Goal: Use online tool/utility: Utilize a website feature to perform a specific function

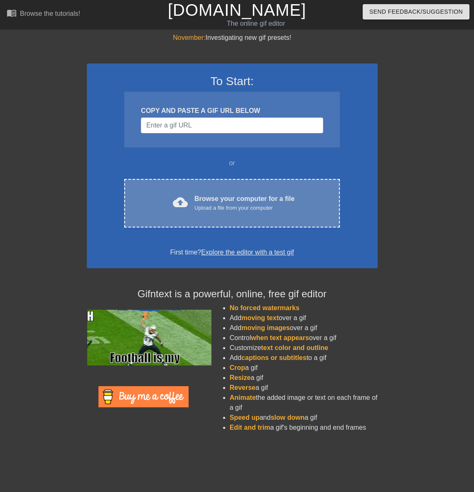
click at [214, 199] on div "Browse your computer for a file Upload a file from your computer" at bounding box center [244, 203] width 100 height 18
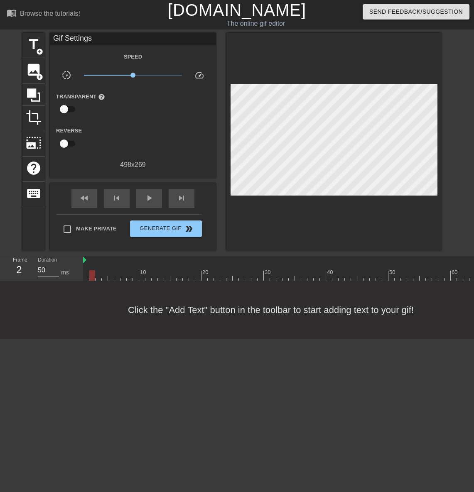
drag, startPoint x: 84, startPoint y: 276, endPoint x: 90, endPoint y: 276, distance: 6.2
click at [90, 276] on div at bounding box center [92, 275] width 6 height 10
click at [36, 92] on icon at bounding box center [33, 94] width 13 height 13
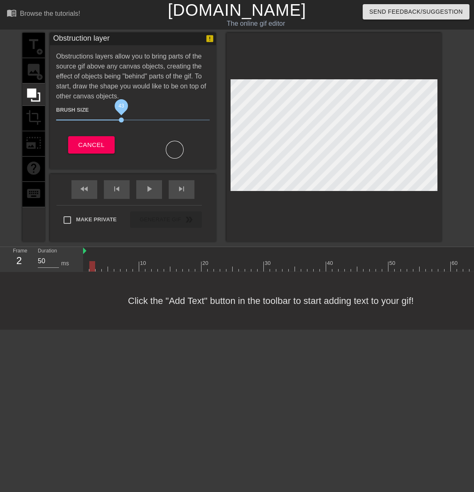
drag, startPoint x: 99, startPoint y: 118, endPoint x: 121, endPoint y: 118, distance: 22.0
click at [121, 118] on span "43" at bounding box center [121, 120] width 5 height 5
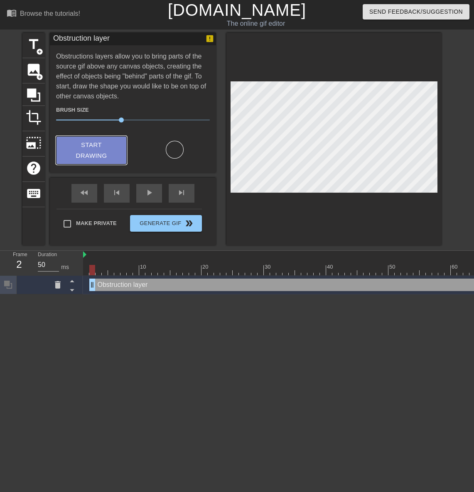
click at [109, 153] on span "Start Drawing" at bounding box center [91, 151] width 51 height 22
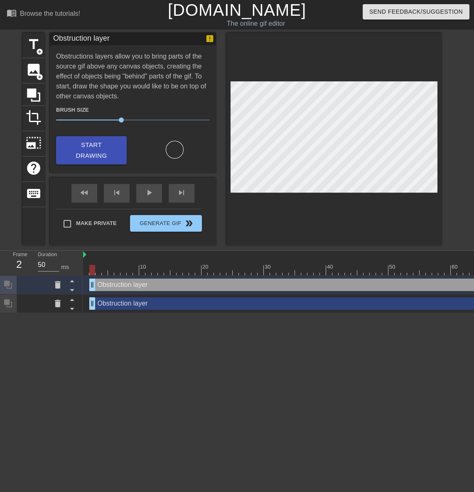
click at [114, 307] on div "Obstruction layer drag_handle drag_handle" at bounding box center [291, 303] width 405 height 12
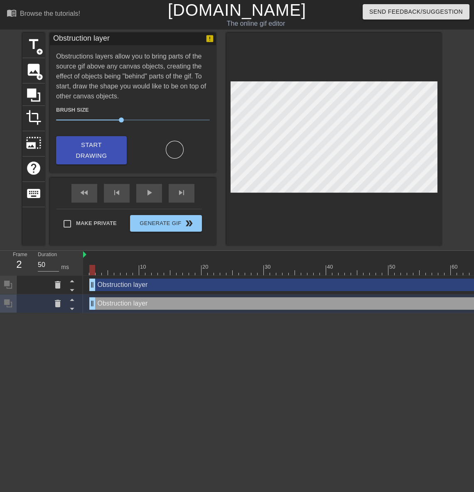
click at [124, 285] on div "Obstruction layer drag_handle drag_handle" at bounding box center [291, 285] width 405 height 12
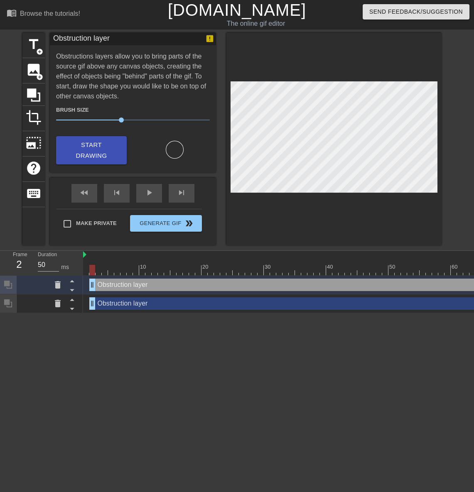
click at [125, 297] on div "Obstruction layer drag_handle drag_handle" at bounding box center [291, 303] width 405 height 12
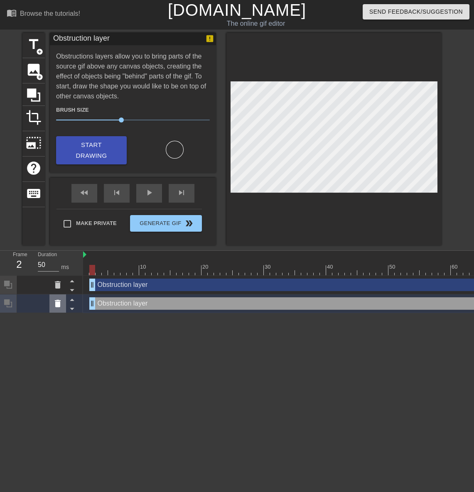
click at [59, 305] on icon at bounding box center [58, 303] width 6 height 7
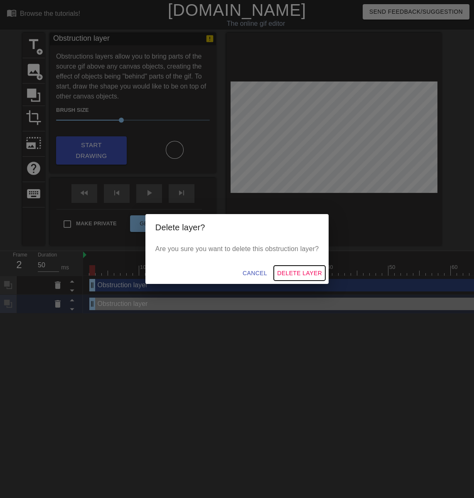
click at [287, 271] on span "Delete Layer" at bounding box center [299, 273] width 45 height 10
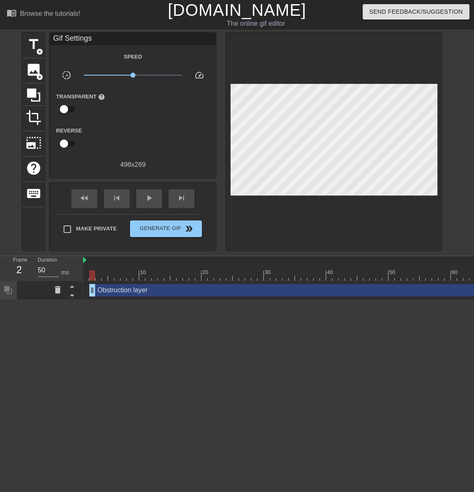
click at [160, 286] on div "Obstruction layer drag_handle drag_handle" at bounding box center [291, 290] width 405 height 12
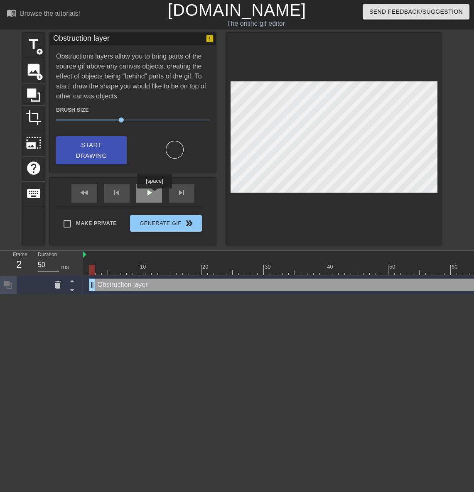
click at [154, 194] on div "play_arrow" at bounding box center [149, 193] width 26 height 19
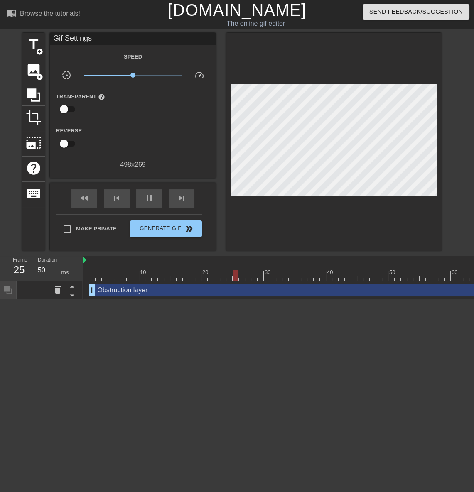
click at [128, 287] on div "Obstruction layer drag_handle drag_handle" at bounding box center [291, 290] width 405 height 12
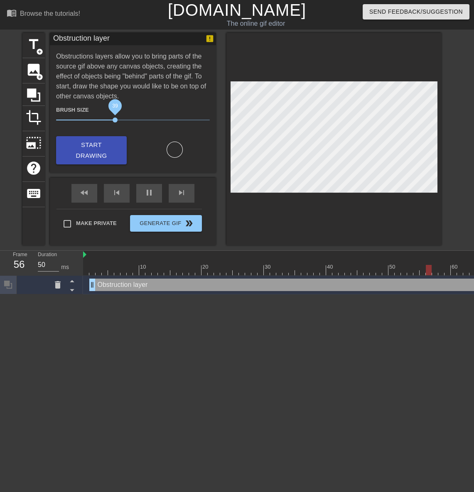
drag, startPoint x: 119, startPoint y: 120, endPoint x: 115, endPoint y: 120, distance: 4.2
click at [115, 120] on span "39" at bounding box center [115, 120] width 5 height 5
click at [149, 192] on div "pause" at bounding box center [149, 193] width 26 height 19
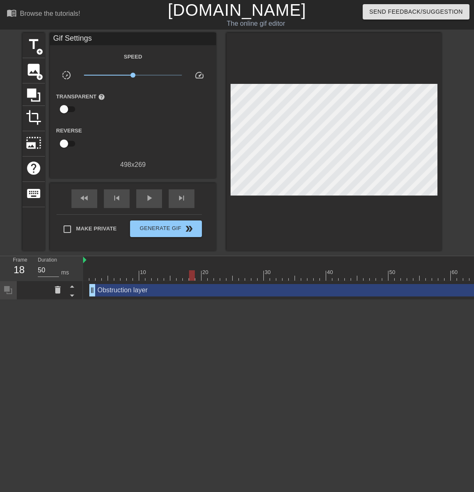
click at [123, 291] on div "Obstruction layer drag_handle drag_handle" at bounding box center [291, 290] width 405 height 12
click at [125, 291] on div "Obstruction layer drag_handle drag_handle" at bounding box center [291, 290] width 405 height 12
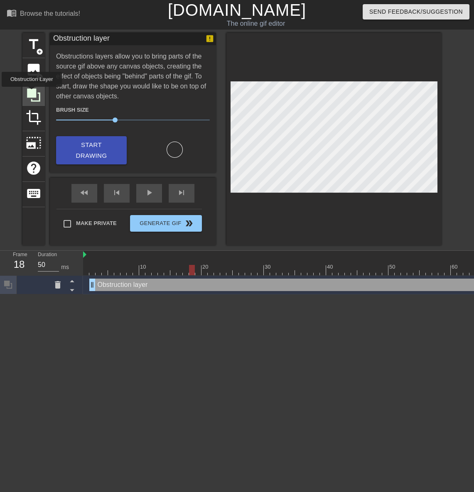
click at [32, 93] on icon at bounding box center [33, 94] width 13 height 13
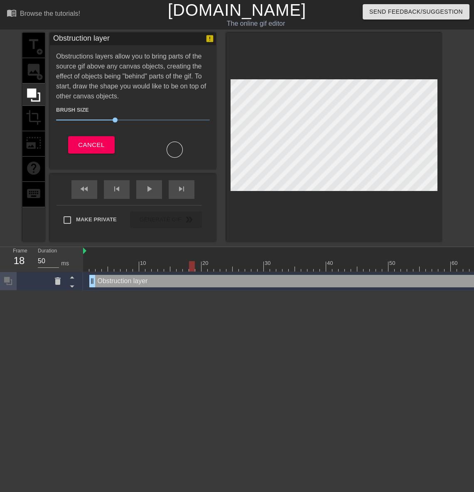
click at [33, 74] on div "title add_circle image add_circle crop photo_size_select_large help keyboard" at bounding box center [33, 137] width 22 height 209
click at [37, 109] on div "title add_circle image add_circle crop photo_size_select_large help keyboard" at bounding box center [33, 137] width 22 height 209
click at [96, 151] on button "Cancel" at bounding box center [91, 144] width 46 height 17
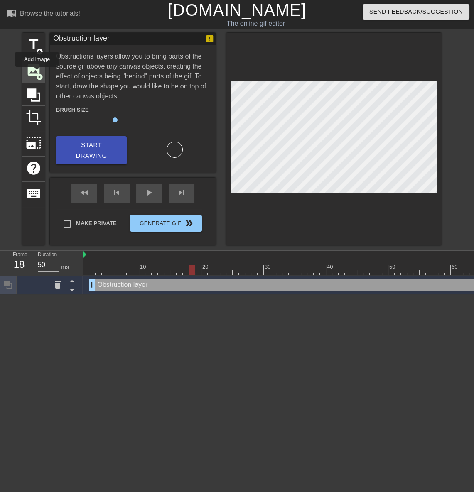
click at [37, 74] on span "add_circle" at bounding box center [39, 77] width 7 height 7
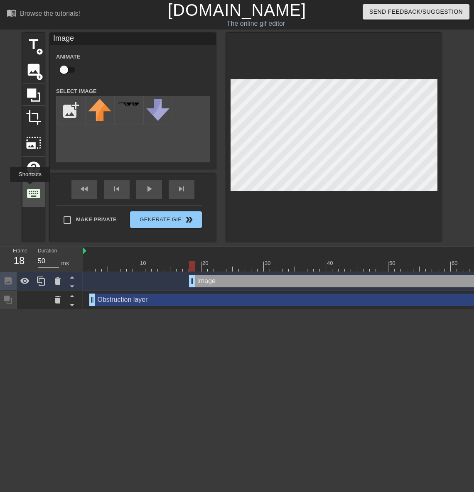
click at [30, 188] on span "keyboard" at bounding box center [34, 194] width 16 height 16
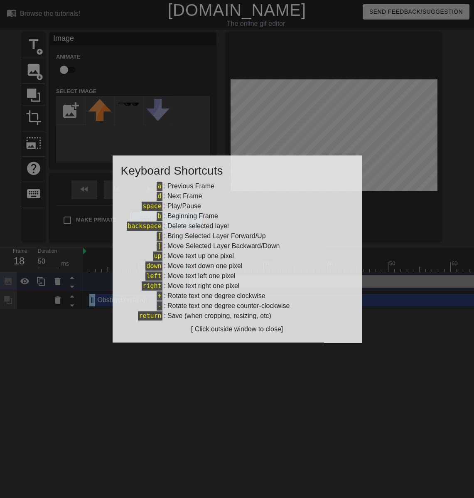
click at [219, 98] on div at bounding box center [237, 249] width 474 height 498
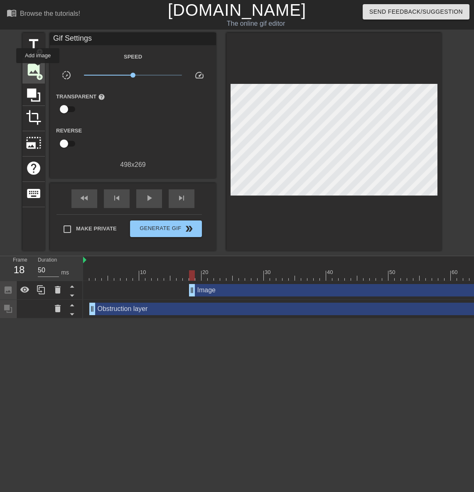
click at [38, 71] on span "image" at bounding box center [34, 70] width 16 height 16
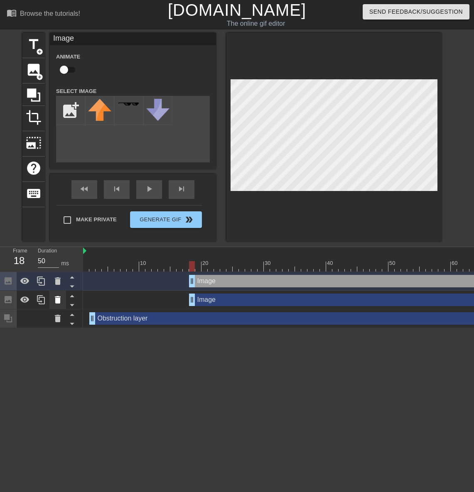
click at [56, 300] on icon at bounding box center [58, 299] width 6 height 7
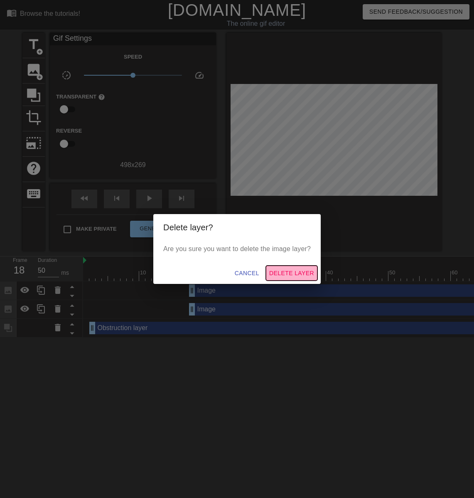
click at [287, 270] on span "Delete Layer" at bounding box center [291, 273] width 45 height 10
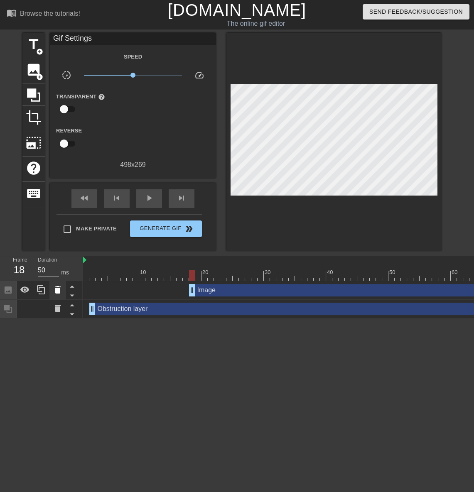
click at [57, 290] on icon at bounding box center [58, 289] width 6 height 7
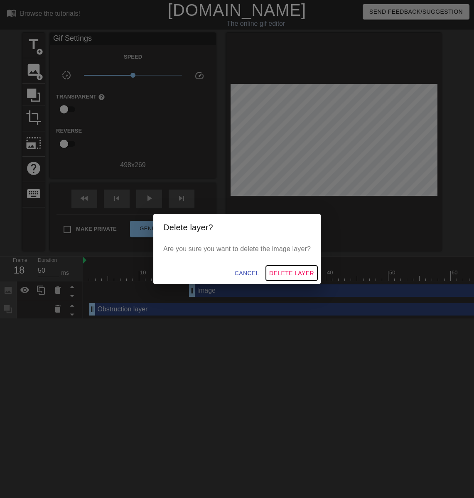
click at [288, 277] on span "Delete Layer" at bounding box center [291, 273] width 45 height 10
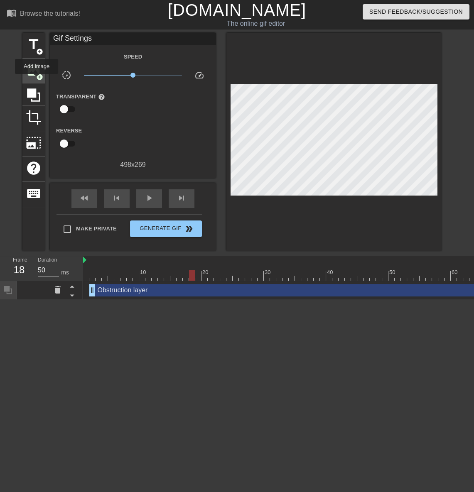
click at [37, 74] on span "add_circle" at bounding box center [39, 77] width 7 height 7
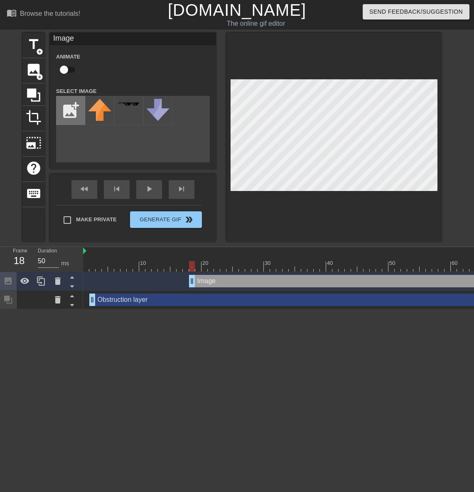
click at [70, 111] on input "file" at bounding box center [70, 110] width 28 height 28
type input "C:\fakepath\1.png"
click at [102, 108] on div at bounding box center [99, 110] width 29 height 29
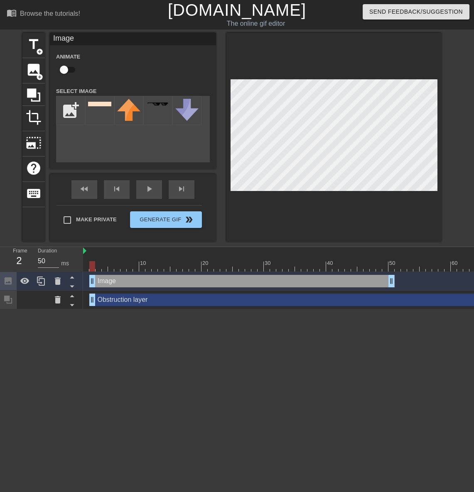
drag, startPoint x: 216, startPoint y: 281, endPoint x: 119, endPoint y: 280, distance: 96.8
click at [119, 280] on div "Image drag_handle drag_handle" at bounding box center [241, 281] width 305 height 12
click at [164, 302] on div "Obstruction layer drag_handle drag_handle" at bounding box center [291, 300] width 405 height 12
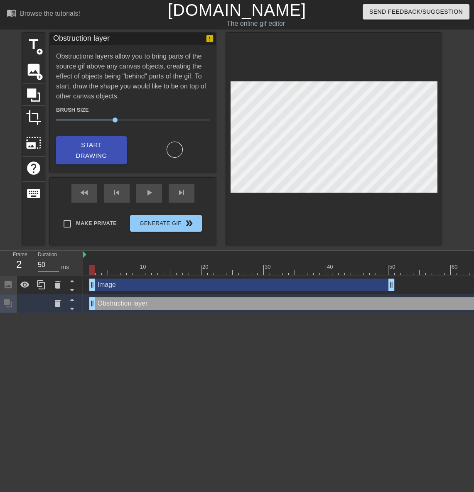
click at [115, 287] on div "Image drag_handle drag_handle" at bounding box center [241, 285] width 305 height 12
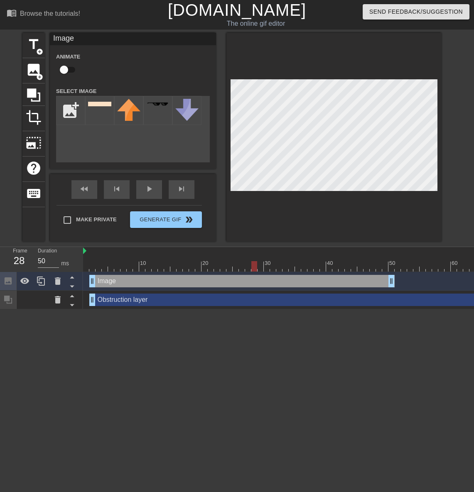
drag, startPoint x: 93, startPoint y: 266, endPoint x: 258, endPoint y: 270, distance: 164.1
click at [257, 270] on div at bounding box center [254, 266] width 6 height 10
drag, startPoint x: 258, startPoint y: 266, endPoint x: 223, endPoint y: 267, distance: 34.5
click at [223, 267] on div at bounding box center [288, 266] width 411 height 10
drag, startPoint x: 214, startPoint y: 264, endPoint x: 299, endPoint y: 267, distance: 84.8
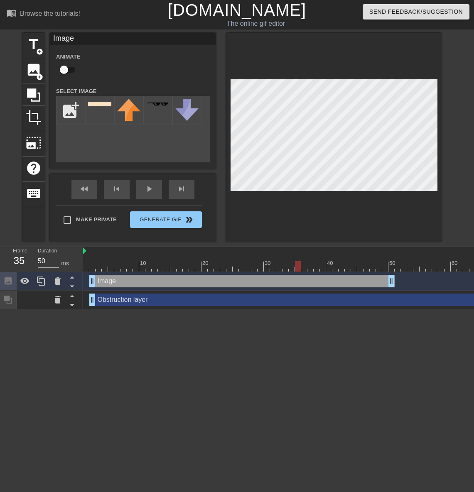
click at [299, 267] on div at bounding box center [298, 266] width 6 height 10
drag, startPoint x: 392, startPoint y: 282, endPoint x: 457, endPoint y: 274, distance: 65.7
click at [457, 274] on div "Image drag_handle drag_handle" at bounding box center [288, 281] width 411 height 19
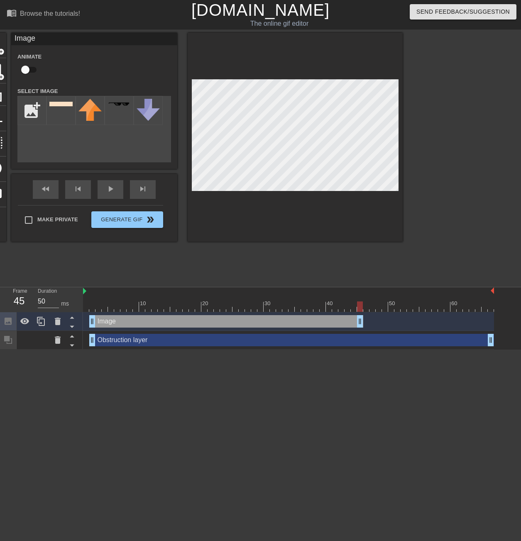
drag, startPoint x: 452, startPoint y: 320, endPoint x: 359, endPoint y: 310, distance: 93.2
click at [359, 310] on div "10 20 30 40 50 60 Image drag_handle drag_handle Obstruction layer drag_handle d…" at bounding box center [302, 318] width 438 height 62
drag, startPoint x: 361, startPoint y: 321, endPoint x: 491, endPoint y: 326, distance: 130.1
click at [458, 350] on html "menu_book Browse the tutorials! Gifntext.com The online gif editor Send Feedbac…" at bounding box center [260, 175] width 521 height 350
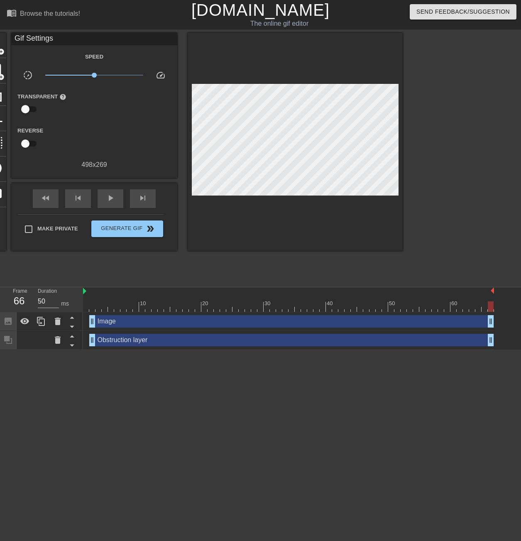
click at [125, 344] on div "Obstruction layer drag_handle drag_handle" at bounding box center [291, 340] width 405 height 12
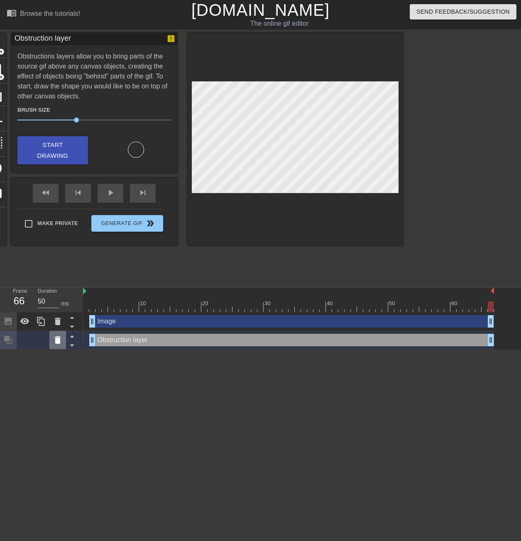
click at [57, 341] on icon at bounding box center [58, 339] width 6 height 7
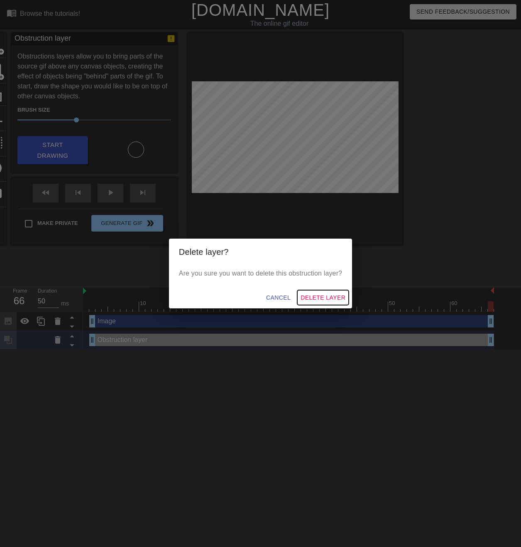
click at [341, 298] on span "Delete Layer" at bounding box center [323, 298] width 45 height 10
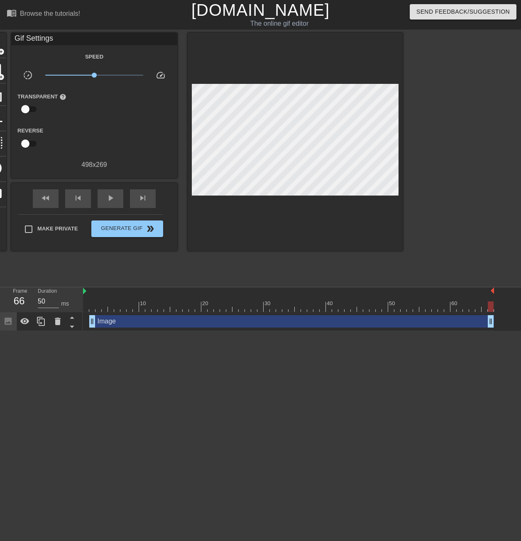
click at [276, 331] on html "menu_book Browse the tutorials! Gifntext.com The online gif editor Send Feedbac…" at bounding box center [260, 165] width 521 height 331
click at [170, 331] on html "menu_book Browse the tutorials! Gifntext.com The online gif editor Send Feedbac…" at bounding box center [260, 165] width 521 height 331
drag, startPoint x: 115, startPoint y: 540, endPoint x: 71, endPoint y: 539, distance: 44.5
click at [71, 331] on html "menu_book Browse the tutorials! Gifntext.com The online gif editor Send Feedbac…" at bounding box center [260, 165] width 521 height 331
click at [68, 331] on html "menu_book Browse the tutorials! Gifntext.com The online gif editor Send Feedbac…" at bounding box center [260, 165] width 521 height 331
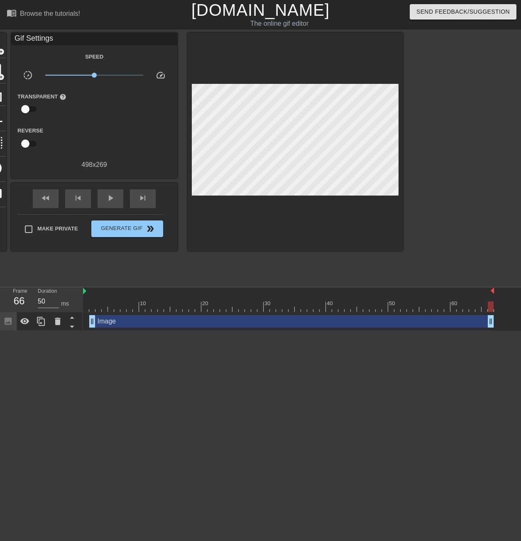
click at [96, 331] on html "menu_book Browse the tutorials! Gifntext.com The online gif editor Send Feedbac…" at bounding box center [260, 165] width 521 height 331
click at [175, 331] on html "menu_book Browse the tutorials! Gifntext.com The online gif editor Send Feedbac…" at bounding box center [260, 165] width 521 height 331
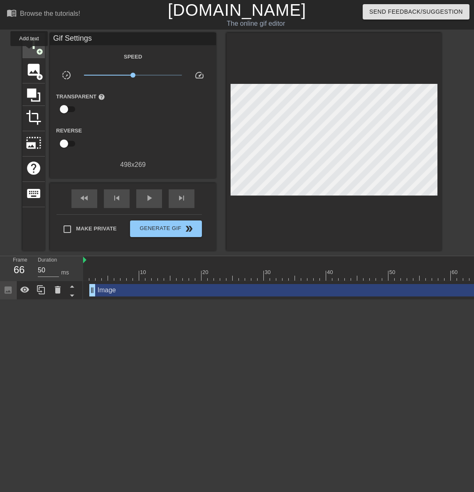
click at [29, 52] on span "title" at bounding box center [34, 45] width 16 height 16
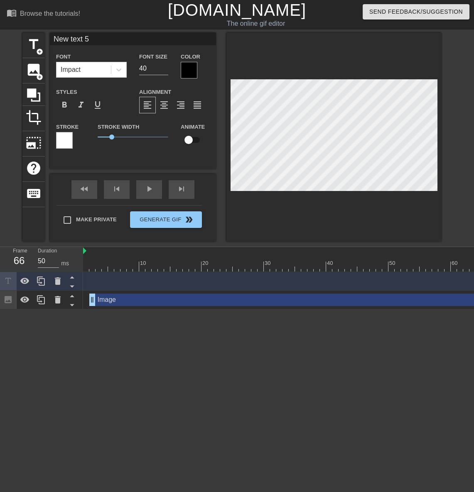
scroll to position [1, 2]
type input "5"
type textarea "5"
type input "ㄷ"
type textarea "ㄷ"
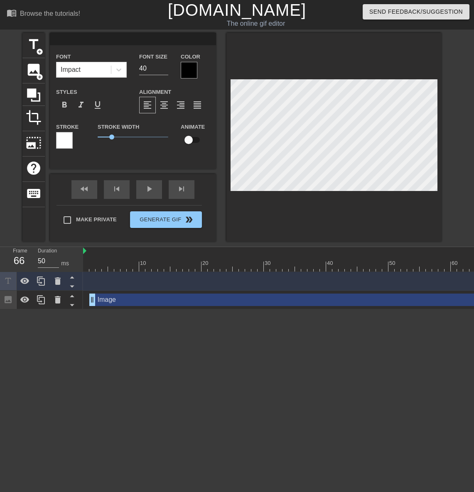
type input "ㄱ"
type textarea "ㄱ"
type input "교"
type textarea "교"
type input "굣"
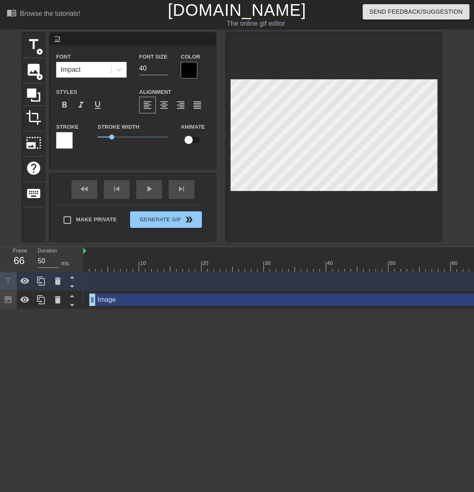
type textarea "굣"
type input "교수"
type textarea "교수"
type input "교순"
type textarea "교순"
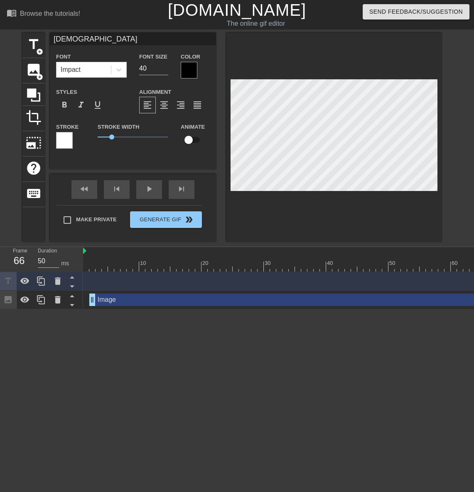
type input "교수니"
type textarea "교수니"
type input "교수님"
type textarea "교수님"
type input "교수님!"
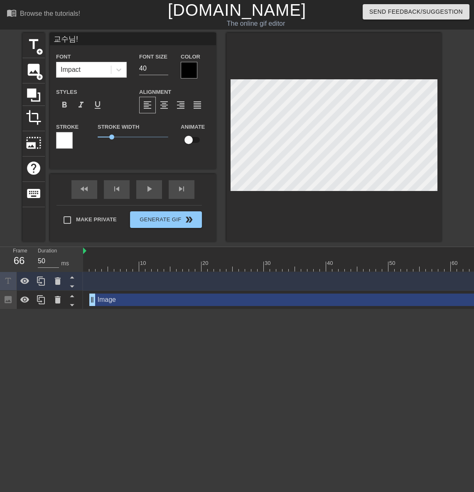
scroll to position [0, 1]
type textarea "교수님!"
click at [116, 70] on icon at bounding box center [119, 70] width 8 height 8
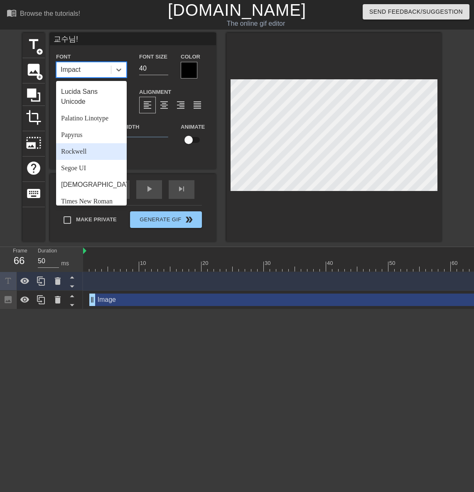
scroll to position [297, 0]
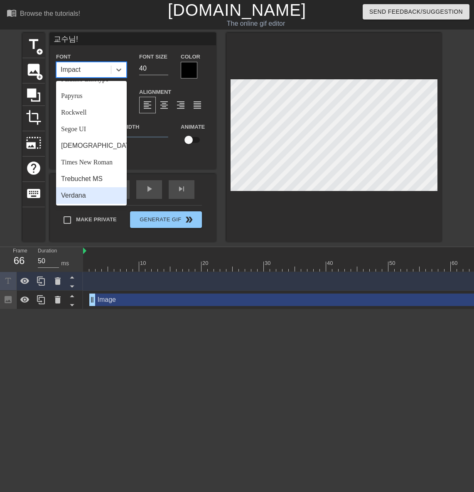
click at [82, 196] on div "Verdana" at bounding box center [91, 195] width 71 height 17
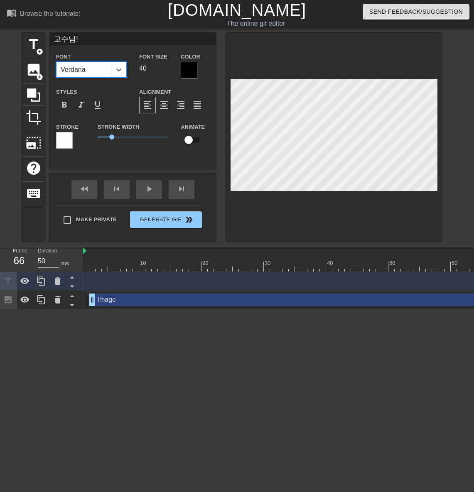
click at [100, 70] on div "Verdana" at bounding box center [83, 69] width 54 height 15
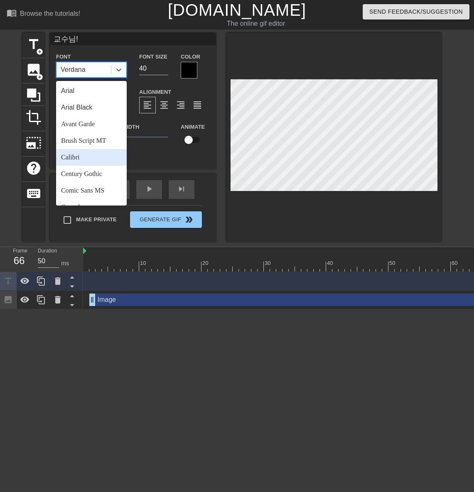
click at [76, 157] on div "Calibri" at bounding box center [91, 157] width 71 height 17
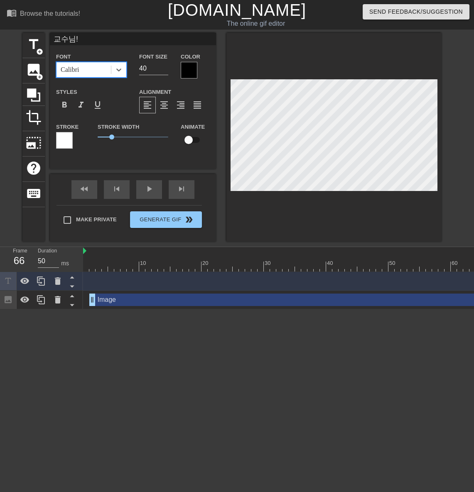
click at [96, 82] on div "Font option Calibri, selected. 0 results available. Select is focused ,type to …" at bounding box center [133, 104] width 154 height 105
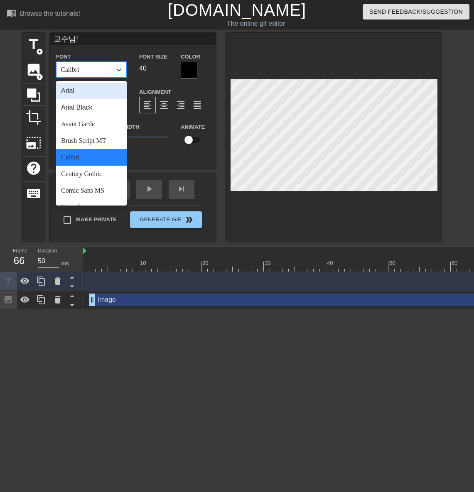
click at [93, 74] on div "Calibri" at bounding box center [83, 69] width 54 height 15
click at [89, 131] on div "Avant Garde" at bounding box center [91, 124] width 71 height 17
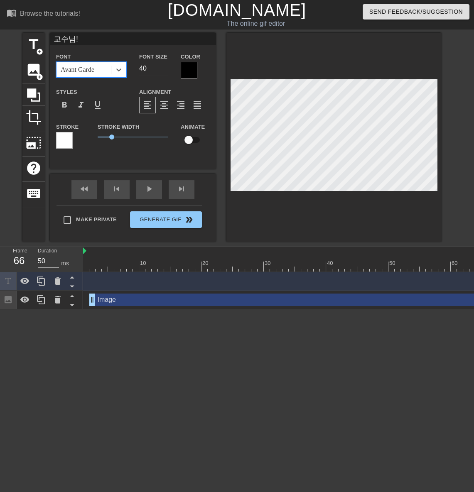
click at [93, 69] on div "Avant Garde" at bounding box center [78, 70] width 34 height 10
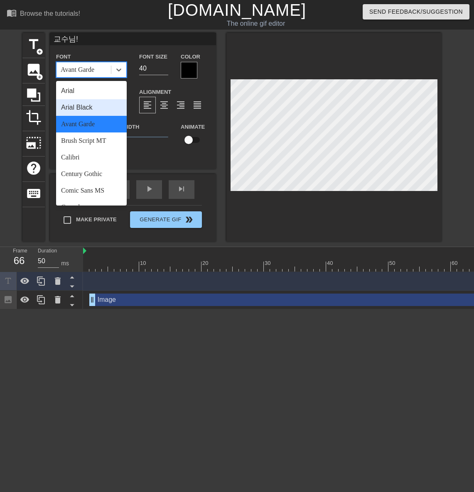
click at [91, 106] on div "Arial Black" at bounding box center [91, 107] width 71 height 17
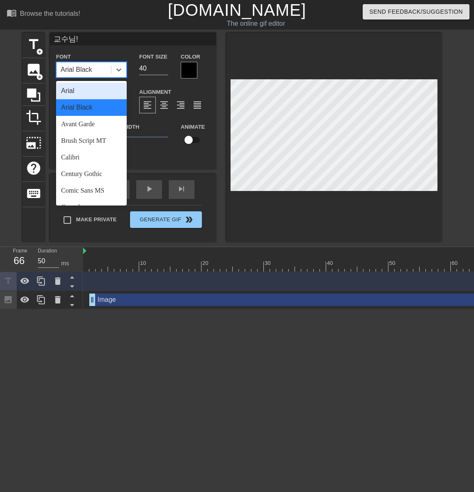
click at [88, 67] on div "Arial Black" at bounding box center [77, 70] width 32 height 10
click at [87, 91] on div "Arial" at bounding box center [91, 91] width 71 height 17
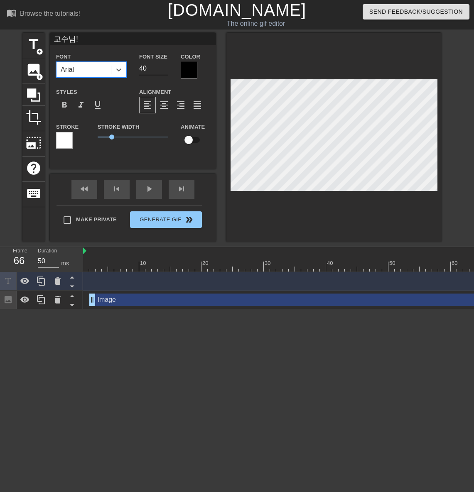
click at [91, 66] on div "Arial" at bounding box center [83, 69] width 54 height 15
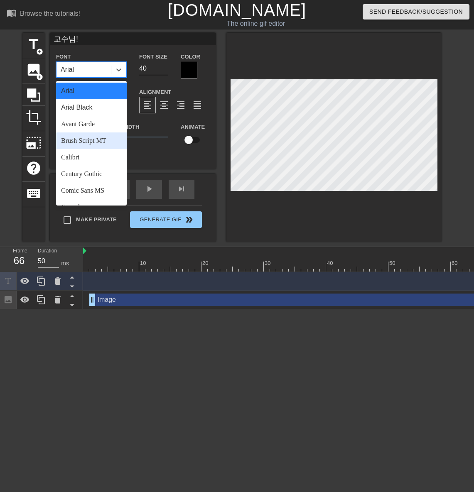
click at [91, 148] on div "Brush Script MT" at bounding box center [91, 141] width 71 height 17
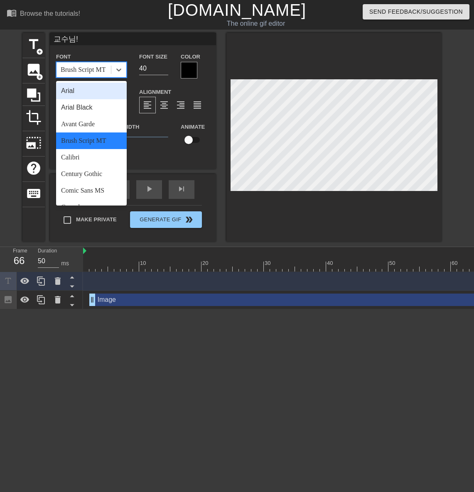
click at [100, 76] on div "Brush Script MT" at bounding box center [83, 69] width 54 height 15
click at [99, 167] on div "Century Gothic" at bounding box center [91, 174] width 71 height 17
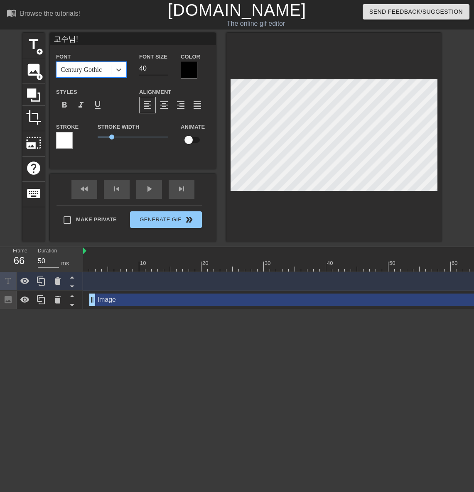
click at [97, 79] on div "Font option Century Gothic, selected. 0 results available. Select is focused ,t…" at bounding box center [91, 65] width 83 height 27
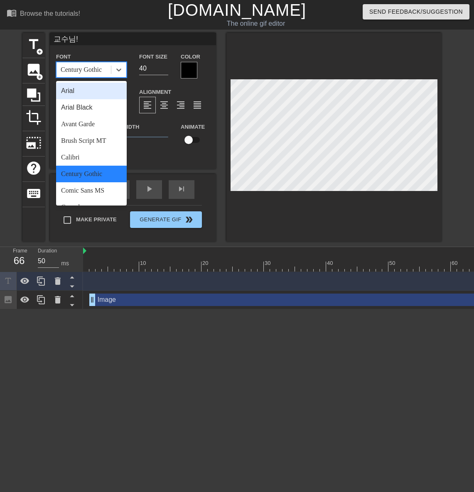
click at [103, 75] on div "Century Gothic" at bounding box center [83, 69] width 54 height 15
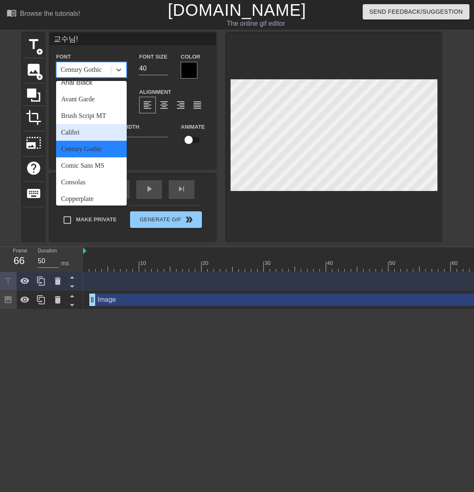
scroll to position [37, 0]
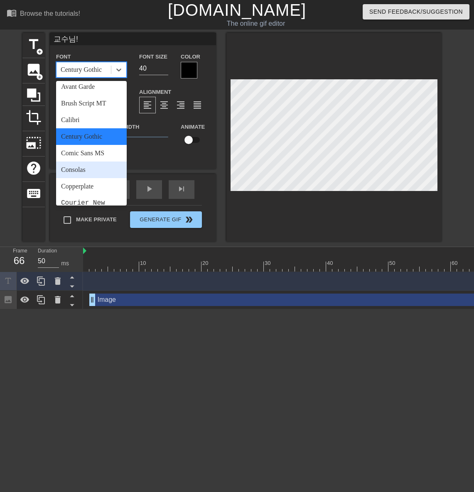
click at [102, 167] on div "Consolas" at bounding box center [91, 170] width 71 height 17
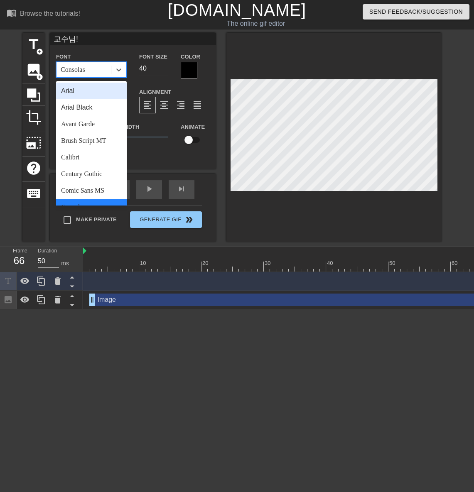
click at [103, 74] on div "Consolas" at bounding box center [83, 69] width 54 height 15
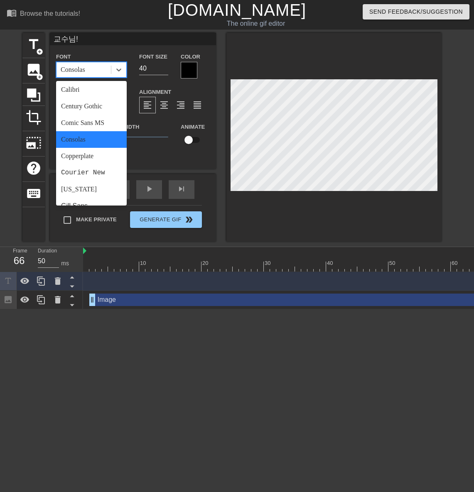
scroll to position [75, 0]
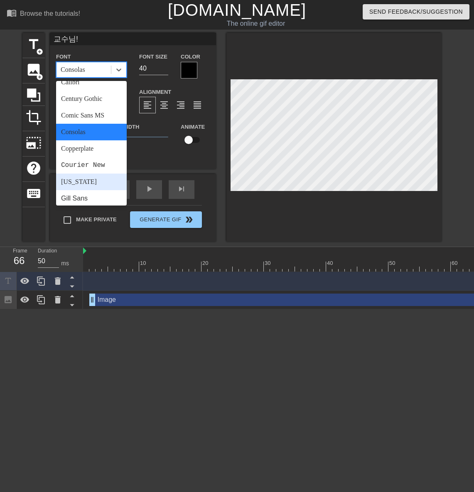
click at [96, 179] on div "Georgia" at bounding box center [91, 182] width 71 height 17
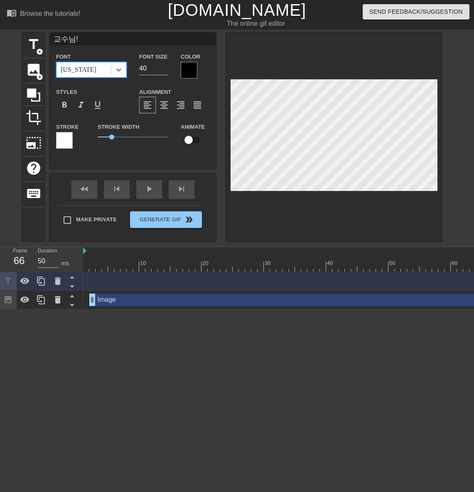
click at [95, 79] on div "Font option Georgia, selected. 0 results available. Select is focused ,type to …" at bounding box center [133, 104] width 154 height 105
click at [97, 75] on div "Georgia" at bounding box center [83, 69] width 54 height 15
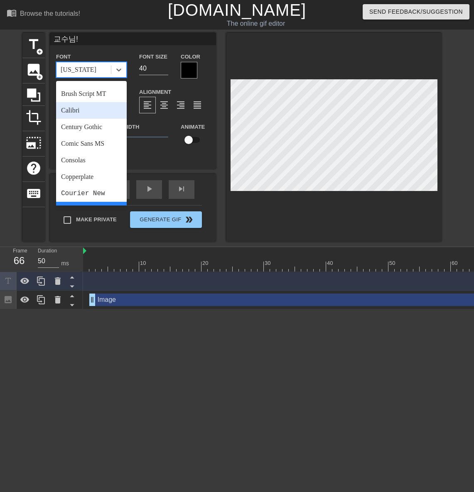
scroll to position [113, 0]
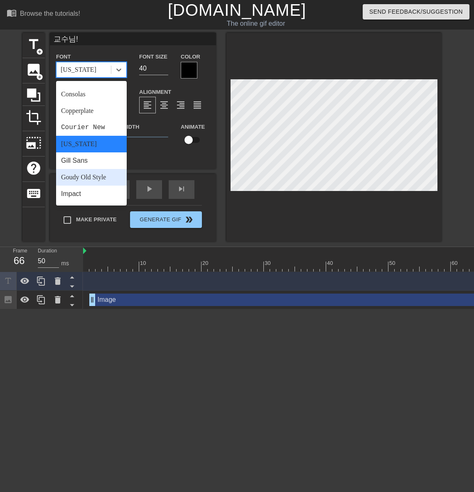
drag, startPoint x: 87, startPoint y: 189, endPoint x: 91, endPoint y: 175, distance: 14.6
click at [91, 175] on div "Arial Arial Black Avant Garde Brush Script MT Calibri Century Gothic Comic Sans…" at bounding box center [91, 143] width 71 height 125
click at [91, 175] on div "Goudy Old Style" at bounding box center [91, 177] width 71 height 17
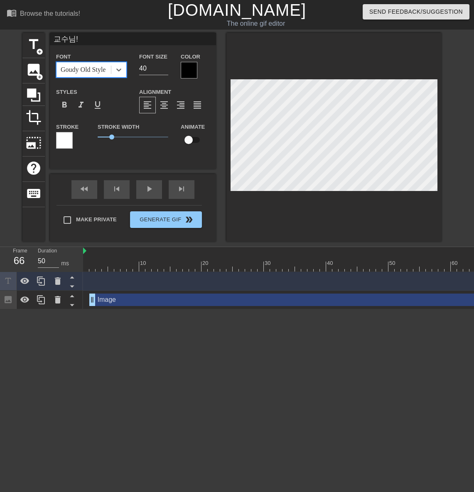
click at [94, 72] on div "Goudy Old Style" at bounding box center [83, 70] width 45 height 10
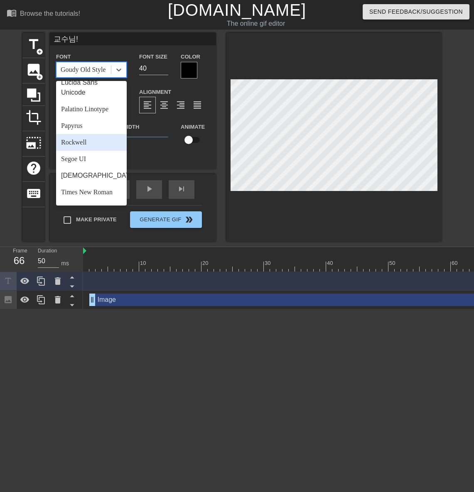
scroll to position [221, 0]
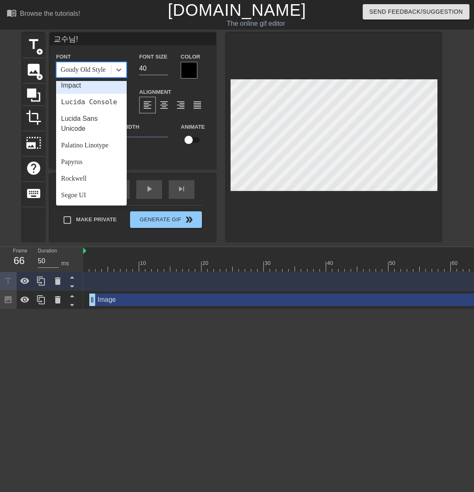
click at [83, 87] on div "Impact" at bounding box center [91, 85] width 71 height 17
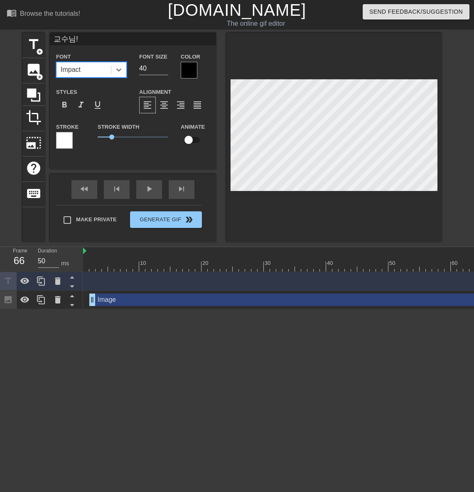
click at [88, 66] on div "Impact" at bounding box center [83, 69] width 54 height 15
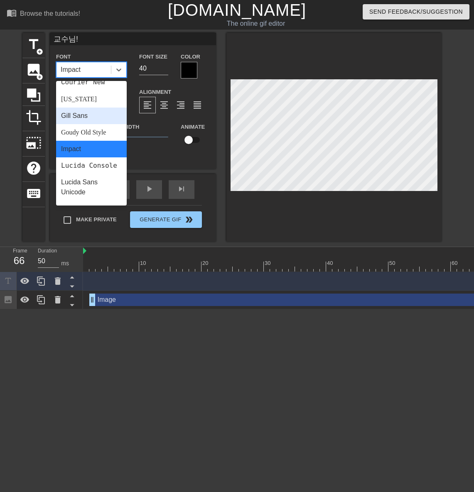
scroll to position [297, 0]
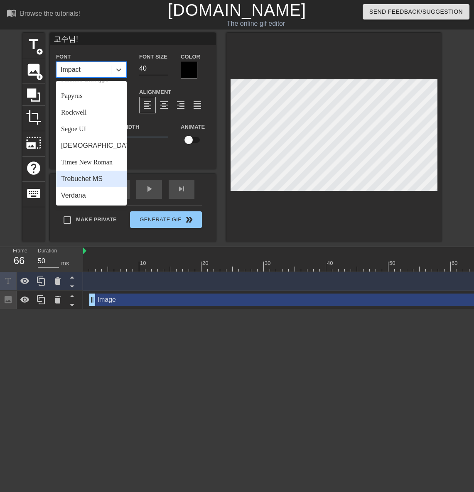
click at [81, 182] on div "Trebuchet MS" at bounding box center [91, 179] width 71 height 17
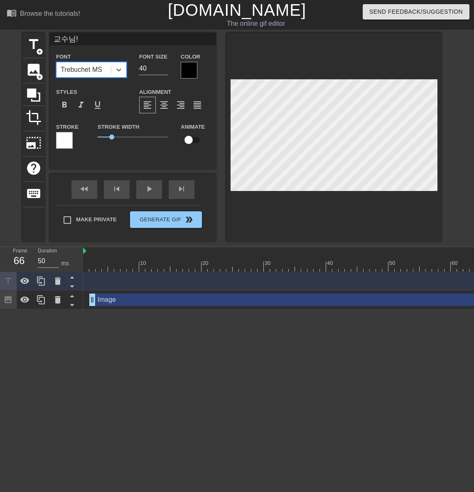
click at [95, 68] on div "Trebuchet MS" at bounding box center [82, 70] width 42 height 10
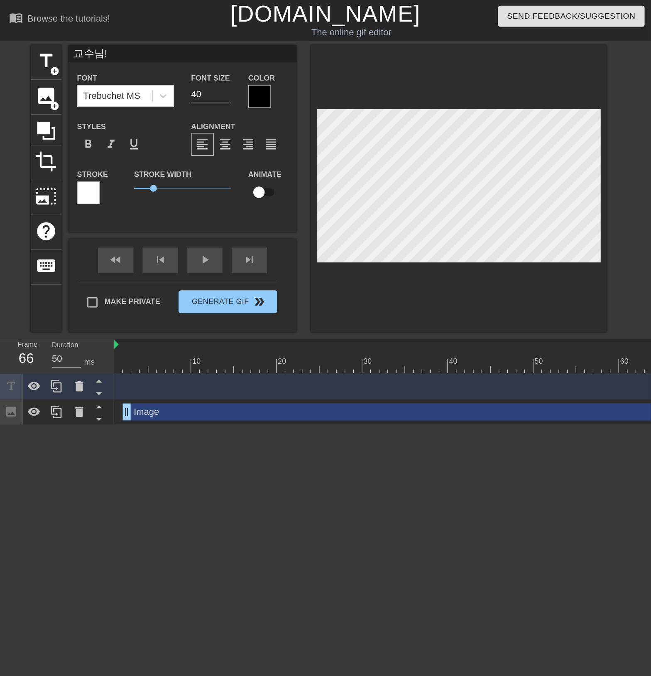
scroll to position [1, 1]
drag, startPoint x: 112, startPoint y: 135, endPoint x: 83, endPoint y: 140, distance: 29.8
click at [83, 140] on div "Stroke Stroke Width 0 Animate" at bounding box center [133, 139] width 166 height 34
click at [187, 141] on input "checkbox" at bounding box center [188, 140] width 47 height 16
click at [196, 140] on input "checkbox" at bounding box center [196, 140] width 47 height 16
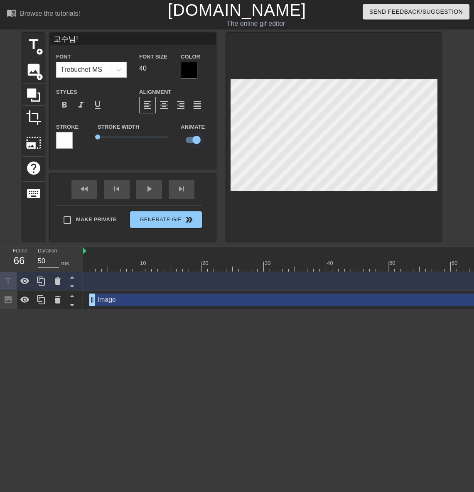
checkbox input "false"
click at [61, 143] on div at bounding box center [64, 140] width 17 height 17
click at [64, 106] on span "format_bold" at bounding box center [64, 105] width 10 height 10
click at [166, 64] on input "41" at bounding box center [153, 68] width 29 height 13
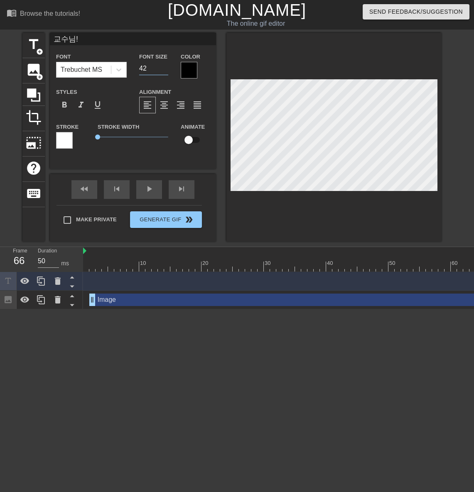
click at [166, 64] on input "42" at bounding box center [153, 68] width 29 height 13
click at [166, 64] on input "43" at bounding box center [153, 68] width 29 height 13
click at [166, 64] on input "44" at bounding box center [153, 68] width 29 height 13
click at [166, 64] on input "45" at bounding box center [153, 68] width 29 height 13
click at [166, 64] on input "46" at bounding box center [153, 68] width 29 height 13
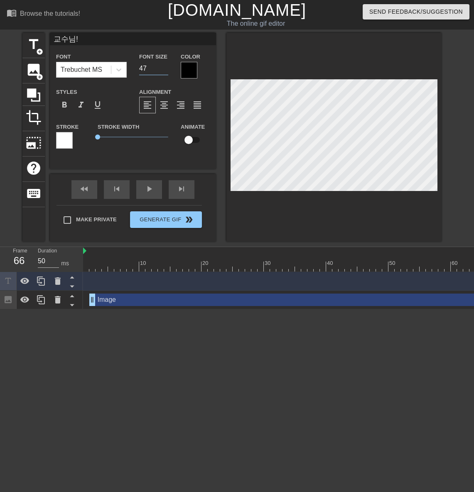
click at [166, 64] on input "47" at bounding box center [153, 68] width 29 height 13
click at [166, 64] on input "48" at bounding box center [153, 68] width 29 height 13
click at [166, 64] on input "49" at bounding box center [153, 68] width 29 height 13
click at [166, 64] on input "50" at bounding box center [153, 68] width 29 height 13
type input "51"
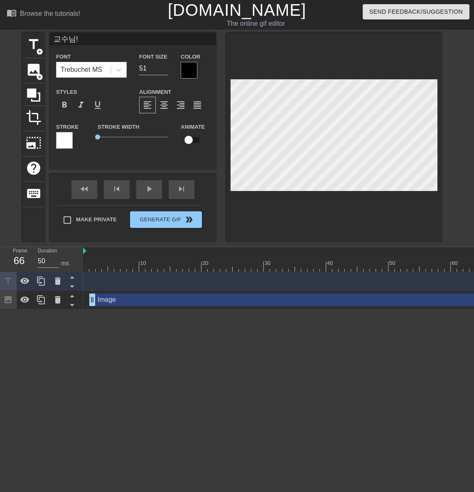
click at [166, 65] on input "51" at bounding box center [153, 68] width 29 height 13
click at [59, 144] on div at bounding box center [64, 140] width 17 height 17
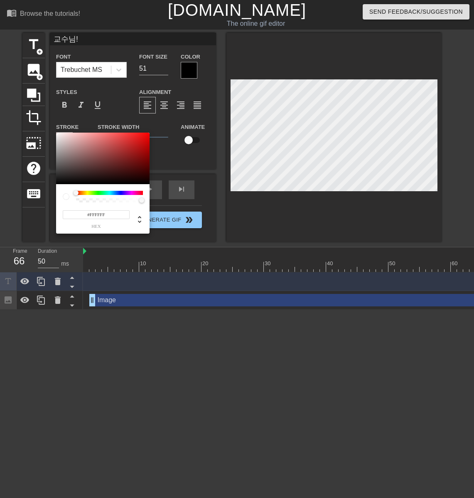
type input "#652F2F"
click at [106, 164] on div at bounding box center [102, 159] width 93 height 52
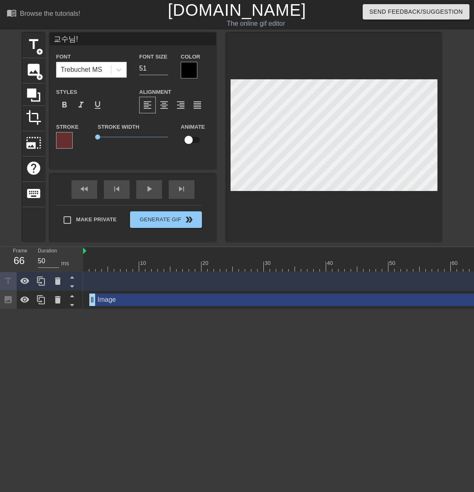
click at [139, 288] on div "교수님! drag_handle drag_handle" at bounding box center [288, 281] width 411 height 19
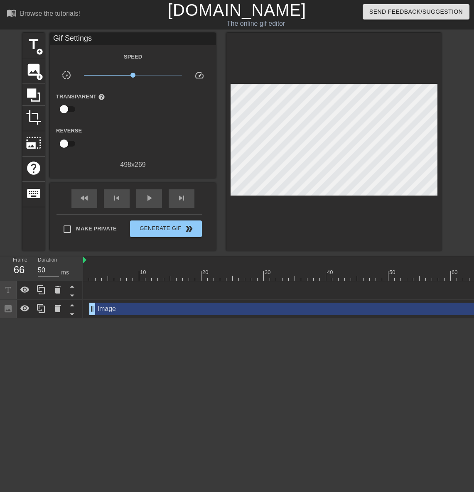
click at [132, 295] on div "교수님! drag_handle drag_handle" at bounding box center [288, 290] width 411 height 12
click at [144, 289] on div "교수님! drag_handle drag_handle" at bounding box center [288, 290] width 411 height 12
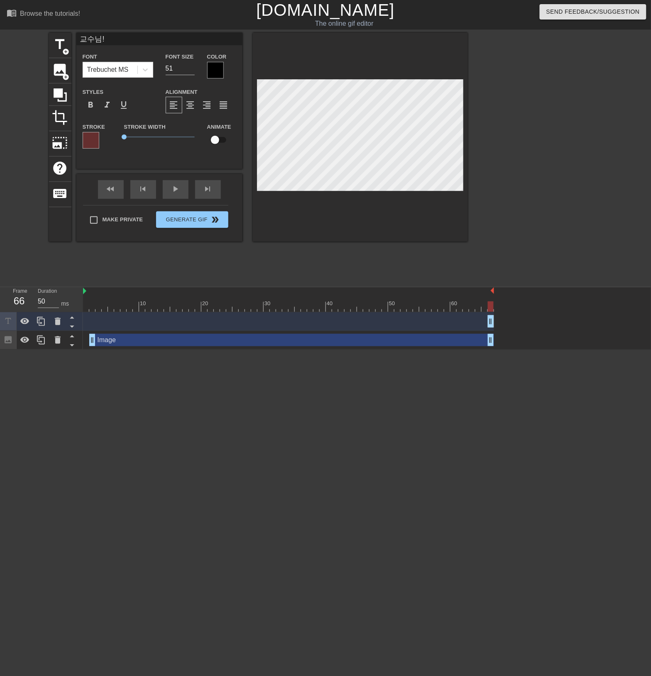
drag, startPoint x: 493, startPoint y: 322, endPoint x: 265, endPoint y: 316, distance: 229.0
click at [257, 316] on div "교수님! drag_handle drag_handle" at bounding box center [288, 321] width 411 height 12
drag, startPoint x: 491, startPoint y: 322, endPoint x: 395, endPoint y: 321, distance: 96.0
click at [275, 320] on div "교수님! drag_handle drag_handle" at bounding box center [288, 321] width 411 height 12
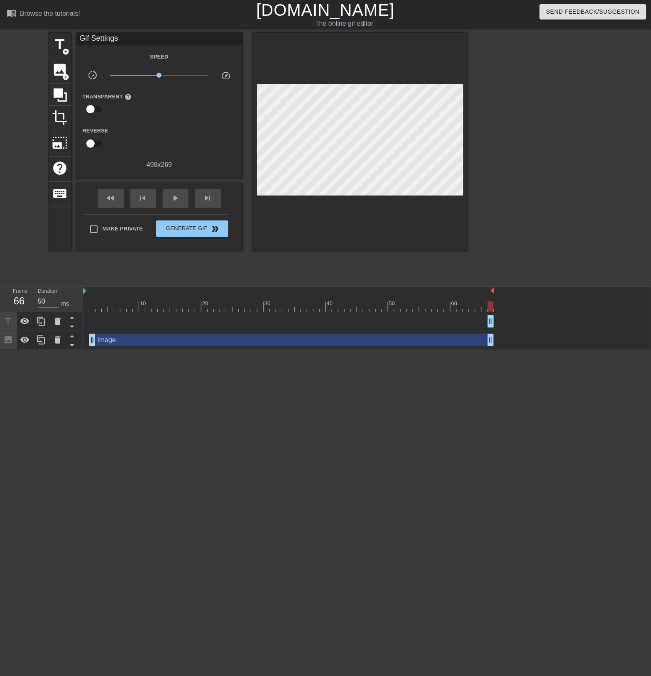
click at [424, 319] on div "교수님! drag_handle drag_handle" at bounding box center [288, 321] width 411 height 12
click at [474, 323] on div "교수님! drag_handle drag_handle" at bounding box center [288, 321] width 411 height 12
drag, startPoint x: 489, startPoint y: 323, endPoint x: 460, endPoint y: 323, distance: 28.7
click at [460, 323] on div "교수님! drag_handle drag_handle" at bounding box center [288, 321] width 411 height 12
click at [474, 324] on div "교수님! drag_handle drag_handle" at bounding box center [288, 321] width 411 height 12
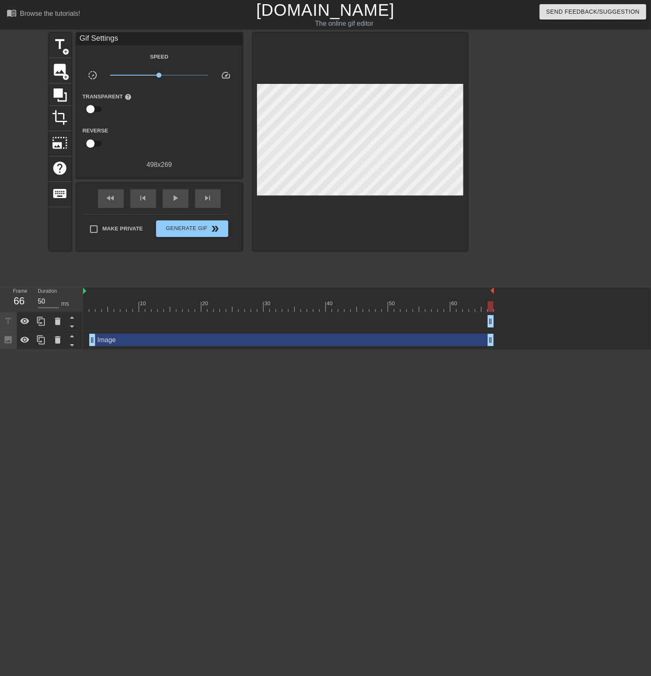
drag, startPoint x: 491, startPoint y: 323, endPoint x: 485, endPoint y: 321, distance: 6.3
click at [468, 323] on div "교수님! drag_handle drag_handle" at bounding box center [288, 321] width 411 height 12
click at [474, 321] on div "교수님! drag_handle drag_handle" at bounding box center [288, 321] width 411 height 12
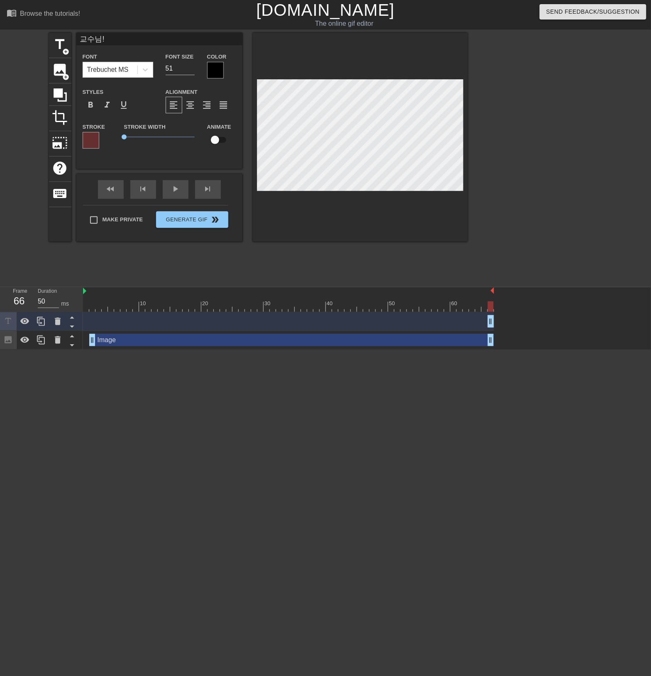
click at [117, 326] on div "교수님! drag_handle drag_handle" at bounding box center [288, 321] width 411 height 12
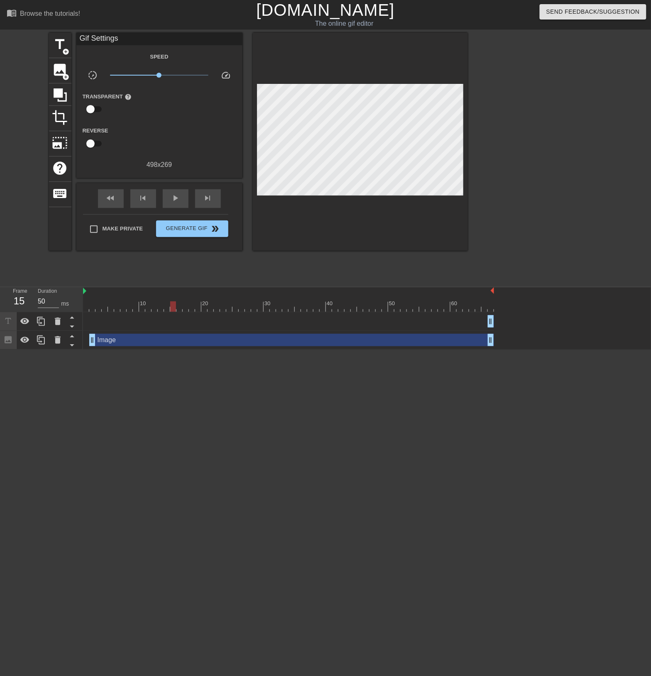
drag, startPoint x: 491, startPoint y: 304, endPoint x: 177, endPoint y: 310, distance: 314.5
click at [176, 310] on div at bounding box center [173, 307] width 6 height 10
drag, startPoint x: 487, startPoint y: 320, endPoint x: 483, endPoint y: 321, distance: 4.2
click at [474, 321] on div "교수님! drag_handle drag_handle" at bounding box center [288, 321] width 411 height 12
drag, startPoint x: 490, startPoint y: 323, endPoint x: 416, endPoint y: 321, distance: 74.0
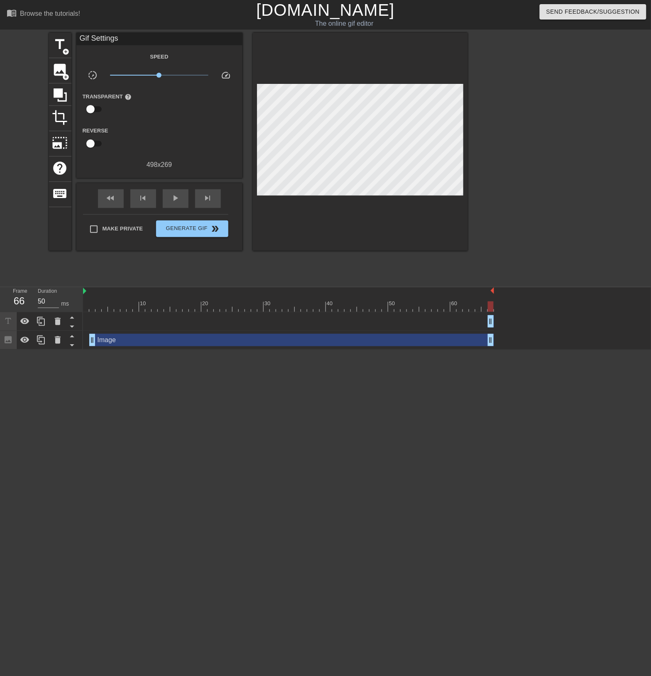
click at [412, 321] on div "교수님! drag_handle drag_handle" at bounding box center [288, 321] width 411 height 12
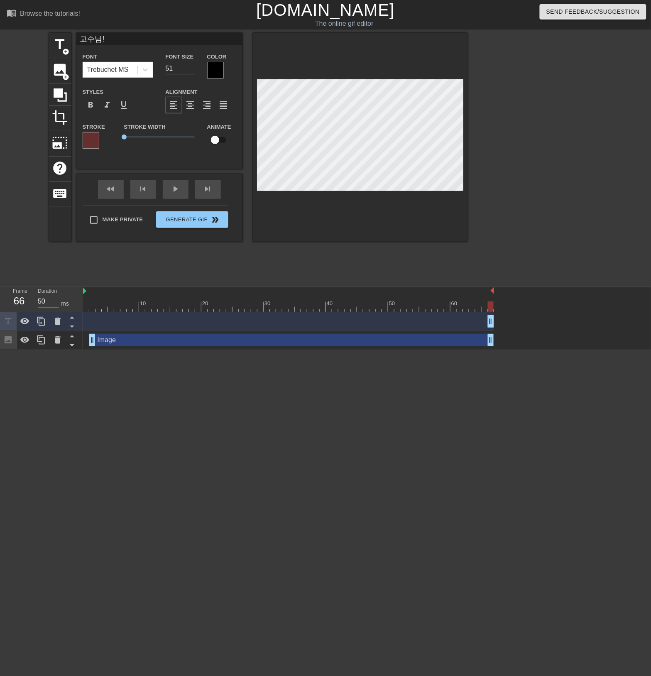
scroll to position [1, 1]
click at [110, 329] on div "교수님! drag_handle drag_handle" at bounding box center [288, 321] width 411 height 19
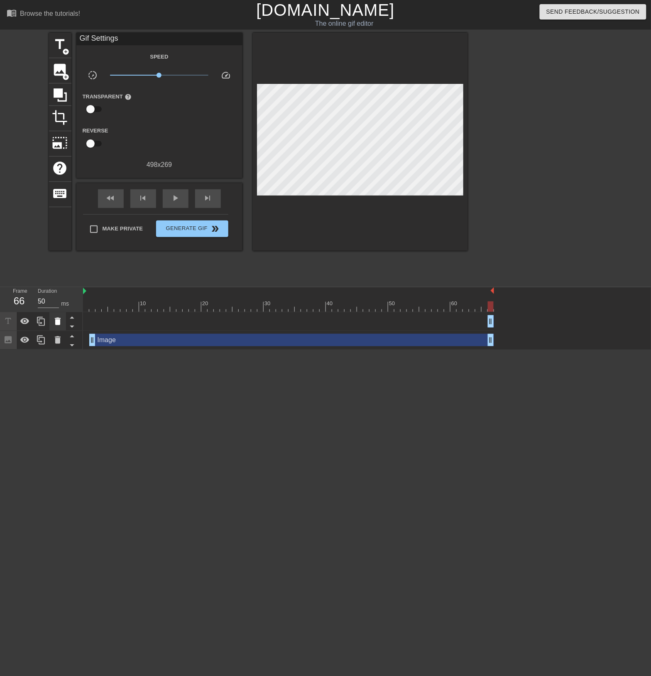
click at [53, 326] on icon at bounding box center [58, 322] width 10 height 10
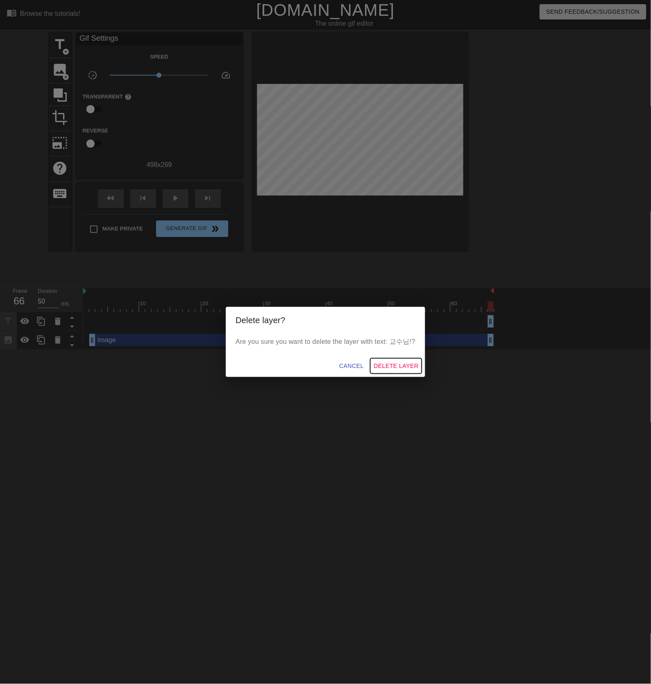
click at [377, 363] on span "Delete Layer" at bounding box center [396, 366] width 45 height 10
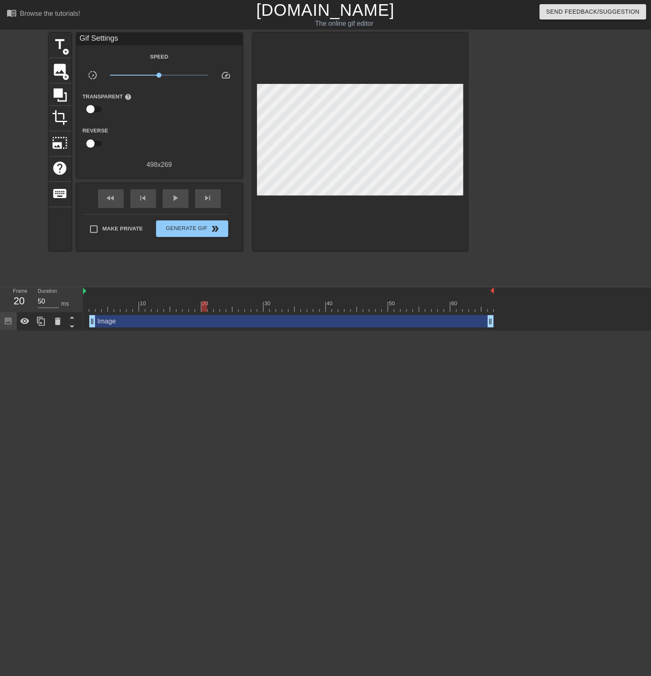
drag, startPoint x: 490, startPoint y: 309, endPoint x: 205, endPoint y: 308, distance: 285.4
click at [205, 308] on div at bounding box center [204, 307] width 6 height 10
click at [60, 49] on span "title" at bounding box center [60, 45] width 16 height 16
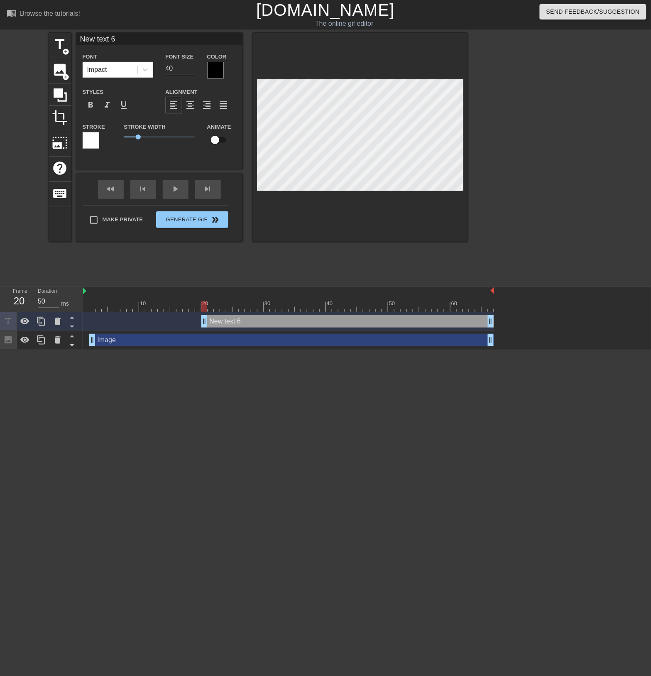
paste textarea "교수님!"
type input "교수님!"
type textarea "교수님!"
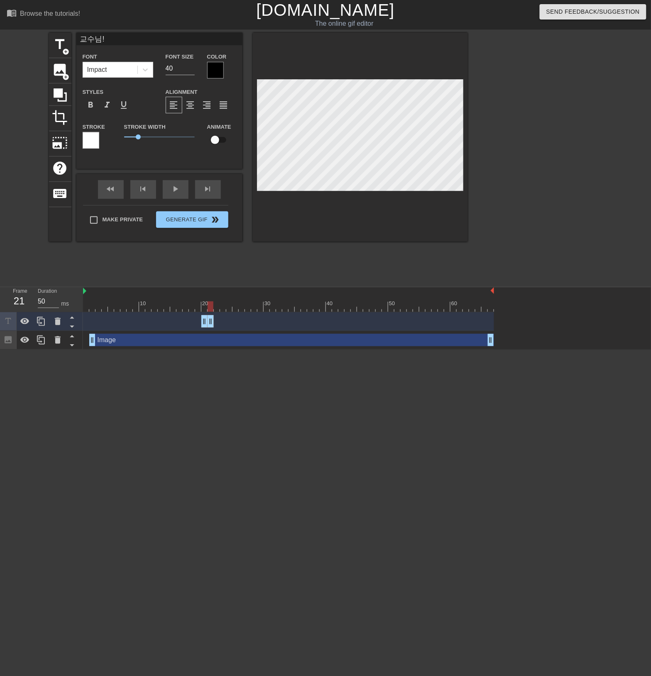
drag, startPoint x: 491, startPoint y: 324, endPoint x: 209, endPoint y: 304, distance: 283.1
click at [209, 304] on div "10 20 30 40 50 60 교수님! drag_handle drag_handle Image drag_handle drag_handle" at bounding box center [367, 318] width 568 height 62
drag, startPoint x: 209, startPoint y: 308, endPoint x: 225, endPoint y: 306, distance: 16.8
click at [225, 306] on div at bounding box center [223, 307] width 6 height 10
drag, startPoint x: 223, startPoint y: 306, endPoint x: 206, endPoint y: 308, distance: 17.1
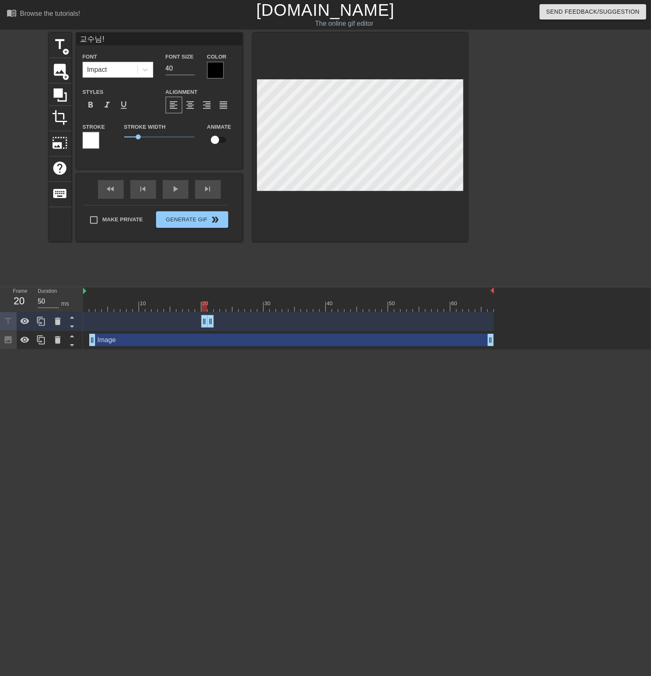
click at [206, 308] on div at bounding box center [204, 307] width 6 height 10
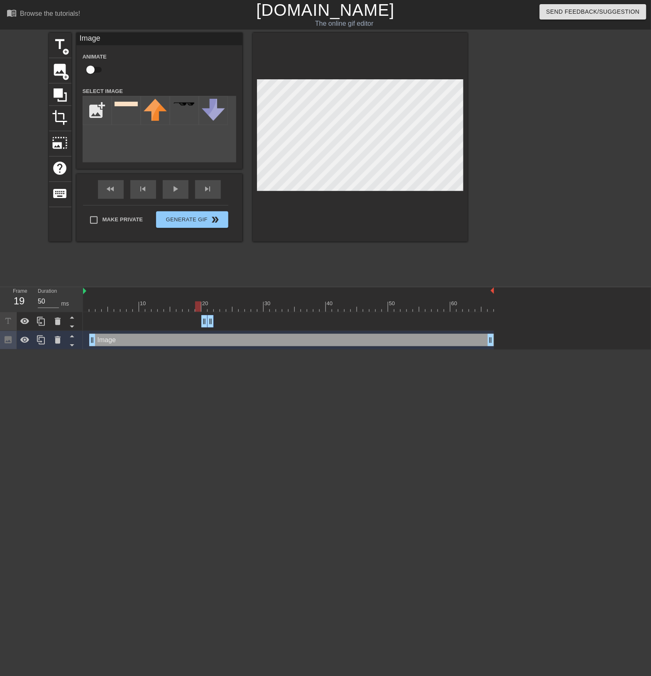
drag, startPoint x: 204, startPoint y: 309, endPoint x: 199, endPoint y: 311, distance: 6.2
click at [199, 311] on div at bounding box center [198, 307] width 6 height 10
drag, startPoint x: 204, startPoint y: 322, endPoint x: 108, endPoint y: 321, distance: 96.0
drag, startPoint x: 210, startPoint y: 323, endPoint x: 119, endPoint y: 322, distance: 91.4
drag, startPoint x: 115, startPoint y: 306, endPoint x: 83, endPoint y: 308, distance: 32.0
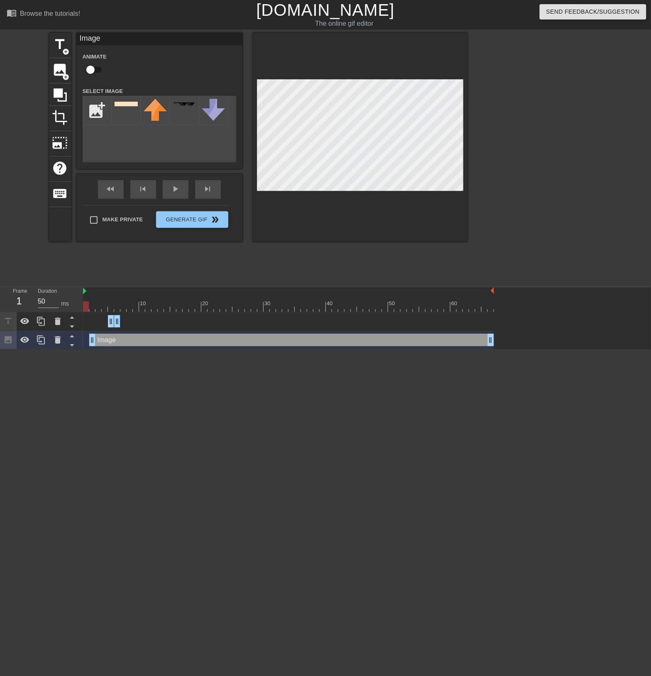
click at [83, 308] on div at bounding box center [86, 307] width 6 height 10
drag, startPoint x: 115, startPoint y: 320, endPoint x: 120, endPoint y: 321, distance: 4.6
click at [40, 321] on icon at bounding box center [41, 322] width 10 height 10
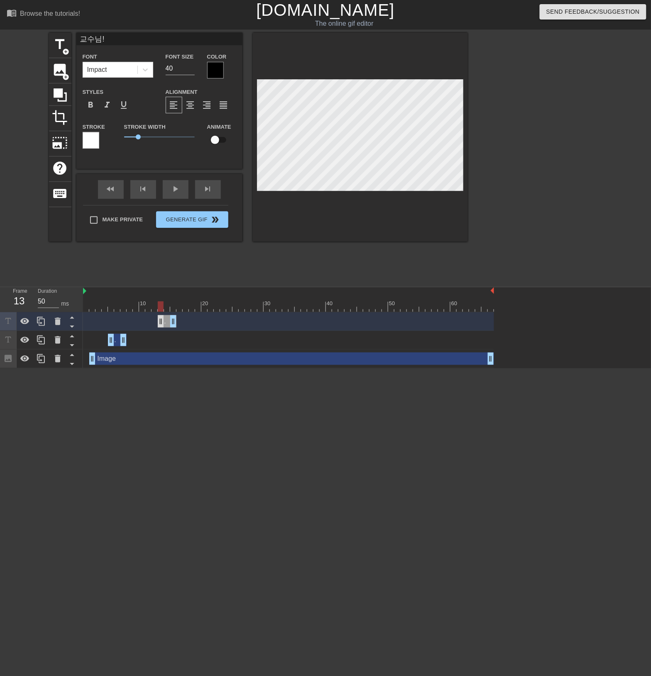
drag, startPoint x: 116, startPoint y: 323, endPoint x: 164, endPoint y: 322, distance: 48.2
click at [164, 322] on div "교수님! drag_handle drag_handle" at bounding box center [167, 321] width 19 height 12
drag, startPoint x: 158, startPoint y: 304, endPoint x: 70, endPoint y: 304, distance: 88.1
click at [71, 304] on div "Frame 9 Duration 50 ms 10 20 30 40 50 60 교수님! drag_handle drag_handle 교수님! drag…" at bounding box center [325, 327] width 651 height 81
drag, startPoint x: 124, startPoint y: 341, endPoint x: 135, endPoint y: 341, distance: 11.6
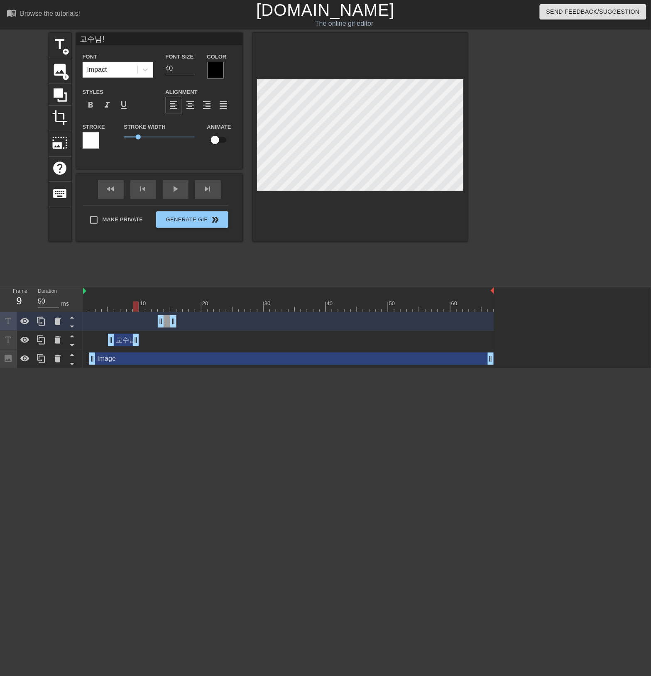
drag, startPoint x: 174, startPoint y: 321, endPoint x: 191, endPoint y: 321, distance: 17.4
drag, startPoint x: 192, startPoint y: 302, endPoint x: 84, endPoint y: 302, distance: 107.6
click at [127, 302] on div at bounding box center [130, 307] width 6 height 10
drag, startPoint x: 177, startPoint y: 321, endPoint x: 190, endPoint y: 323, distance: 13.8
click at [190, 323] on div "교수님! drag_handle drag_handle" at bounding box center [188, 321] width 37 height 12
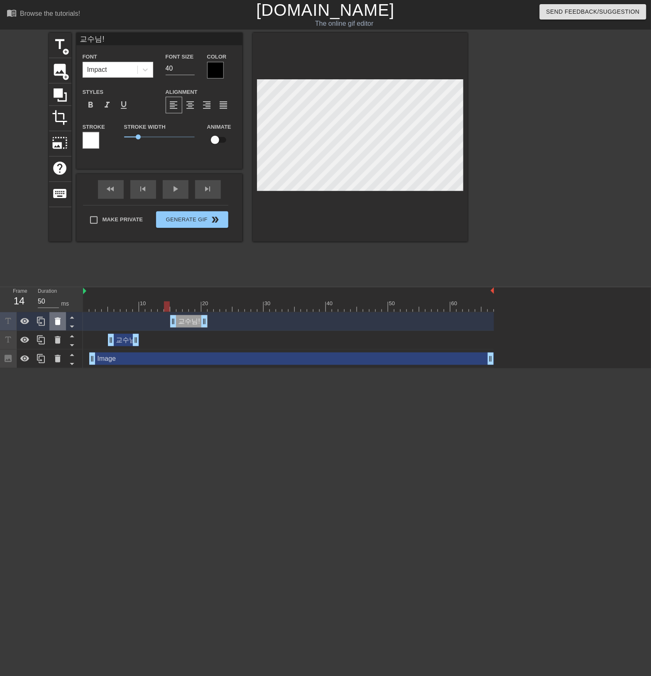
drag, startPoint x: 175, startPoint y: 307, endPoint x: 65, endPoint y: 319, distance: 110.2
click at [39, 309] on div "Frame 14 Duration 50 ms 10 20 30 40 50 60 교수님! drag_handle drag_handle 교수님! dra…" at bounding box center [325, 327] width 651 height 81
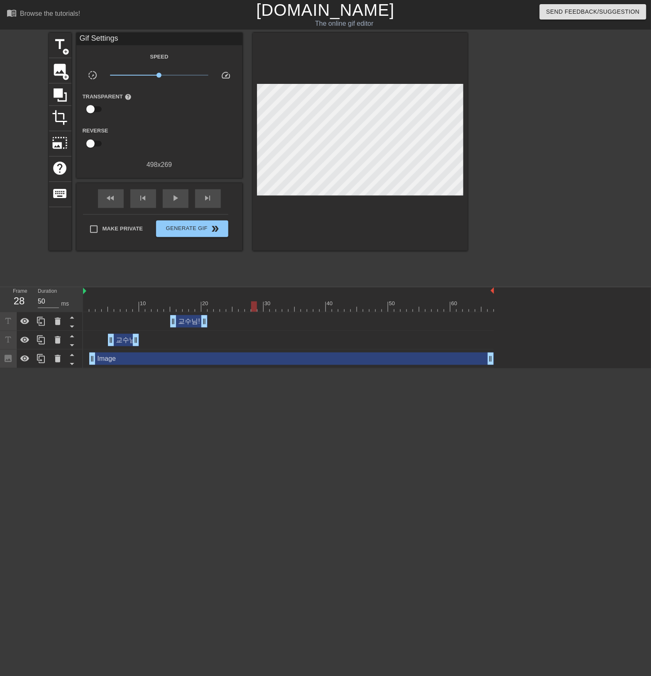
click at [231, 339] on div "교수님! drag_handle drag_handle" at bounding box center [288, 340] width 411 height 12
click at [247, 327] on div "교수님! drag_handle drag_handle" at bounding box center [288, 321] width 411 height 12
click at [192, 326] on div "교수님! drag_handle drag_handle" at bounding box center [188, 321] width 37 height 12
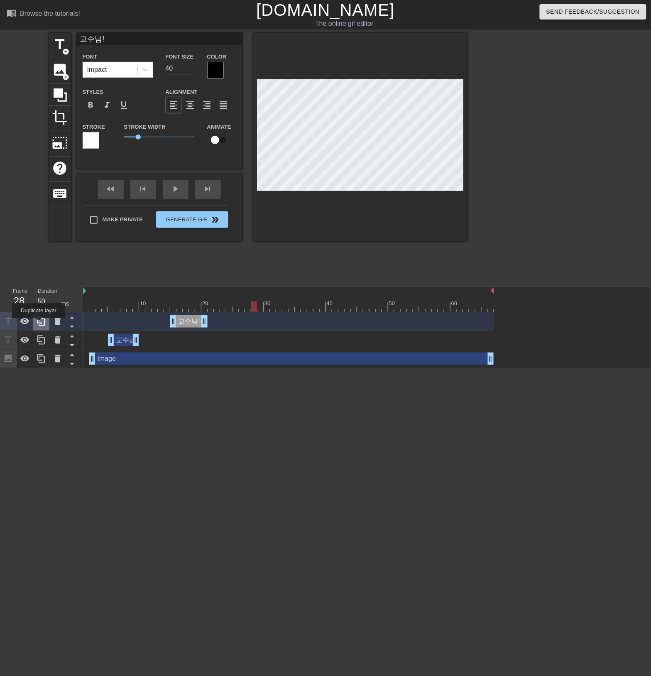
click at [39, 323] on icon at bounding box center [41, 322] width 10 height 10
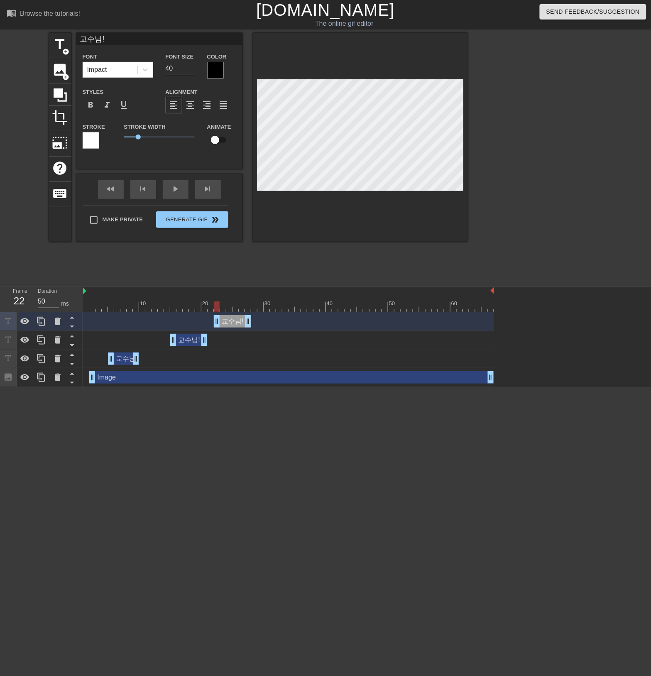
drag, startPoint x: 186, startPoint y: 321, endPoint x: 233, endPoint y: 321, distance: 46.5
click at [233, 321] on div "교수님! drag_handle drag_handle" at bounding box center [232, 321] width 37 height 12
click at [230, 322] on div "교수님! drag_handle drag_handle" at bounding box center [232, 321] width 37 height 12
type input "ㅈ"
type textarea "ㅈ"
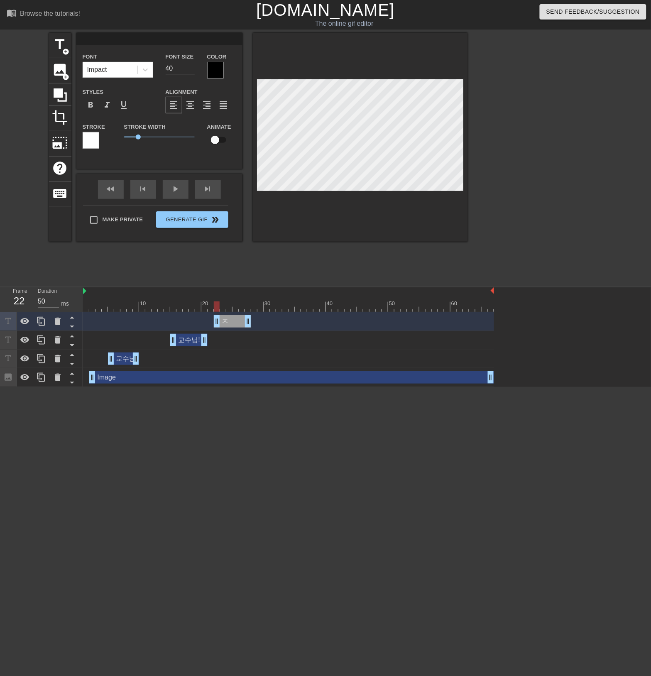
type input "ㅈ"
type textarea "ㅈ"
type input "저"
type textarea "저"
type input "젇"
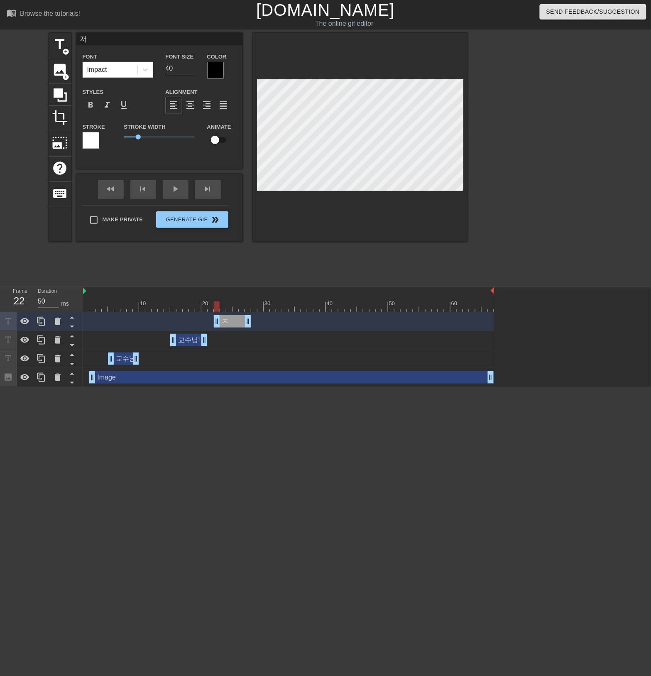
type textarea "젇"
type input "저도"
type textarea "저도"
type input "저도"
type textarea "저도"
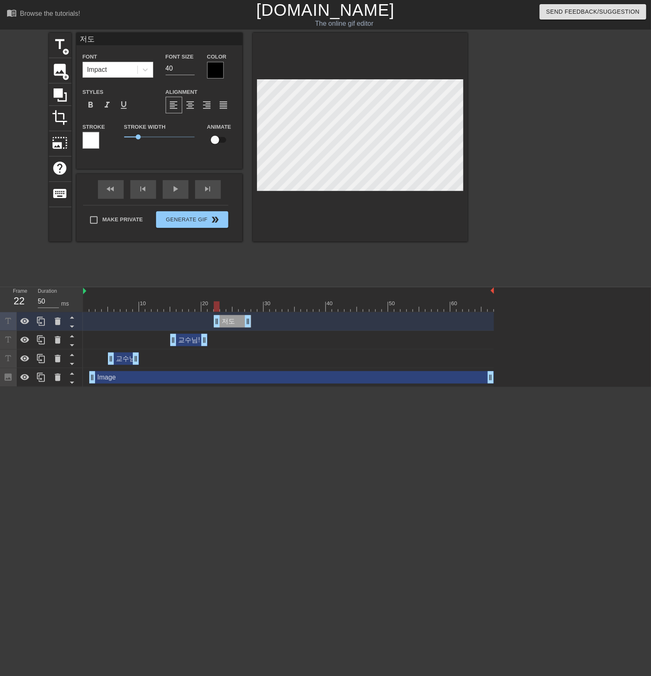
type input "저도 ㄷ"
type textarea "저도 ㄷ"
type input "저도 데"
type textarea "저도 데"
type input "저도 델"
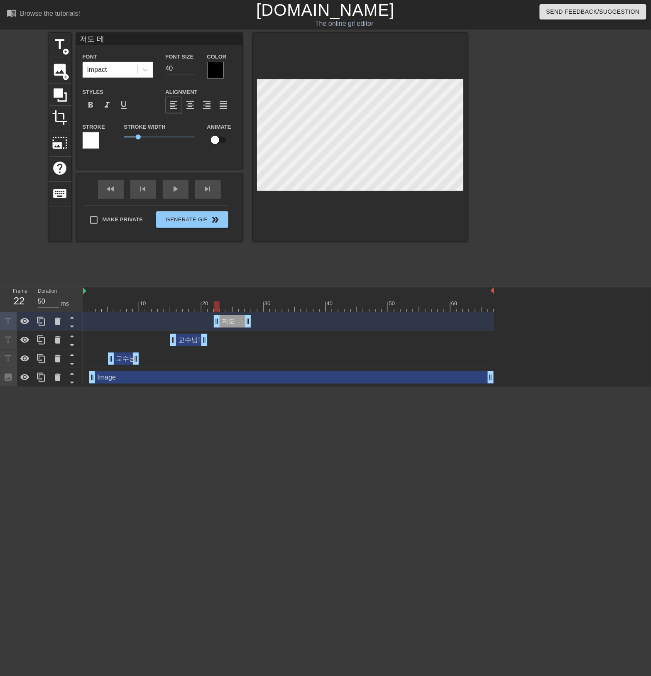
type textarea "저도 델"
type input "저도 데"
type textarea "저도 데"
type input "저도 ㄷ"
type textarea "저도 ㄷ"
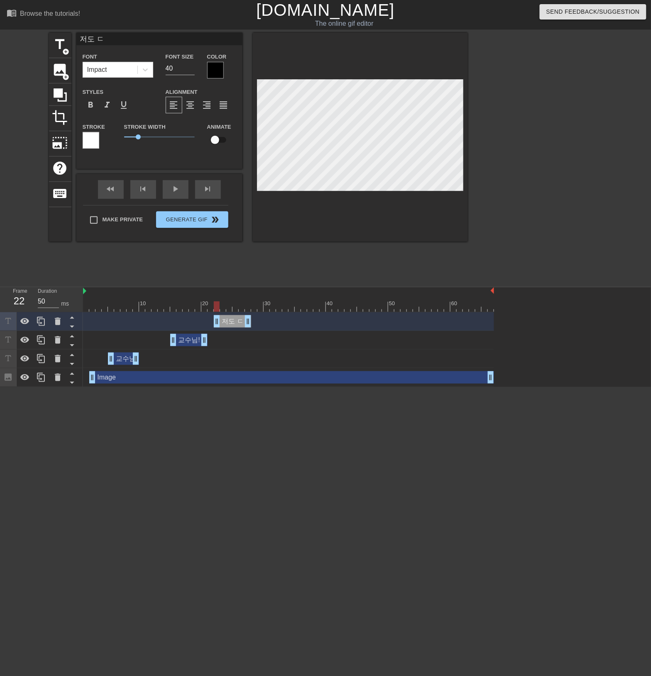
type input "저도"
type textarea "저도"
type input "저도"
type textarea "저도"
type input "저"
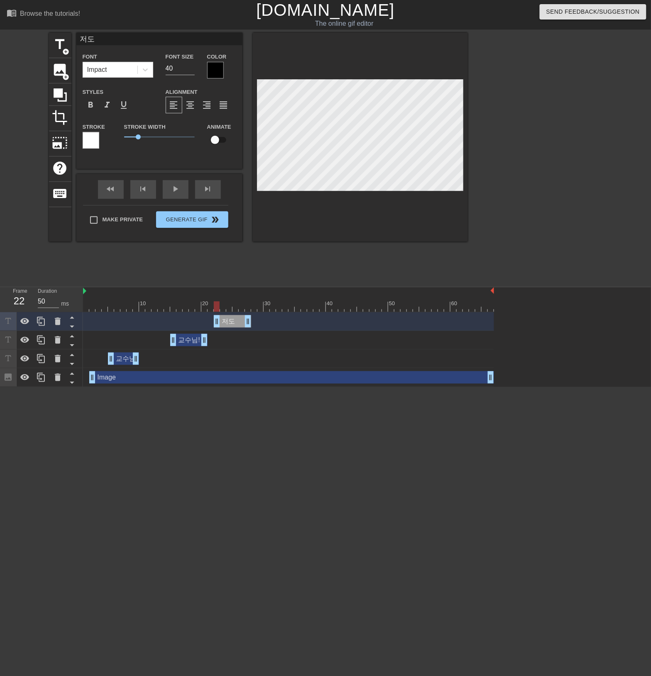
type textarea "저"
paste textarea "교수님!"
type input "교수님!"
type textarea "교수님!"
type input "교수님"
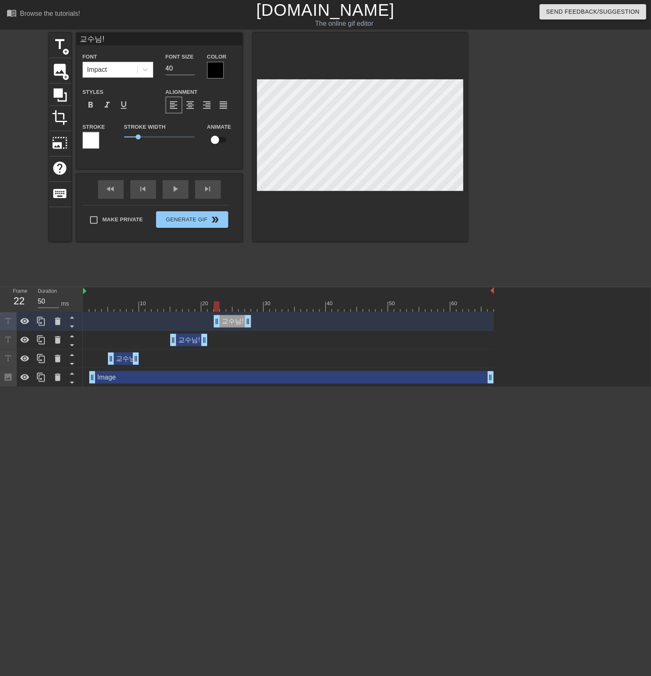
type textarea "교수님"
type input "교수님ㅈ"
type textarea "교수님ㅈ"
type input "교수님저"
type textarea "교수님저"
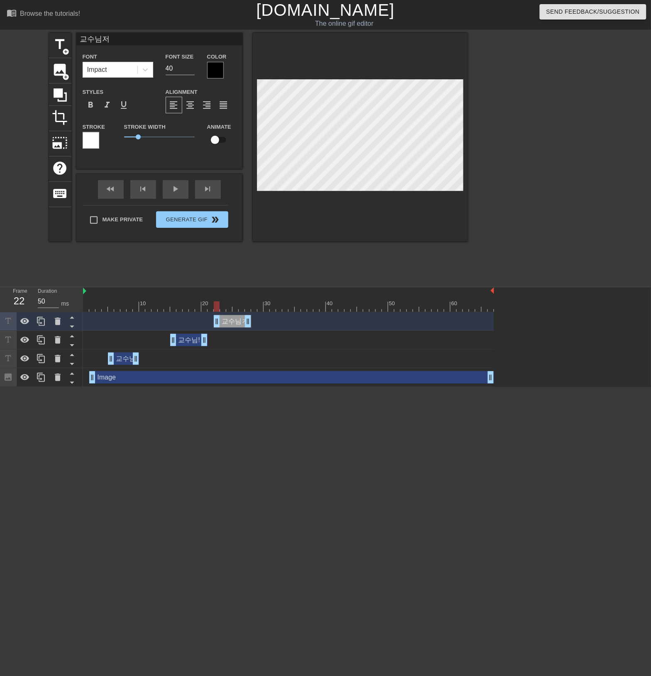
type input "교수님ㅈ"
type textarea "교수님ㅈ"
type input "교수님"
type textarea "교수님"
type input "교수"
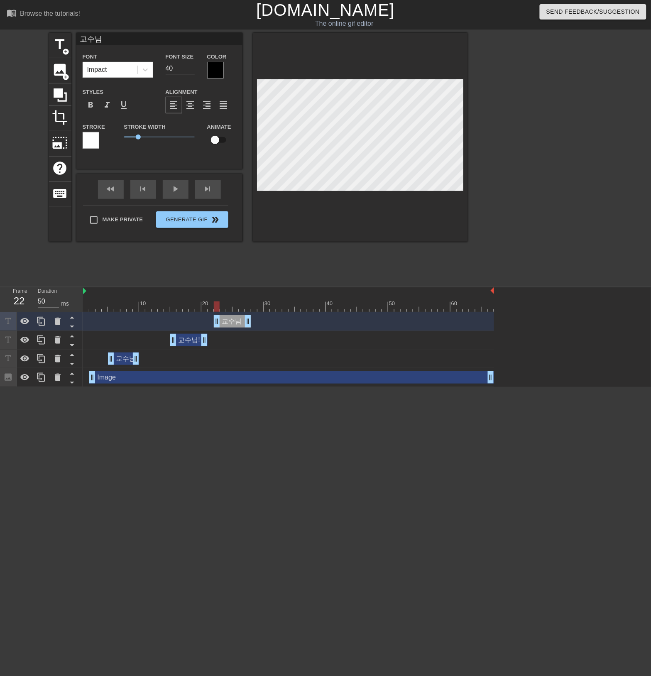
type textarea "교수"
type input "교"
type textarea "교"
type input "ㅈ"
type textarea "ㅈ"
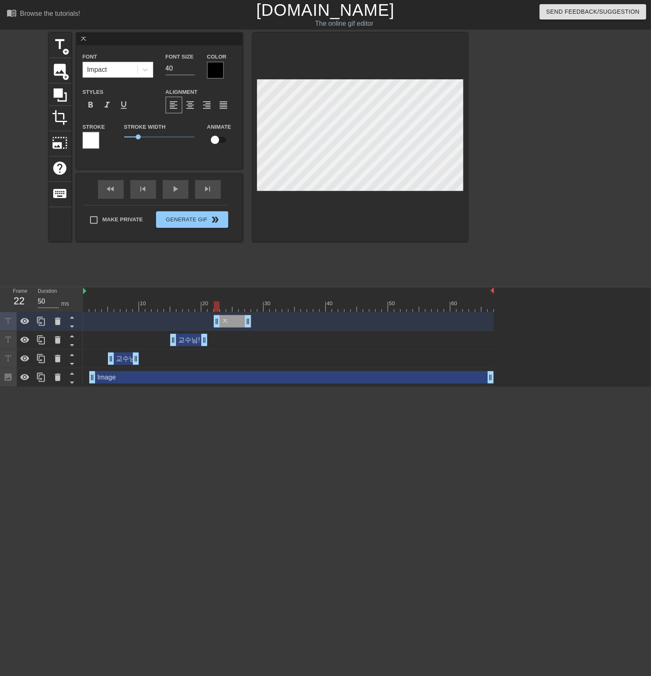
type input "저"
type textarea "저"
type input "젇"
type textarea "젇"
type input "저도"
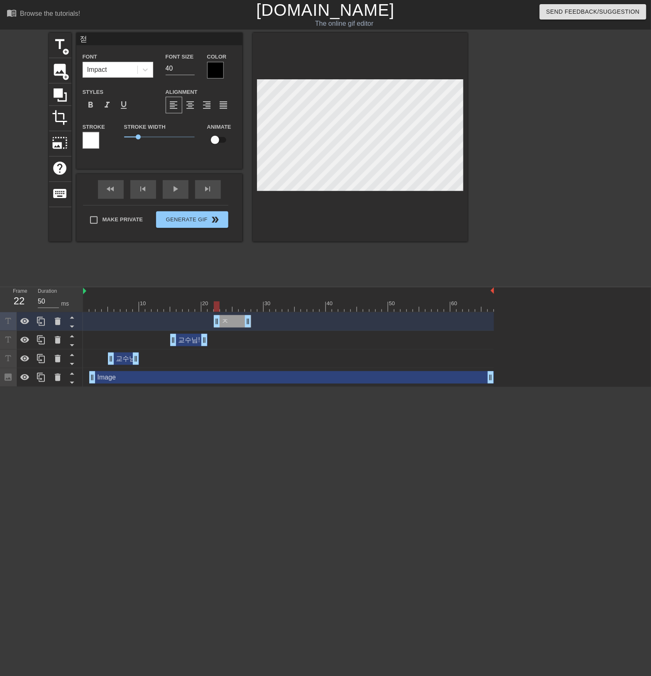
type textarea "저도"
type input "저도"
type textarea "저도"
type input "저도"
type textarea "저도"
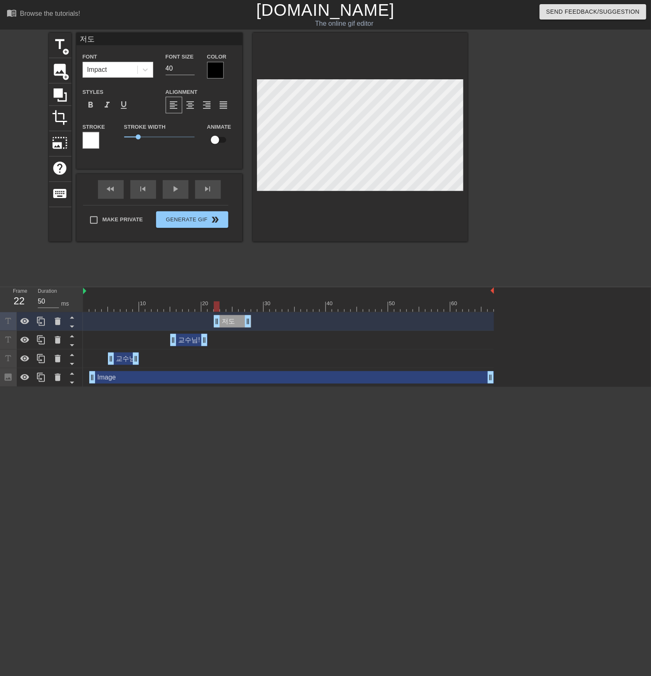
type input "저"
type textarea "저"
paste textarea "교수님!"
type input "교수님!"
type textarea "교수님!"
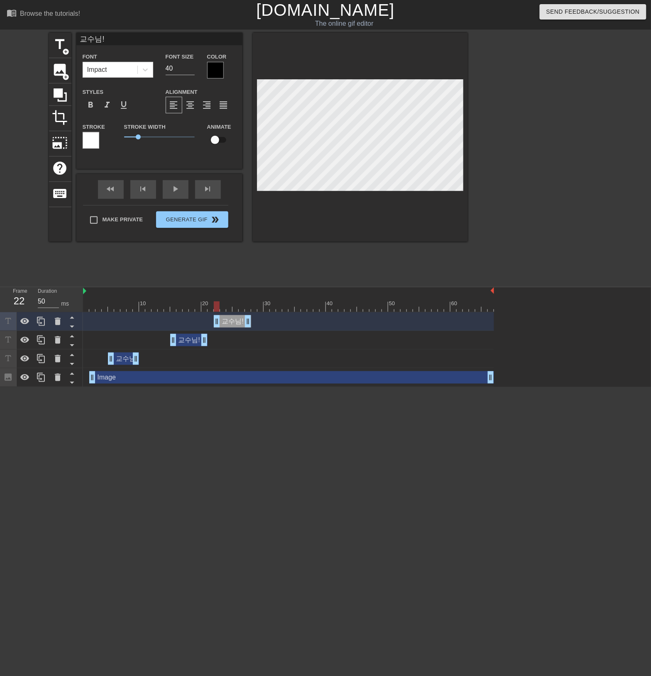
type input "교수님"
type textarea "교수님"
type input "교수"
type textarea "교수"
type input "교"
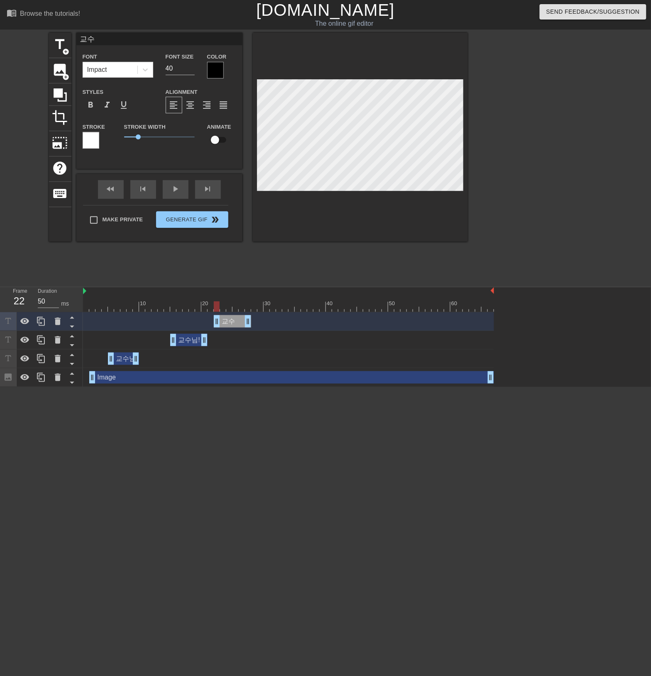
type textarea "교"
type input "교ㅈ"
type textarea "교ㅈ"
type input "교저"
type textarea "교저"
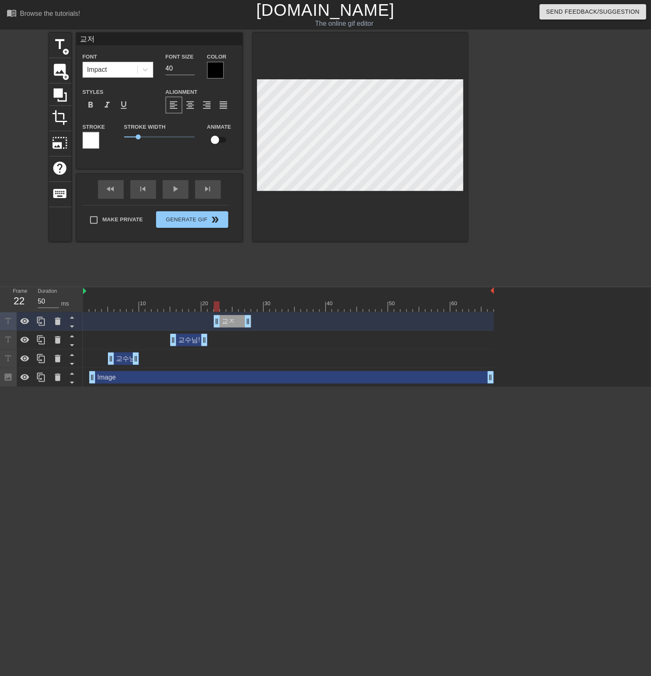
type input "교젇"
type textarea "교젇"
type input "교저도"
type textarea "교저도"
type input "교저도"
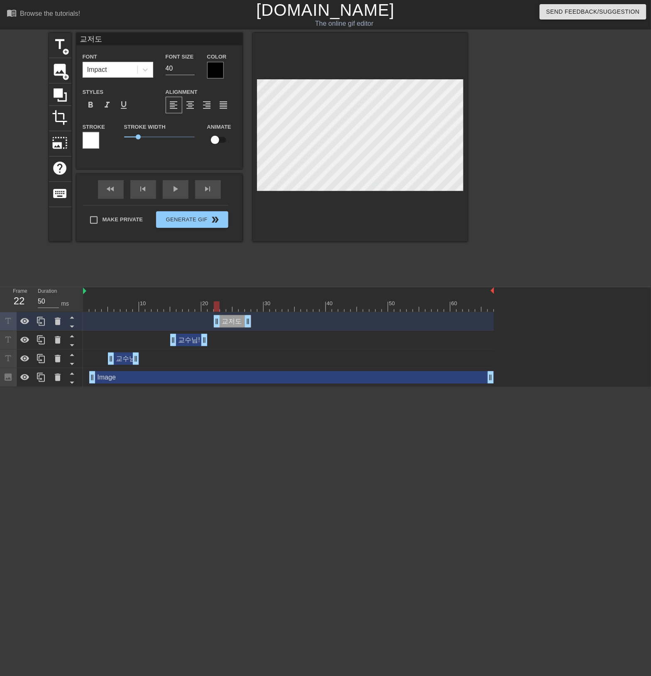
type textarea "교저도"
type input "교저도 ㄷ"
type textarea "교저도 ㄷ"
type input "교저도 데"
type textarea "교저도 데"
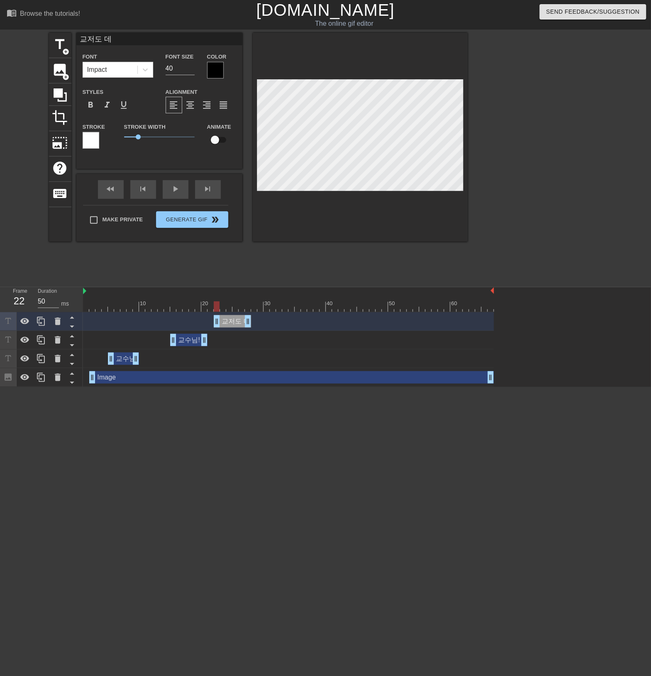
type input "교저도 델"
type textarea "교저도 델"
type input "교저도 데려"
type textarea "교저도 데려"
type input "교저도 데력"
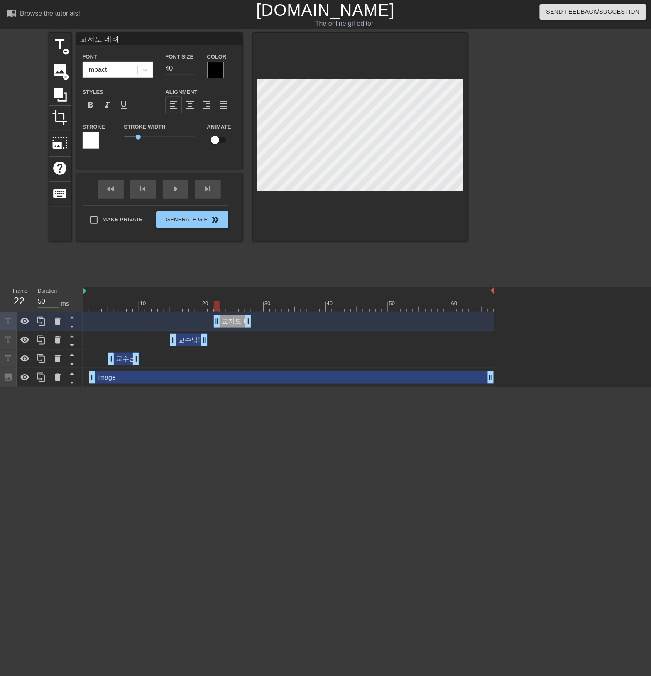
type textarea "교저도 데력"
type input "교저도 데려가"
type textarea "교저도 데려가"
type input "교저도 데려가"
type textarea "교저도 데려가"
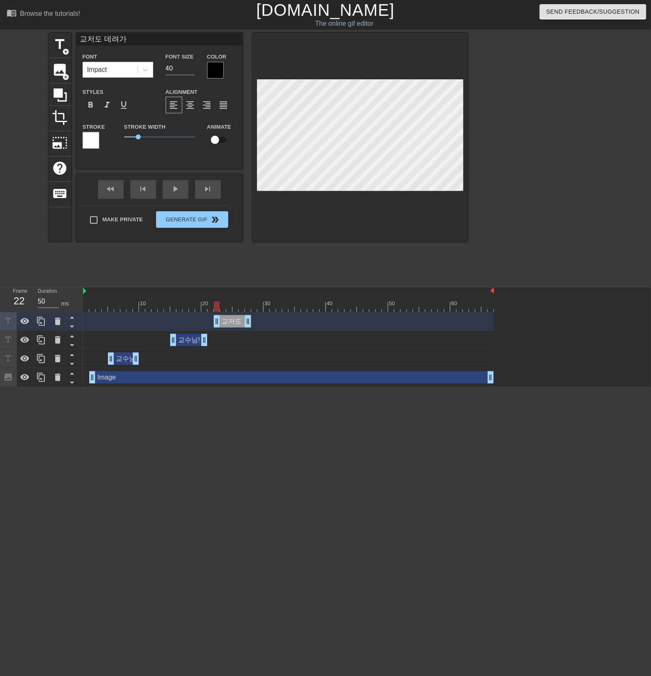
type input "교저도 데려가 ㅈ"
type textarea "교저도 데려가 ㅈ"
type input "교저도 데려가 주"
type textarea "교저도 데려가 주"
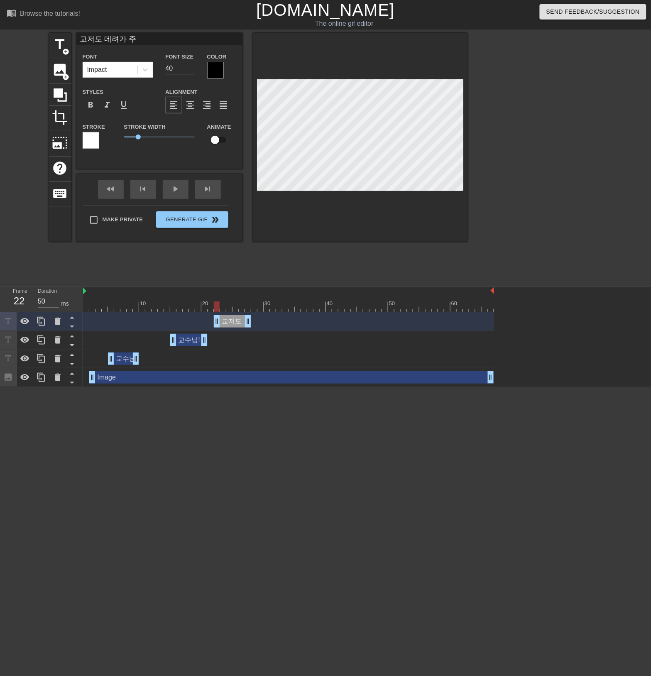
type input "교저도 데려가 줘"
type textarea "교저도 데려가 줘"
type input "교저도 데려가 줭"
type textarea "교저도 데려가 줭"
type input "교저도 데려가 줘요"
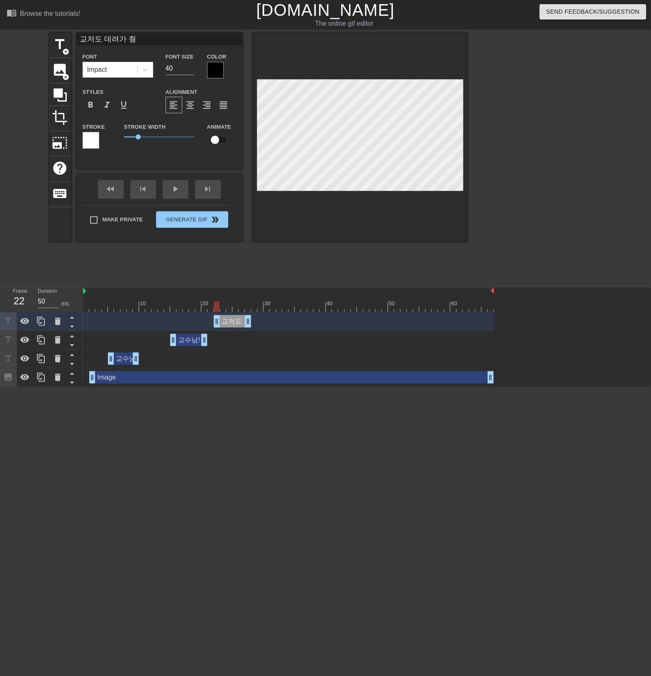
type textarea "교저도 데려가 줘요"
type input "교저도 데려가 줘요!"
type textarea "교저도 데려가 줘요!"
type input "저도 데려가 줘요!"
type textarea "저도 데려가 줘요!"
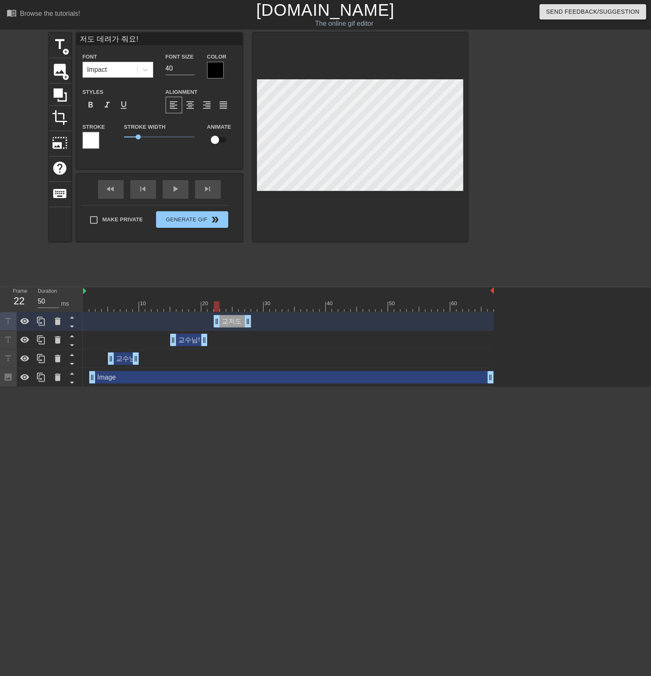
scroll to position [1, 1]
click at [189, 71] on input "39" at bounding box center [180, 68] width 29 height 13
click at [192, 69] on input "38" at bounding box center [180, 68] width 29 height 13
click at [190, 69] on input "37" at bounding box center [180, 68] width 29 height 13
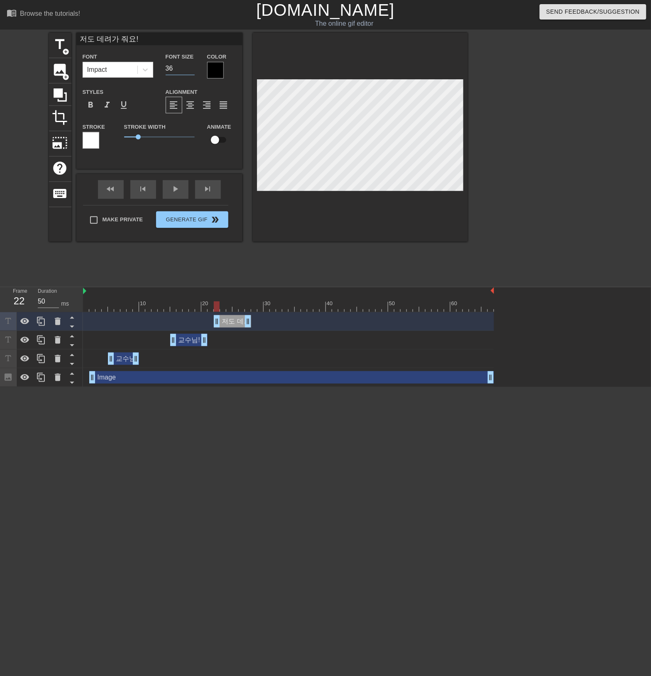
type input "36"
click at [190, 69] on input "36" at bounding box center [180, 68] width 29 height 13
drag, startPoint x: 216, startPoint y: 306, endPoint x: 74, endPoint y: 314, distance: 142.7
click at [74, 314] on div "Frame 5 Duration 50 ms 10 20 30 40 50 60 저도 데려가 줘요! drag_handle drag_handle 교수님…" at bounding box center [325, 337] width 651 height 100
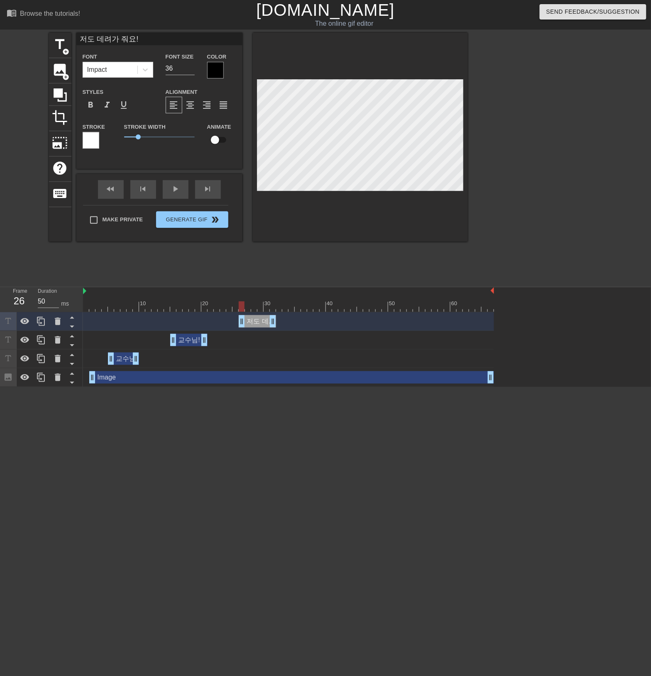
drag, startPoint x: 233, startPoint y: 319, endPoint x: 258, endPoint y: 323, distance: 24.8
click at [258, 323] on div "저도 데려가 줘요! drag_handle drag_handle" at bounding box center [257, 321] width 37 height 12
drag, startPoint x: 245, startPoint y: 310, endPoint x: 82, endPoint y: 304, distance: 162.9
click at [83, 304] on div at bounding box center [288, 307] width 411 height 10
click at [259, 329] on div "저도 데려가 줘요! drag_handle drag_handle" at bounding box center [288, 321] width 411 height 19
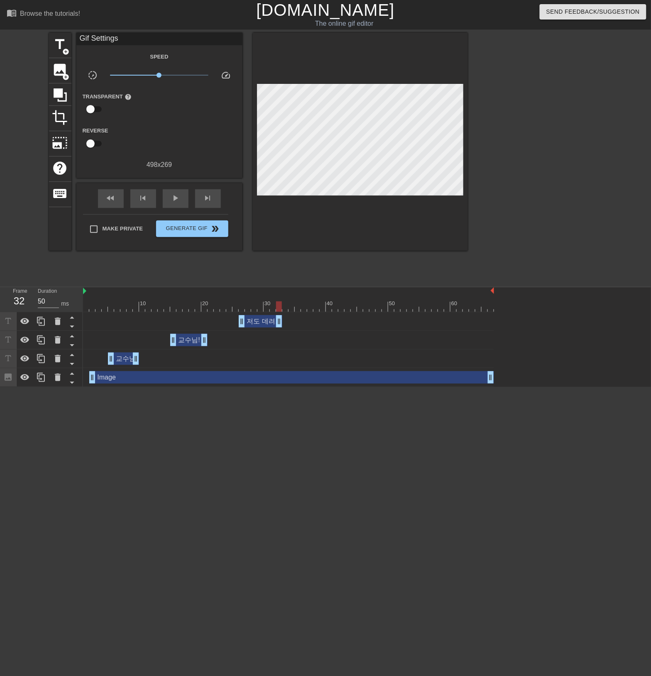
drag, startPoint x: 273, startPoint y: 322, endPoint x: 279, endPoint y: 324, distance: 6.2
click at [47, 324] on div at bounding box center [41, 321] width 17 height 18
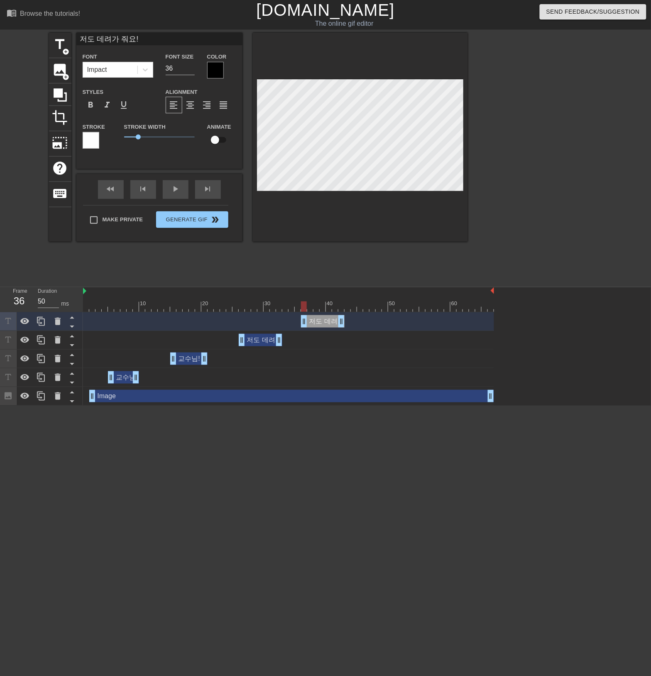
drag, startPoint x: 260, startPoint y: 320, endPoint x: 319, endPoint y: 321, distance: 58.6
click at [319, 321] on div "저도 데려가 줘요! drag_handle drag_handle" at bounding box center [323, 321] width 44 height 12
drag, startPoint x: 323, startPoint y: 324, endPoint x: 314, endPoint y: 325, distance: 8.8
click at [314, 325] on div "저도 데려가 줘요! drag_handle drag_handle" at bounding box center [317, 321] width 44 height 12
click at [228, 86] on div "title add_circle image add_circle crop photo_size_select_large help keyboard 저도…" at bounding box center [258, 137] width 419 height 209
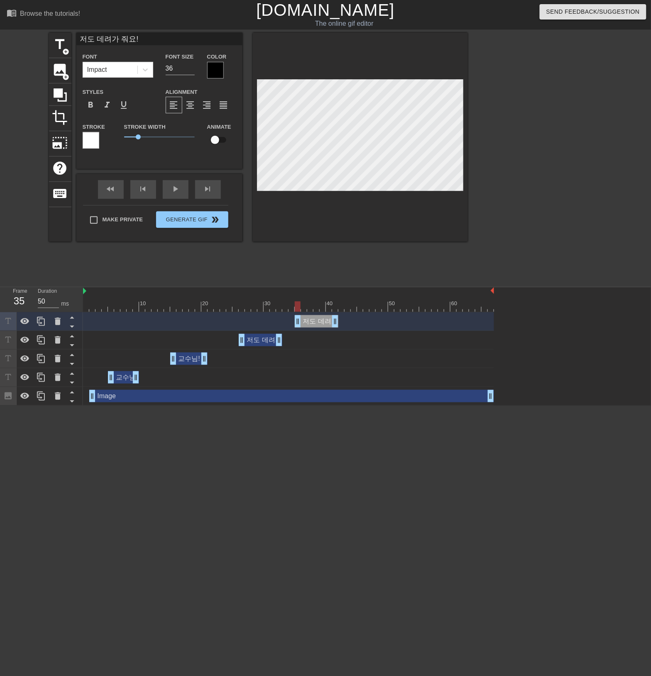
type input "ㅊ!"
type textarea "ㅊ!"
type input "!"
type textarea "!"
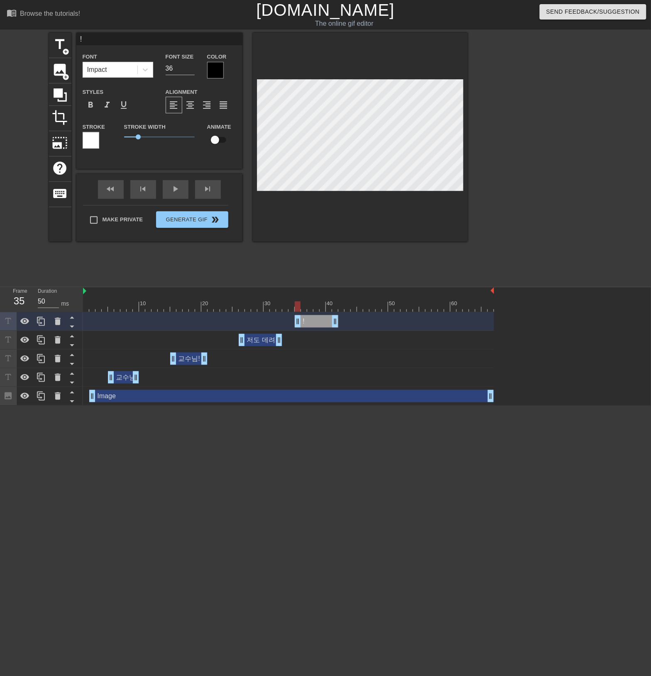
type input "ㅠ!"
type textarea "ㅠ!"
type input "ㅠㅡ!"
type textarea "ㅠㅡ!"
type input "ㅠㅡㅇ!"
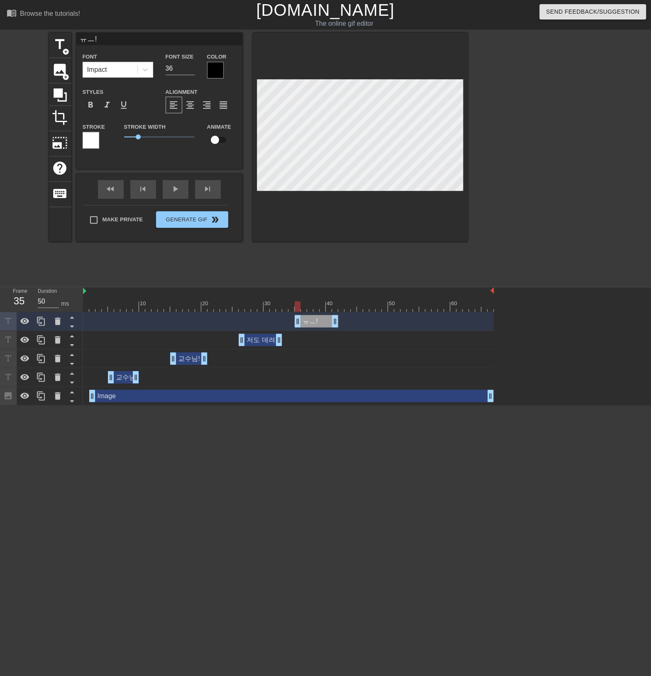
type textarea "ㅠㅡㅇ!"
type input "ㅠㅡ!"
type textarea "ㅠㅡ!"
type input "ㅠ!"
type textarea "ㅠ!"
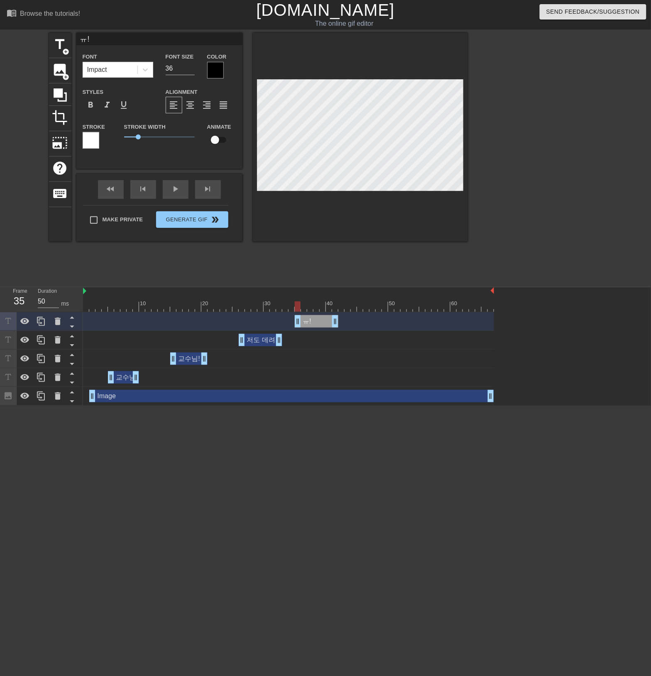
type input "!"
type textarea "!"
type input "B!"
type textarea "B!"
type input "BM!"
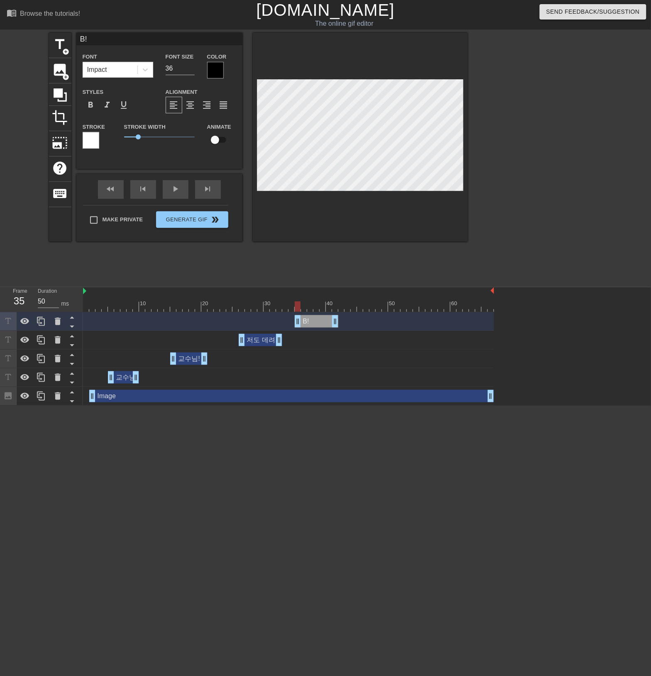
type textarea "BM!"
type input "B!"
type textarea "B!"
type input "!"
type textarea "!"
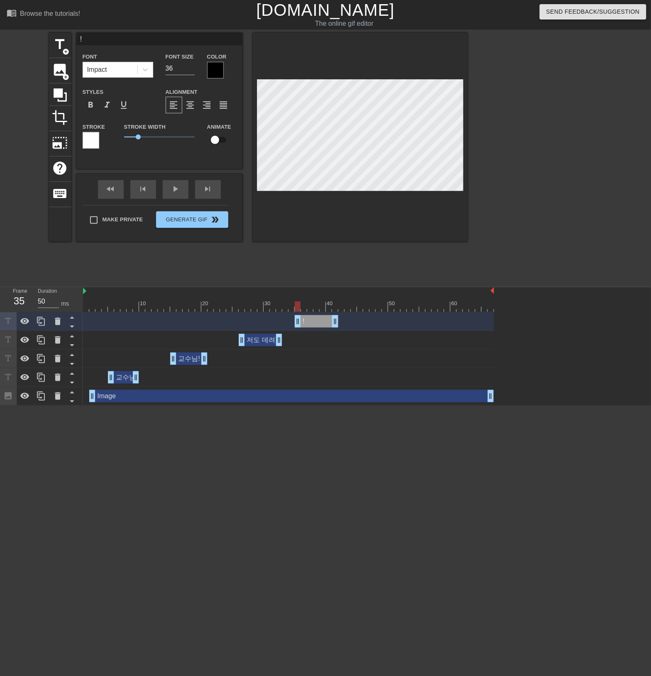
type input "A!"
type textarea "A!"
type input "AK!"
type textarea "AK!"
type input "AKD!"
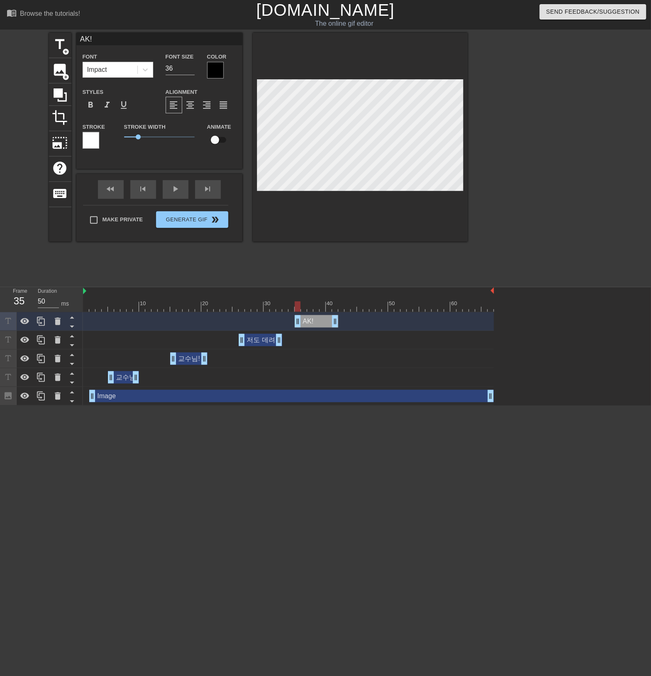
type textarea "AKD!"
type input "AKDN!"
type textarea "AKDN!"
type input "AKDNT!"
type textarea "AKDNT!"
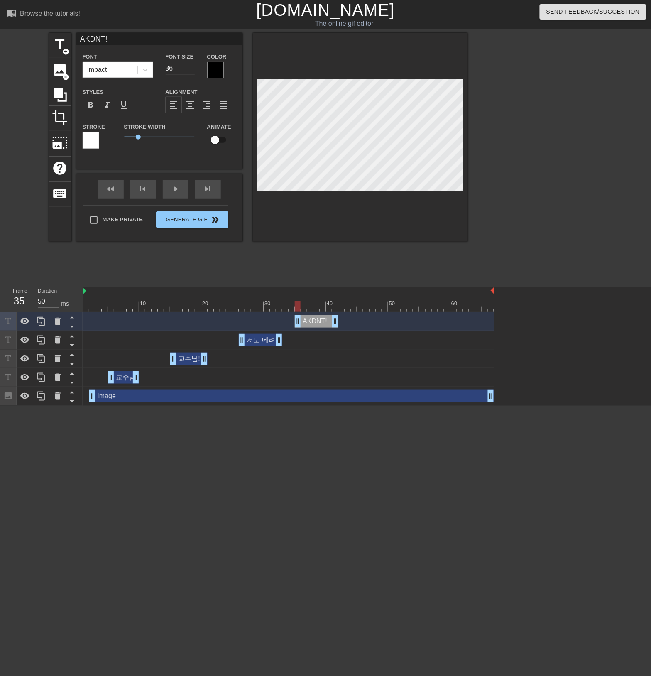
type input "AKDNTM!"
type textarea "AKDNTM!"
type input "AKDNT!"
type textarea "AKDNT!"
type input "AKDN!"
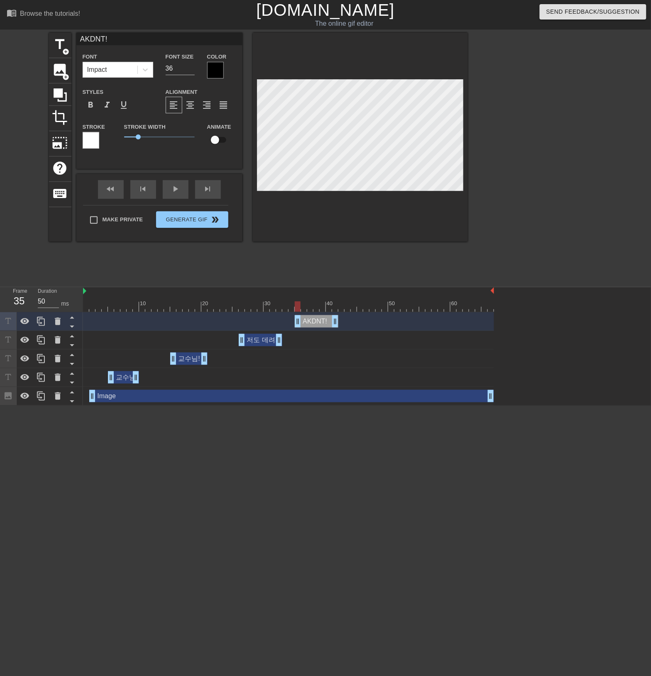
type textarea "AKDN!"
type input "AKD!"
type textarea "AKD!"
type input "AK!"
type textarea "AK!"
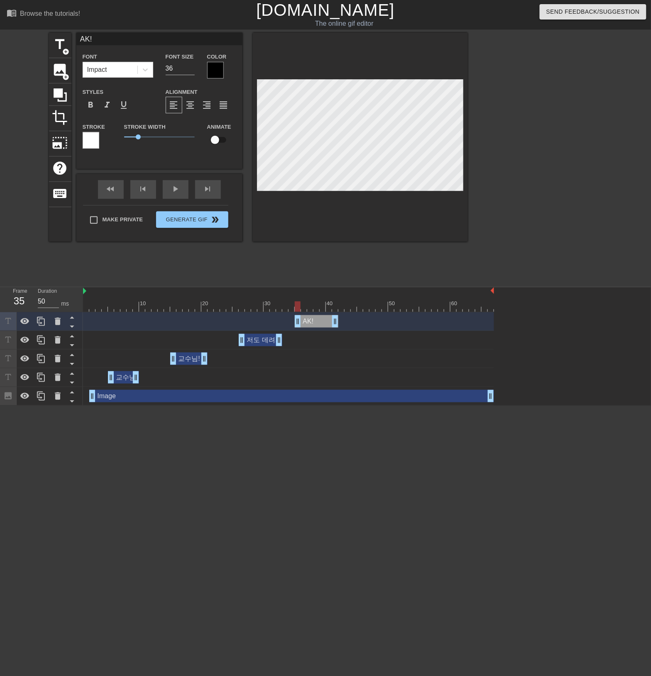
type input "A!"
type textarea "A!"
type input "!"
type textarea "!"
type input "ㅅ!"
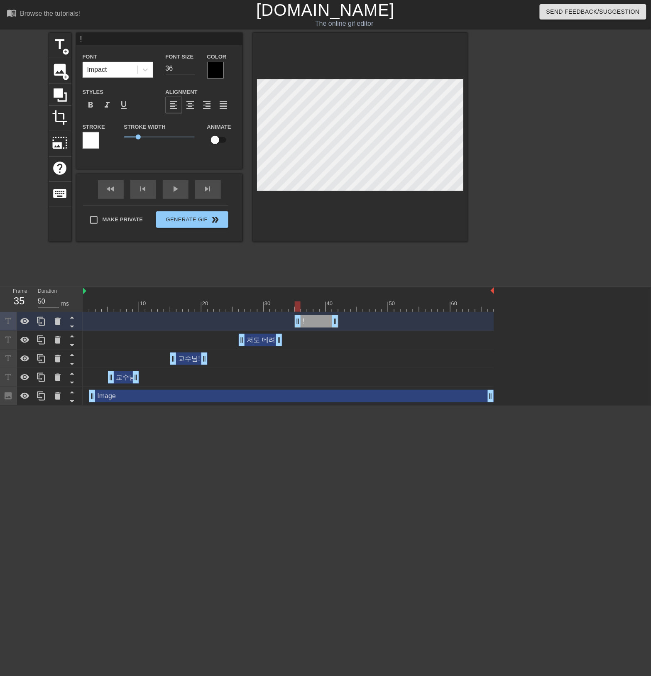
type textarea "ㅅ!"
type input "!"
type textarea "!"
type input "ㅇ!"
type textarea "ㅇ!"
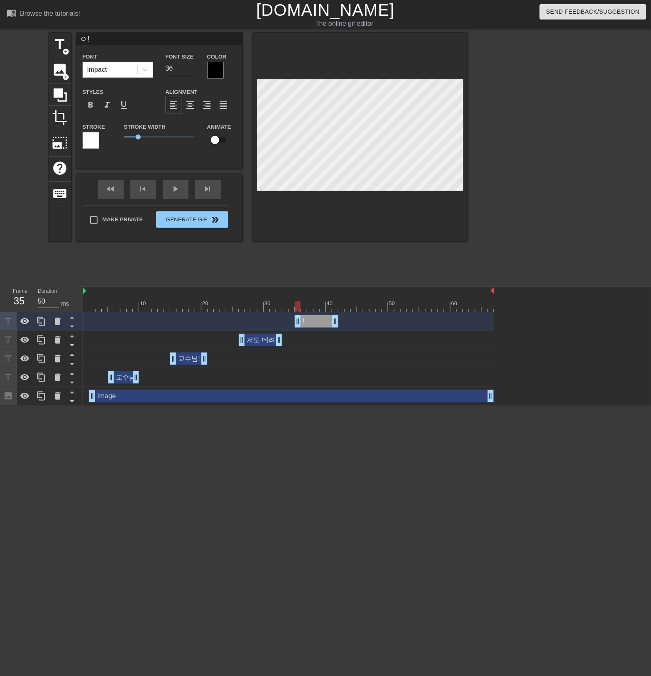
type input "이!"
type textarea "이!"
type input "인!"
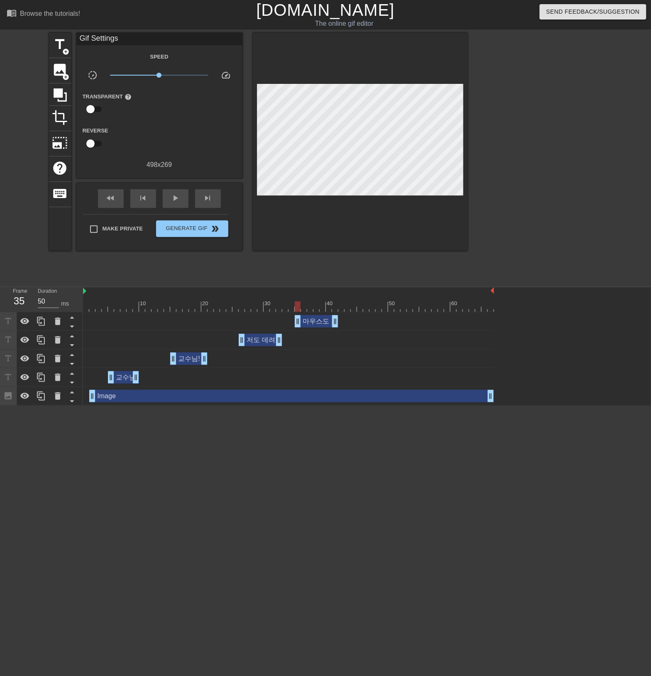
click at [377, 74] on div at bounding box center [360, 142] width 215 height 218
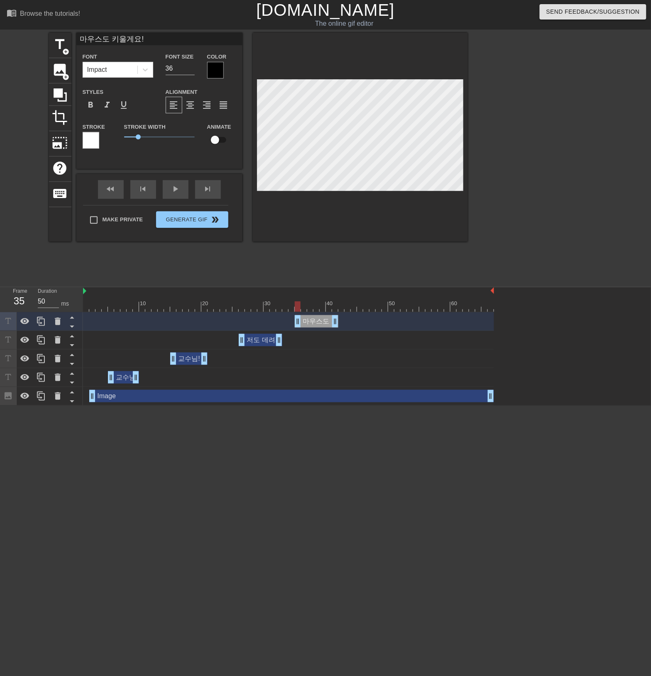
click at [317, 323] on div "마우스도 키울게요! drag_handle drag_handle" at bounding box center [317, 321] width 44 height 12
click at [41, 325] on icon at bounding box center [41, 322] width 10 height 10
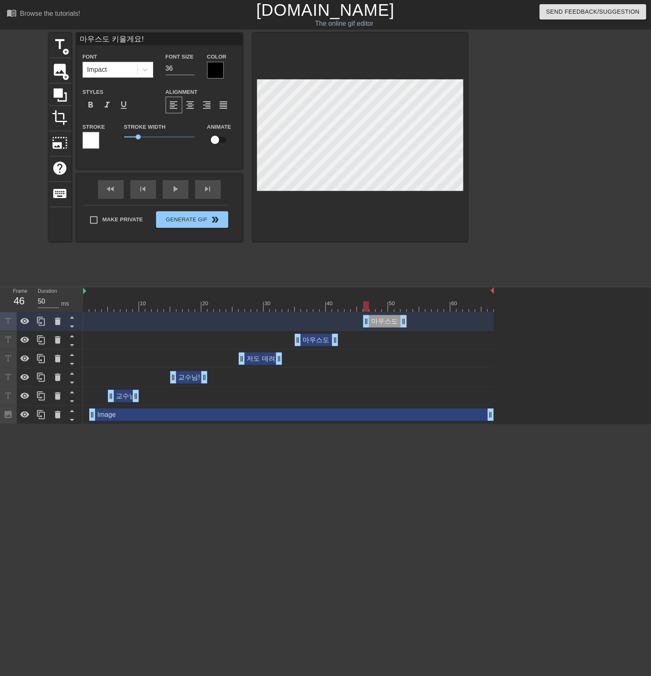
drag, startPoint x: 321, startPoint y: 325, endPoint x: 387, endPoint y: 325, distance: 66.5
click at [387, 325] on div "마우스도 키울게요! drag_handle drag_handle" at bounding box center [385, 321] width 44 height 12
drag, startPoint x: 317, startPoint y: 339, endPoint x: 326, endPoint y: 339, distance: 9.6
click at [326, 339] on div "마우스도 키울게요! drag_handle drag_handle" at bounding box center [329, 340] width 44 height 12
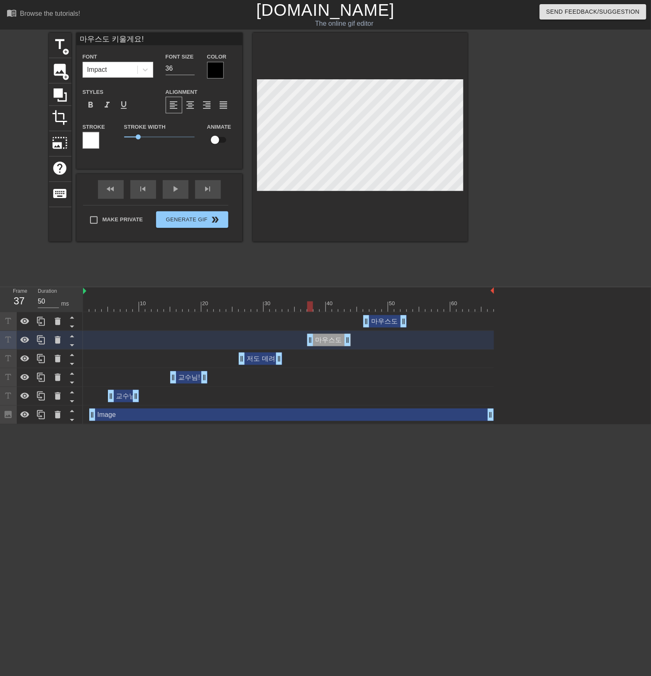
click at [326, 339] on div "마우스도 키울게요! drag_handle drag_handle" at bounding box center [329, 340] width 44 height 12
click at [382, 323] on div "마우스도 키울게요! drag_handle drag_handle" at bounding box center [385, 321] width 44 height 12
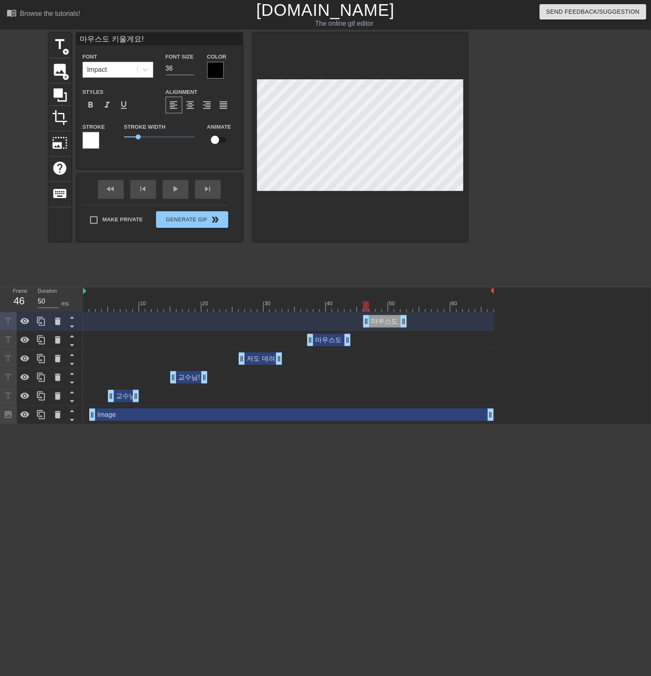
click at [243, 87] on div "title add_circle image add_circle crop photo_size_select_large help keyboard 마우…" at bounding box center [258, 137] width 419 height 209
drag, startPoint x: 327, startPoint y: 339, endPoint x: 387, endPoint y: 343, distance: 59.9
click at [387, 343] on div "마우스도 키울게요! drag_handle drag_handle" at bounding box center [385, 340] width 44 height 12
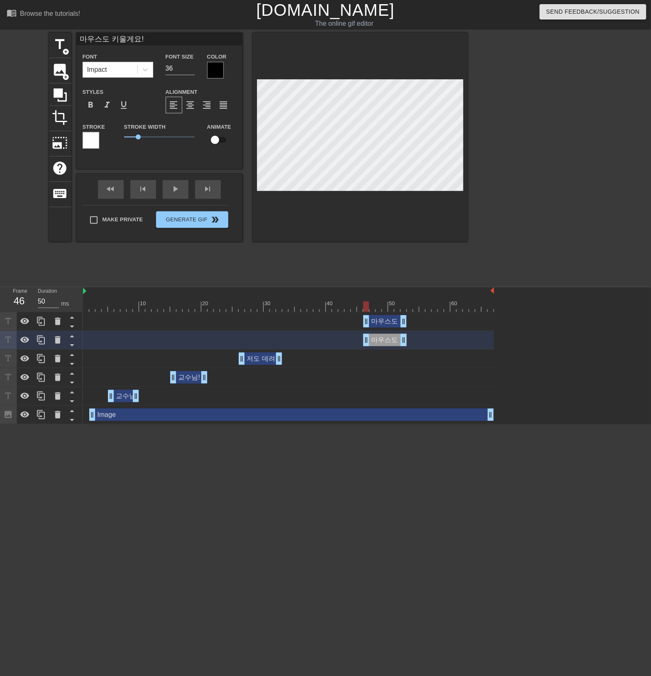
drag, startPoint x: 389, startPoint y: 338, endPoint x: 384, endPoint y: 339, distance: 4.6
click at [384, 339] on div "마우스도 키울게요! drag_handle drag_handle" at bounding box center [385, 340] width 44 height 12
drag, startPoint x: 387, startPoint y: 324, endPoint x: 323, endPoint y: 319, distance: 64.6
click at [323, 319] on div "마우스도 키울게요! drag_handle drag_handle" at bounding box center [323, 321] width 44 height 12
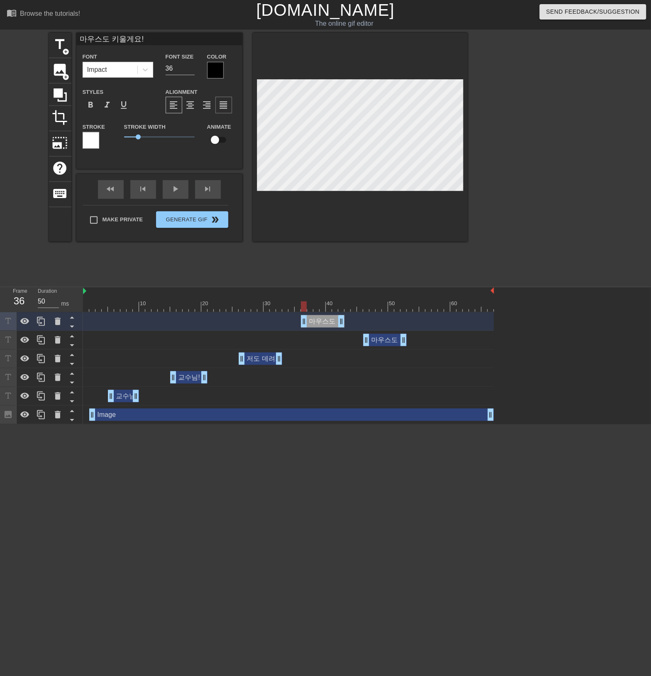
click at [228, 94] on div "title add_circle image add_circle crop photo_size_select_large help keyboard 마우…" at bounding box center [258, 137] width 419 height 209
click at [474, 159] on div at bounding box center [540, 157] width 125 height 249
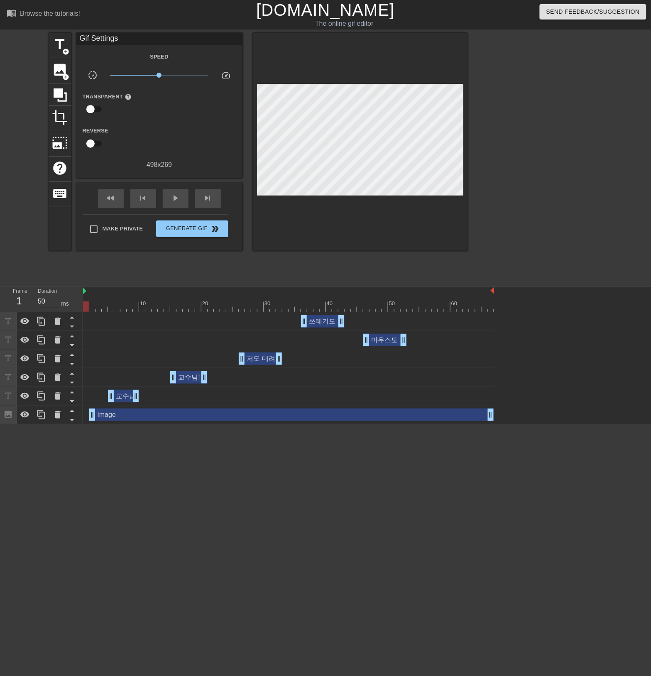
drag, startPoint x: 304, startPoint y: 304, endPoint x: 49, endPoint y: 304, distance: 255.5
click at [49, 304] on div "Frame 1 Duration 50 ms 10 20 30 40 50 60 쓰레기도 치울게요! drag_handle drag_handle 마우스…" at bounding box center [325, 355] width 651 height 137
click at [393, 342] on div "마우스도 키울게요! drag_handle drag_handle" at bounding box center [385, 340] width 44 height 12
click at [474, 339] on div "쓰레기도 치울게요! drag_handle drag_handle 마우스도 키울게요! drag_handle drag_handle 저도 데려가 줘요…" at bounding box center [367, 368] width 568 height 112
click at [387, 343] on div "마우스도 키울게요! drag_handle drag_handle" at bounding box center [385, 340] width 44 height 12
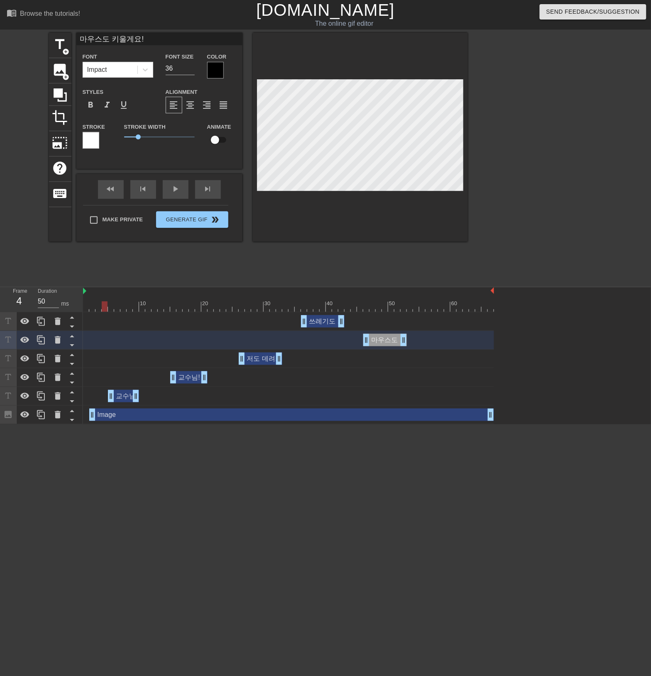
click at [316, 320] on div "쓰레기도 치울게요! drag_handle drag_handle" at bounding box center [323, 321] width 44 height 12
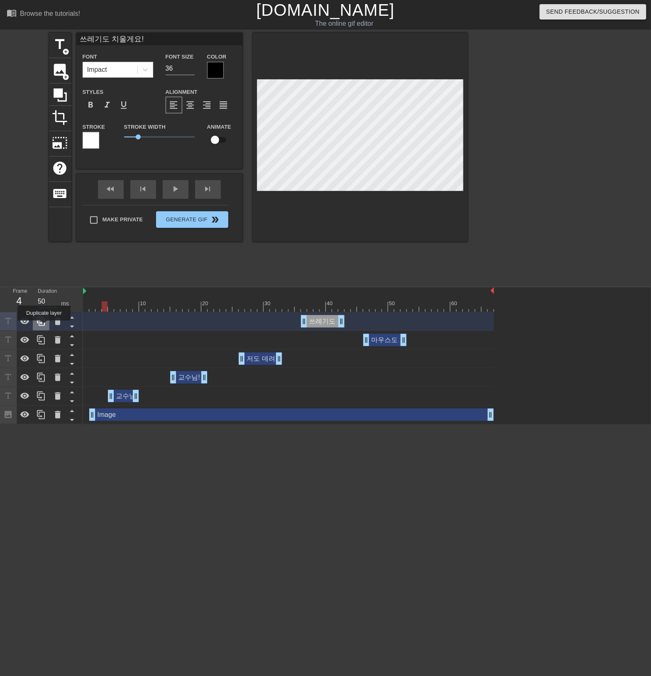
click at [44, 326] on icon at bounding box center [41, 321] width 8 height 9
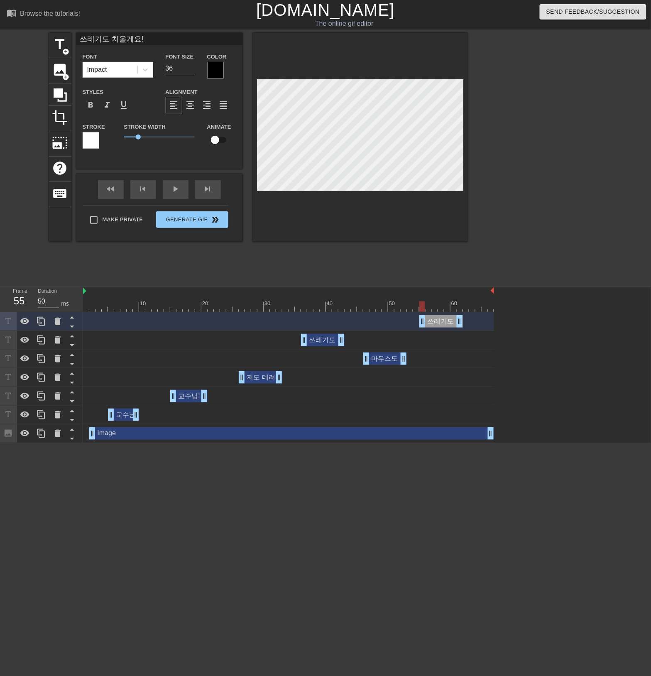
drag, startPoint x: 329, startPoint y: 324, endPoint x: 449, endPoint y: 324, distance: 120.0
click at [449, 324] on div "쓰레기도 치울게요! drag_handle drag_handle" at bounding box center [442, 321] width 44 height 12
click at [474, 362] on div "다락방도 좋아요! drag_handle drag_handle 쓰레기도 치울게요! drag_handle drag_handle 마우스도 키울게요!…" at bounding box center [367, 377] width 568 height 131
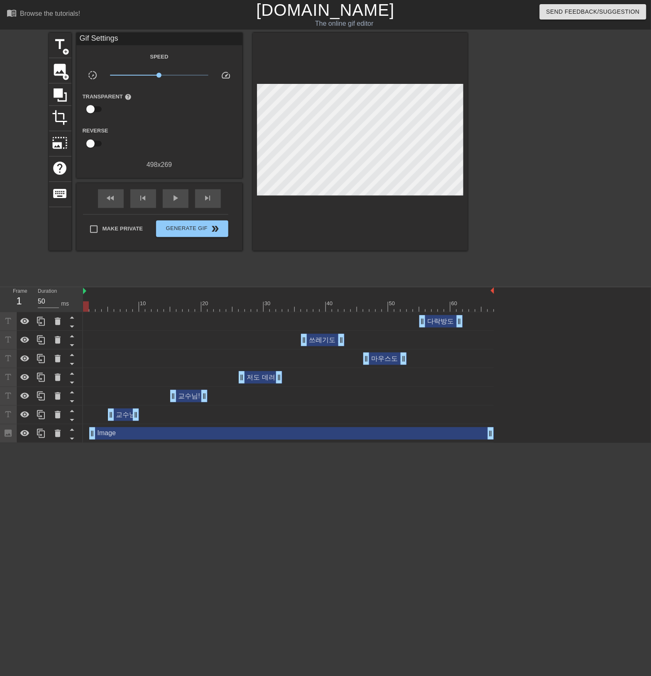
drag, startPoint x: 424, startPoint y: 308, endPoint x: 83, endPoint y: 296, distance: 340.8
click at [74, 296] on div "Frame 1 Duration 50 ms 10 20 30 40 50 60 다락방도 좋아요! drag_handle drag_handle 쓰레기도…" at bounding box center [325, 365] width 651 height 156
click at [213, 231] on span "double_arrow" at bounding box center [215, 229] width 10 height 10
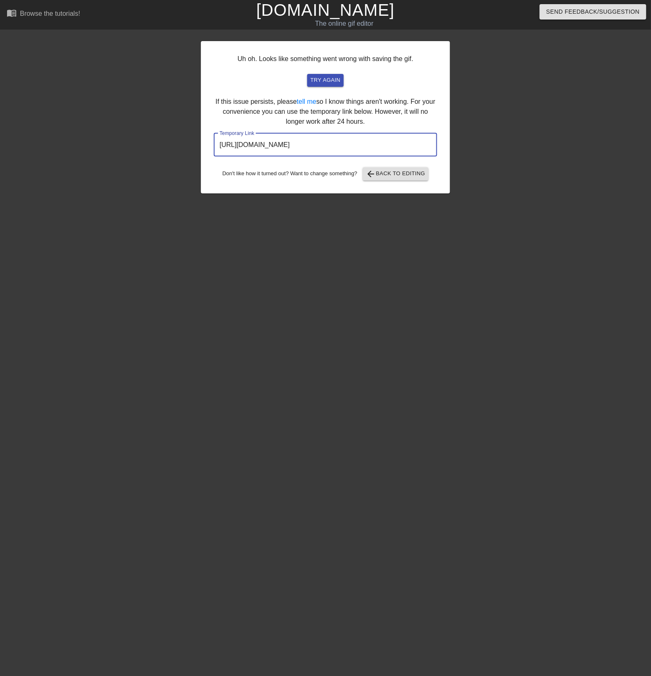
drag, startPoint x: 397, startPoint y: 147, endPoint x: 240, endPoint y: 82, distance: 170.2
click at [112, 128] on div "Uh oh. Looks like something went wrong with saving the gif. try again If this i…" at bounding box center [325, 157] width 651 height 249
click at [307, 16] on link "[DOMAIN_NAME]" at bounding box center [325, 10] width 138 height 18
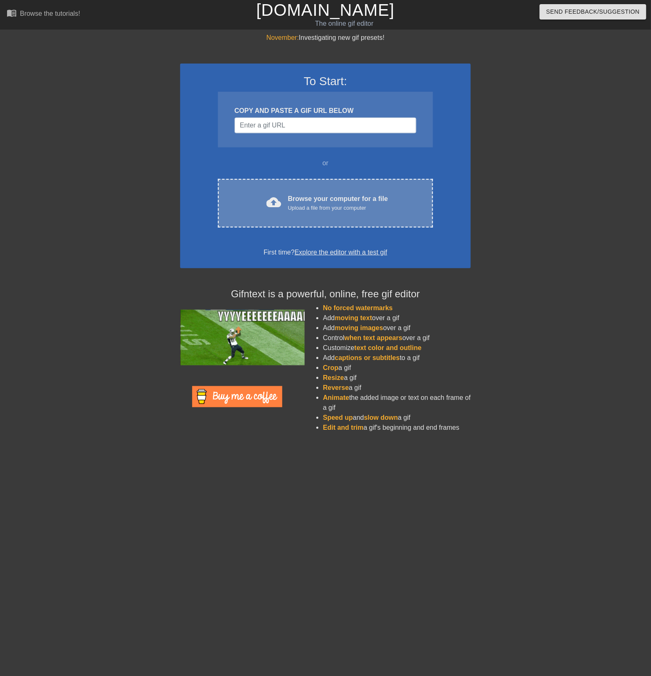
click at [316, 209] on div "Upload a file from your computer" at bounding box center [338, 208] width 100 height 8
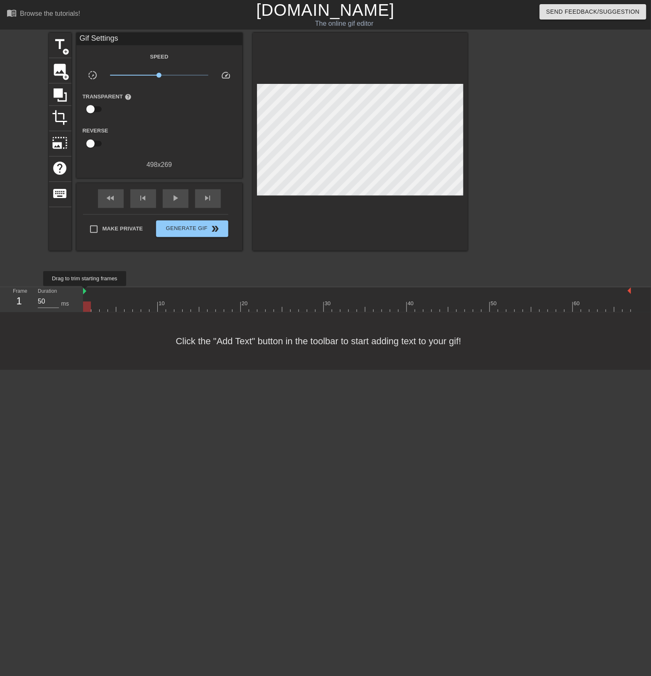
click at [85, 292] on div "Frame 1 Duration 50 ms 10 20 30 40 50 60" at bounding box center [325, 299] width 651 height 25
click at [84, 284] on div "menu_book Browse the tutorials! [DOMAIN_NAME] The online gif editor Send Feedba…" at bounding box center [325, 185] width 651 height 370
click at [63, 68] on span "image" at bounding box center [60, 70] width 16 height 16
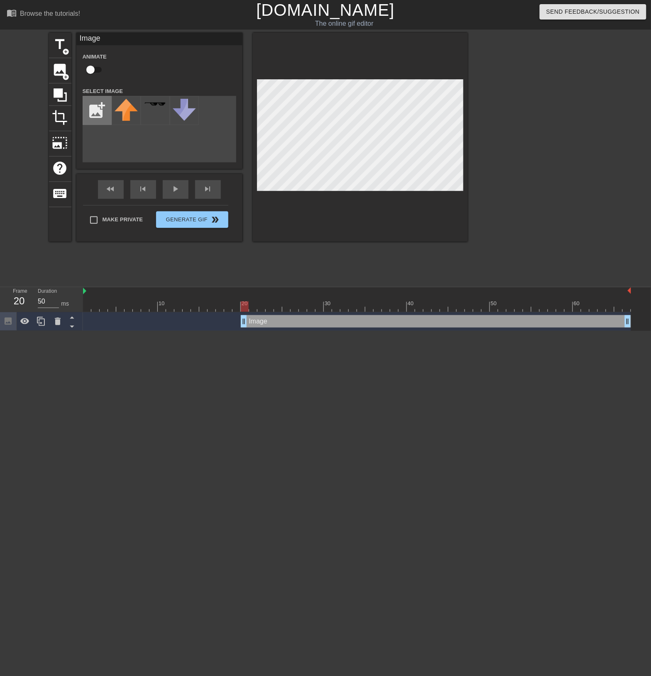
click at [92, 107] on input "file" at bounding box center [97, 110] width 28 height 28
type input "C:\fakepath\12.png"
click at [127, 117] on img at bounding box center [126, 113] width 23 height 28
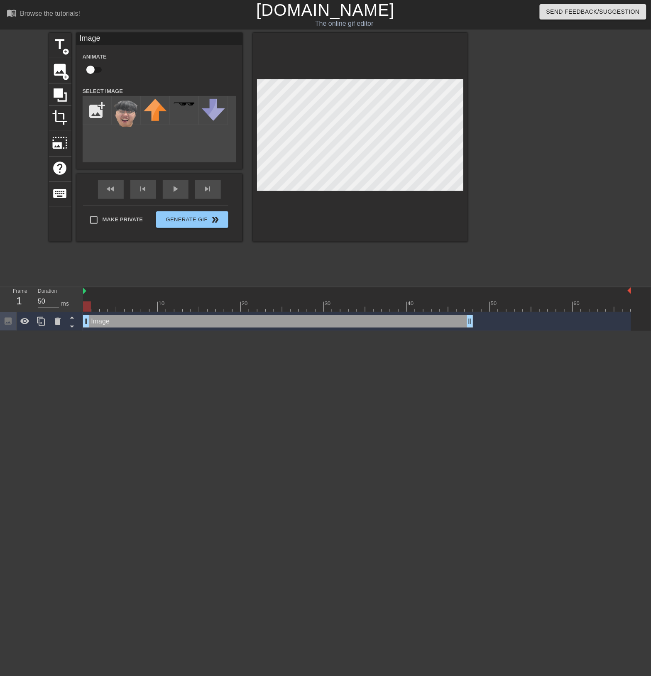
drag, startPoint x: 272, startPoint y: 322, endPoint x: 78, endPoint y: 325, distance: 194.4
click at [78, 325] on div "Frame 1 Duration 50 ms 10 20 30 40 50 60 Image drag_handle drag_handle" at bounding box center [325, 309] width 651 height 44
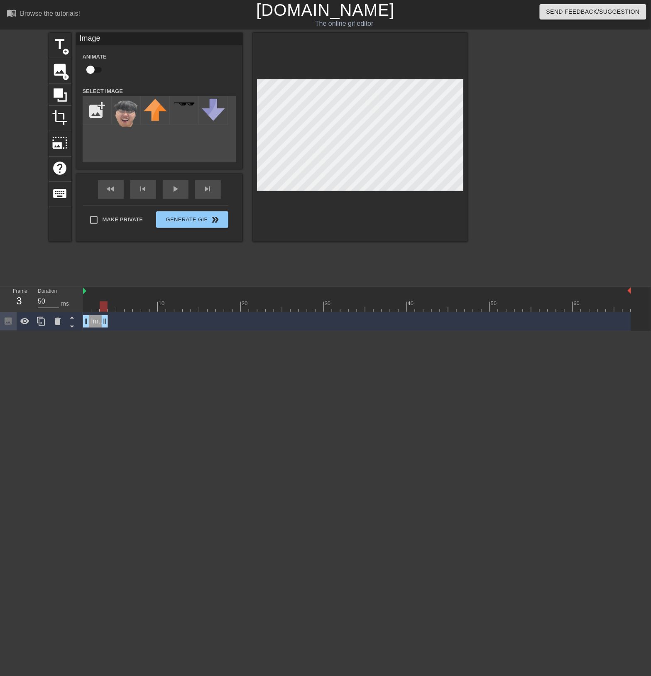
drag, startPoint x: 473, startPoint y: 322, endPoint x: 105, endPoint y: 324, distance: 368.0
drag, startPoint x: 101, startPoint y: 310, endPoint x: 94, endPoint y: 310, distance: 6.2
click at [94, 310] on div at bounding box center [95, 307] width 8 height 10
drag, startPoint x: 96, startPoint y: 305, endPoint x: 108, endPoint y: 307, distance: 12.5
click at [108, 307] on div at bounding box center [357, 307] width 548 height 10
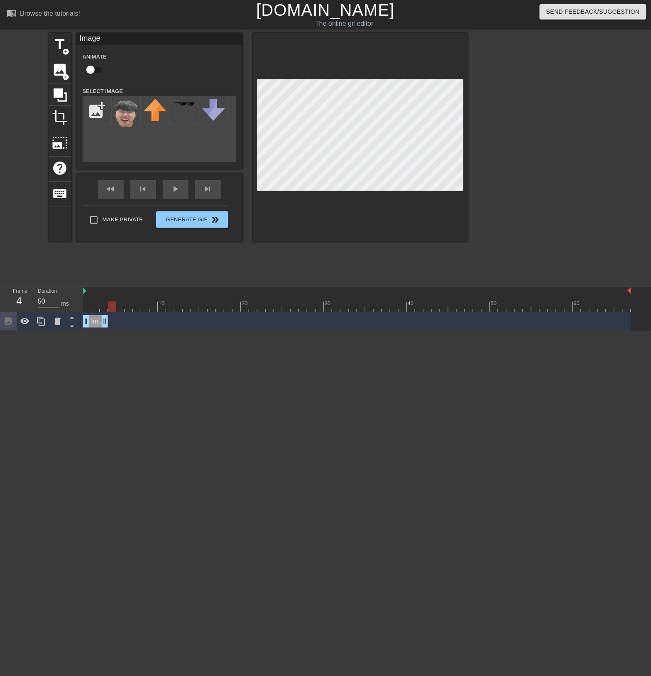
drag, startPoint x: 119, startPoint y: 308, endPoint x: 113, endPoint y: 309, distance: 6.3
click at [113, 309] on div at bounding box center [112, 307] width 8 height 10
click at [44, 322] on icon at bounding box center [41, 322] width 10 height 10
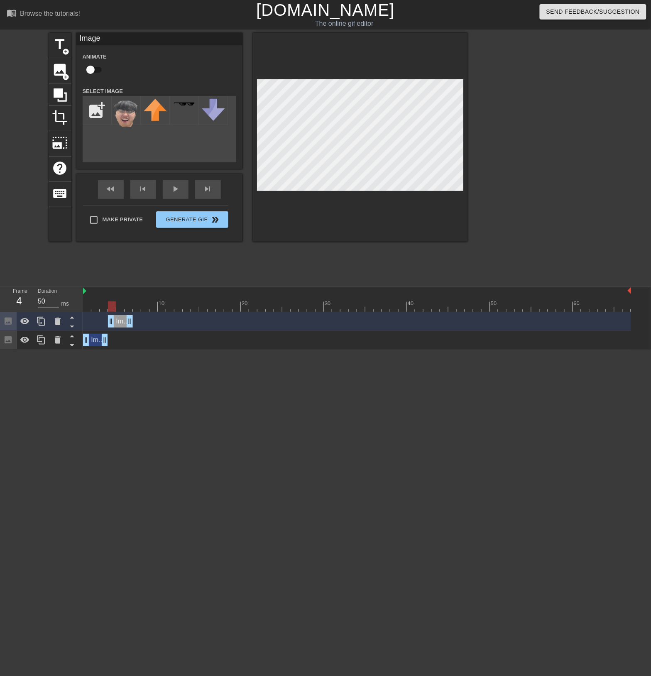
drag, startPoint x: 93, startPoint y: 322, endPoint x: 115, endPoint y: 322, distance: 22.0
click at [115, 322] on div "Image drag_handle drag_handle" at bounding box center [120, 321] width 25 height 12
drag, startPoint x: 113, startPoint y: 309, endPoint x: 117, endPoint y: 309, distance: 4.6
click at [117, 309] on div at bounding box center [120, 307] width 8 height 10
click at [40, 321] on icon at bounding box center [41, 322] width 10 height 10
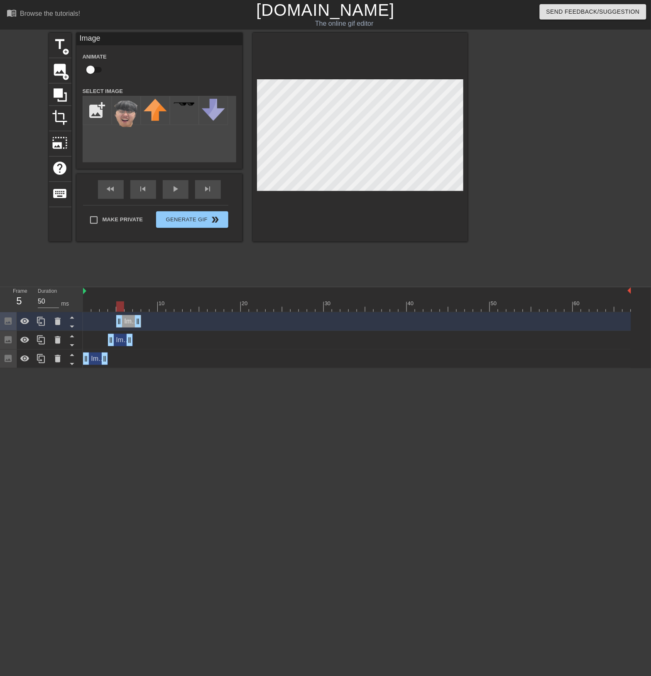
drag, startPoint x: 117, startPoint y: 323, endPoint x: 125, endPoint y: 323, distance: 7.5
click at [125, 323] on div "Image drag_handle drag_handle" at bounding box center [128, 321] width 25 height 12
drag, startPoint x: 129, startPoint y: 341, endPoint x: 115, endPoint y: 341, distance: 14.5
drag, startPoint x: 114, startPoint y: 309, endPoint x: 119, endPoint y: 309, distance: 4.6
click at [119, 309] on div at bounding box center [120, 307] width 8 height 10
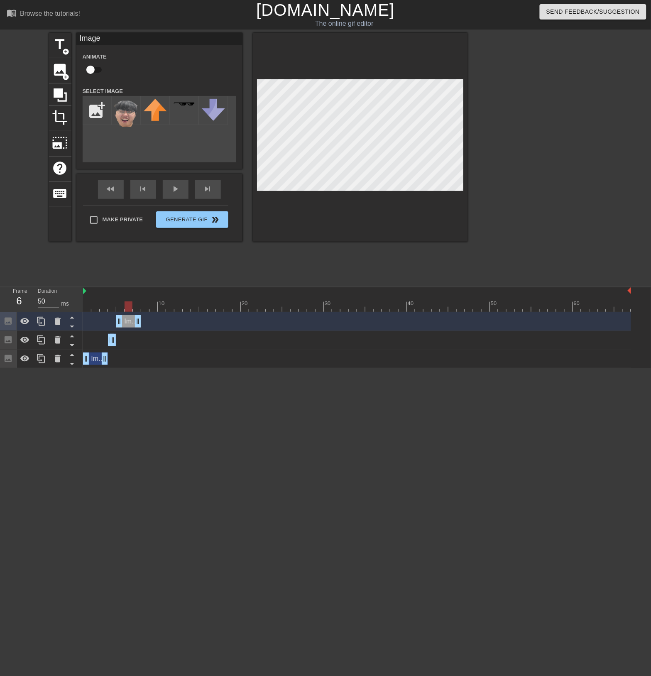
click at [125, 304] on div at bounding box center [129, 307] width 8 height 10
click at [43, 326] on icon at bounding box center [41, 321] width 8 height 9
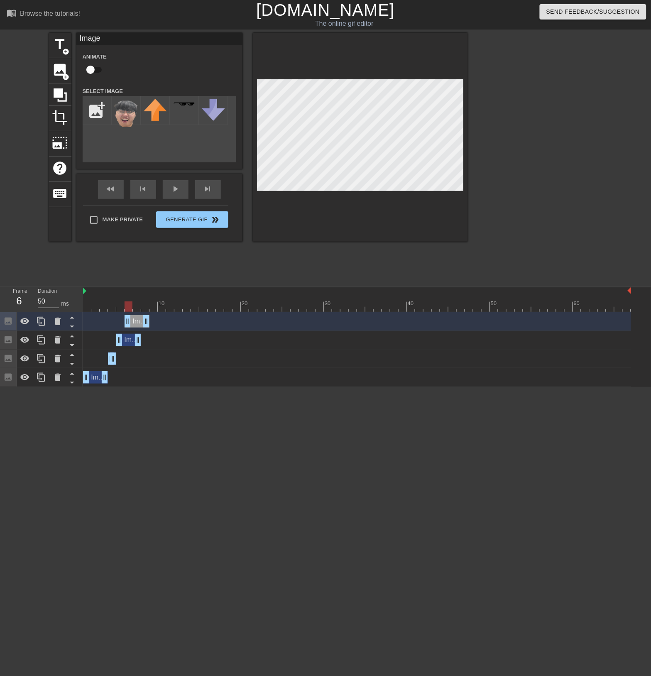
drag, startPoint x: 126, startPoint y: 321, endPoint x: 136, endPoint y: 321, distance: 10.0
click at [136, 321] on div "Image drag_handle drag_handle" at bounding box center [137, 321] width 25 height 12
drag, startPoint x: 138, startPoint y: 341, endPoint x: 121, endPoint y: 341, distance: 17.1
drag, startPoint x: 120, startPoint y: 308, endPoint x: 125, endPoint y: 308, distance: 4.2
click at [125, 308] on div at bounding box center [129, 307] width 8 height 10
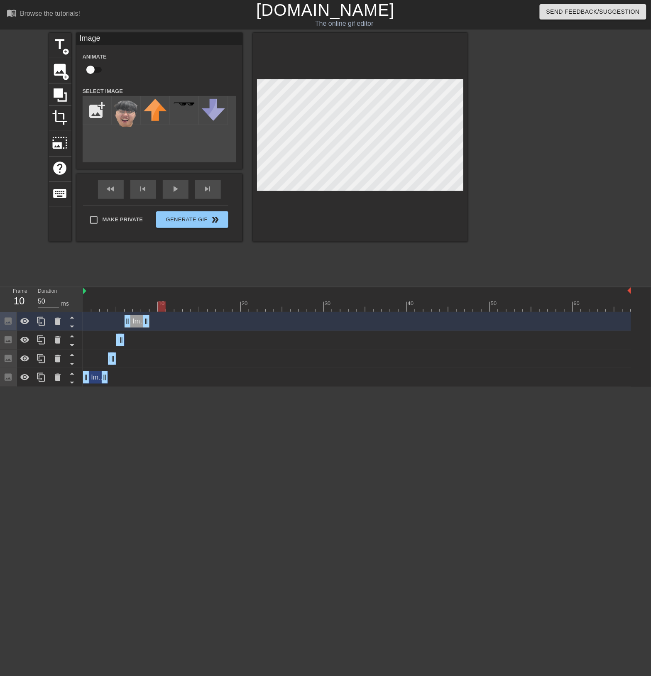
drag, startPoint x: 129, startPoint y: 308, endPoint x: 160, endPoint y: 312, distance: 30.9
click at [160, 312] on div at bounding box center [162, 307] width 8 height 10
drag, startPoint x: 147, startPoint y: 324, endPoint x: 169, endPoint y: 323, distance: 22.9
drag, startPoint x: 169, startPoint y: 323, endPoint x: 155, endPoint y: 323, distance: 14.1
click at [46, 321] on icon at bounding box center [41, 322] width 10 height 10
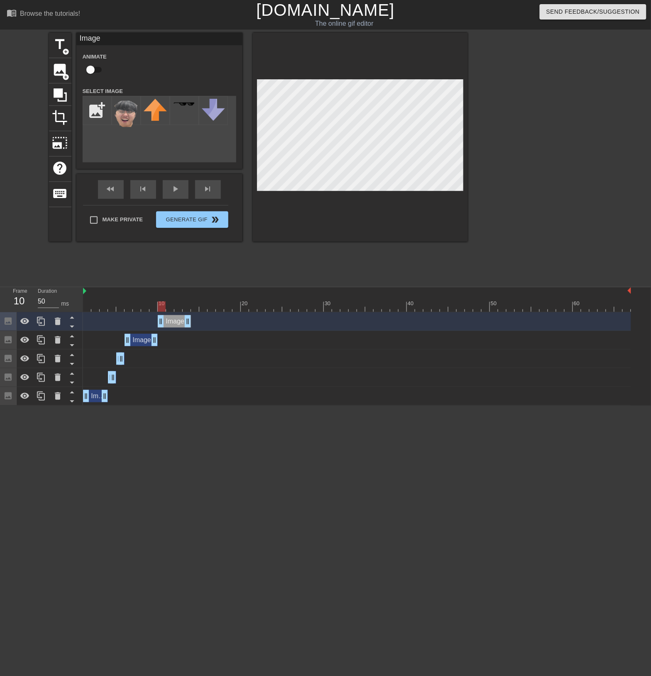
drag, startPoint x: 137, startPoint y: 322, endPoint x: 169, endPoint y: 322, distance: 31.6
click at [169, 322] on div "Image drag_handle drag_handle" at bounding box center [174, 321] width 33 height 12
drag, startPoint x: 162, startPoint y: 305, endPoint x: 205, endPoint y: 309, distance: 42.6
click at [205, 309] on div at bounding box center [203, 307] width 8 height 10
drag, startPoint x: 190, startPoint y: 323, endPoint x: 209, endPoint y: 322, distance: 18.7
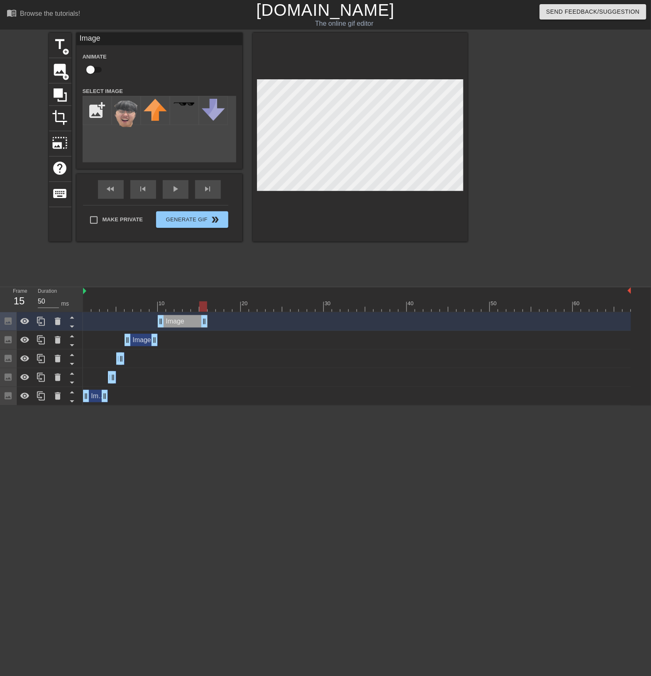
click at [209, 322] on div "Image drag_handle drag_handle" at bounding box center [357, 321] width 548 height 12
click at [40, 325] on icon at bounding box center [41, 322] width 10 height 10
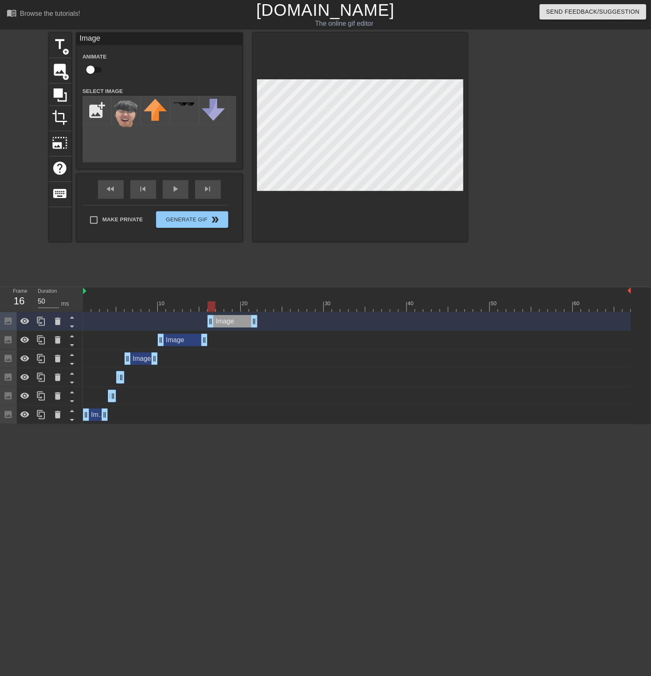
drag, startPoint x: 201, startPoint y: 320, endPoint x: 228, endPoint y: 321, distance: 27.8
click at [228, 321] on div "Image drag_handle drag_handle" at bounding box center [233, 321] width 50 height 12
drag, startPoint x: 212, startPoint y: 305, endPoint x: 221, endPoint y: 314, distance: 12.3
click at [221, 314] on div "10 20 30 40 50 60 Image drag_handle drag_handle Image drag_handle drag_handle I…" at bounding box center [367, 355] width 568 height 137
drag, startPoint x: 255, startPoint y: 323, endPoint x: 223, endPoint y: 325, distance: 32.4
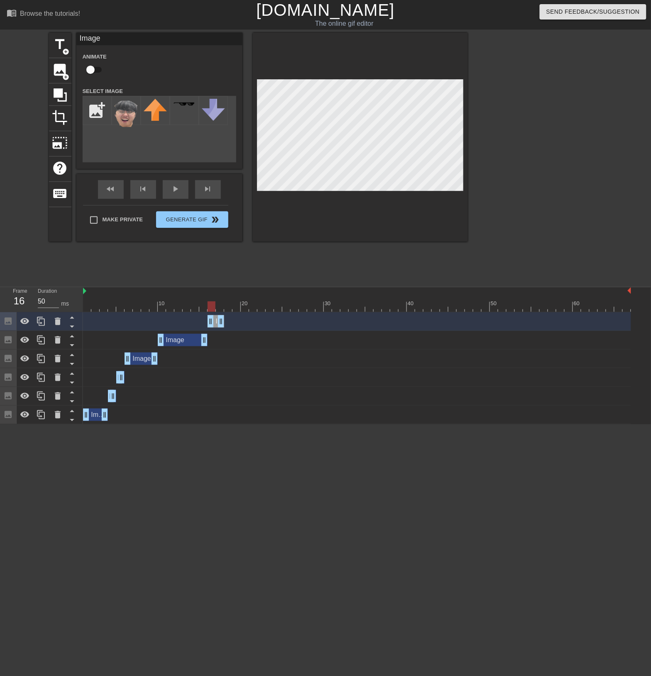
drag, startPoint x: 223, startPoint y: 306, endPoint x: 215, endPoint y: 310, distance: 8.4
click at [215, 310] on div at bounding box center [212, 307] width 8 height 10
click at [43, 324] on icon at bounding box center [41, 322] width 10 height 10
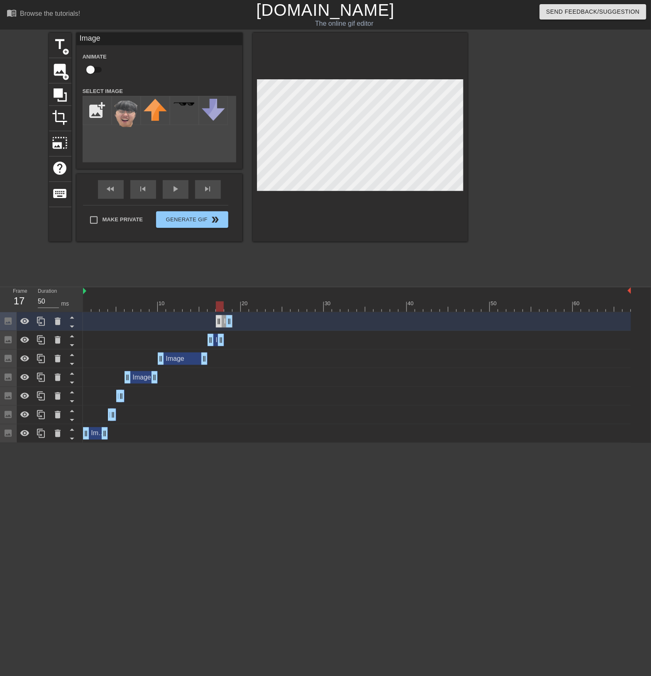
drag, startPoint x: 215, startPoint y: 322, endPoint x: 223, endPoint y: 322, distance: 7.5
click at [223, 322] on div "Image drag_handle drag_handle" at bounding box center [224, 321] width 17 height 12
drag, startPoint x: 219, startPoint y: 339, endPoint x: 213, endPoint y: 339, distance: 6.2
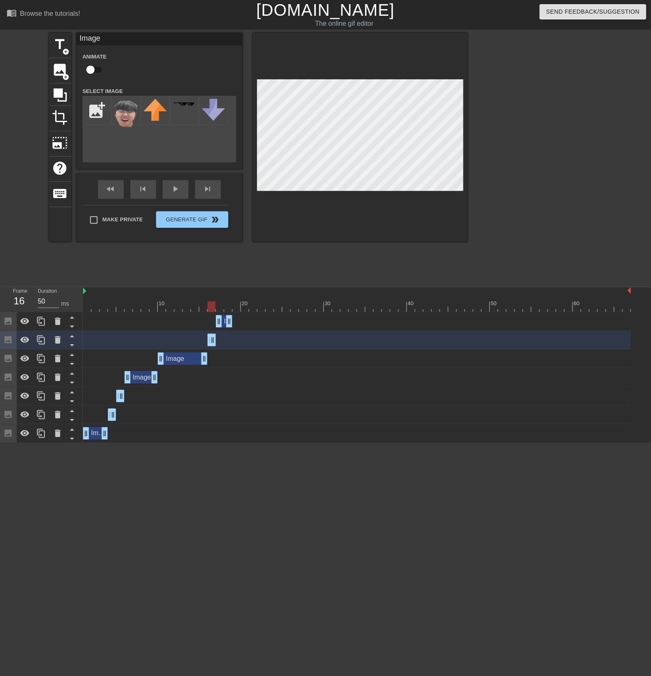
click at [223, 321] on div "Image drag_handle drag_handle" at bounding box center [224, 321] width 17 height 12
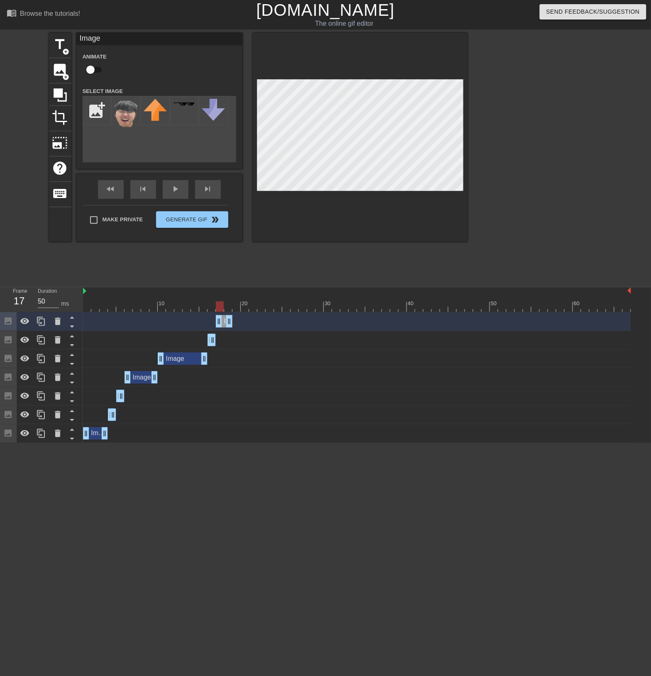
drag, startPoint x: 211, startPoint y: 309, endPoint x: 220, endPoint y: 308, distance: 9.2
click at [220, 308] on div at bounding box center [220, 307] width 8 height 10
drag, startPoint x: 227, startPoint y: 319, endPoint x: 223, endPoint y: 320, distance: 4.7
click at [41, 321] on icon at bounding box center [41, 322] width 10 height 10
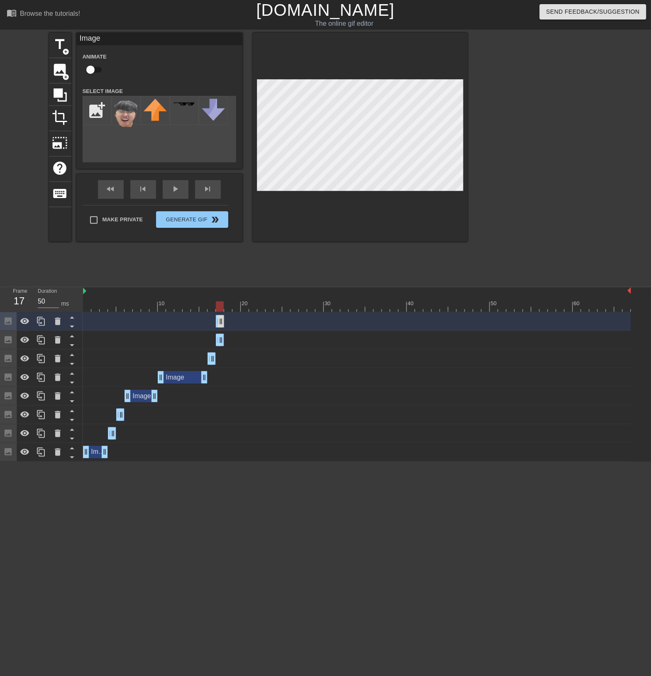
drag, startPoint x: 221, startPoint y: 323, endPoint x: 232, endPoint y: 323, distance: 11.2
drag, startPoint x: 217, startPoint y: 323, endPoint x: 223, endPoint y: 323, distance: 6.2
click at [223, 323] on div "Image drag_handle drag_handle" at bounding box center [357, 321] width 548 height 12
click at [42, 320] on icon at bounding box center [41, 322] width 10 height 10
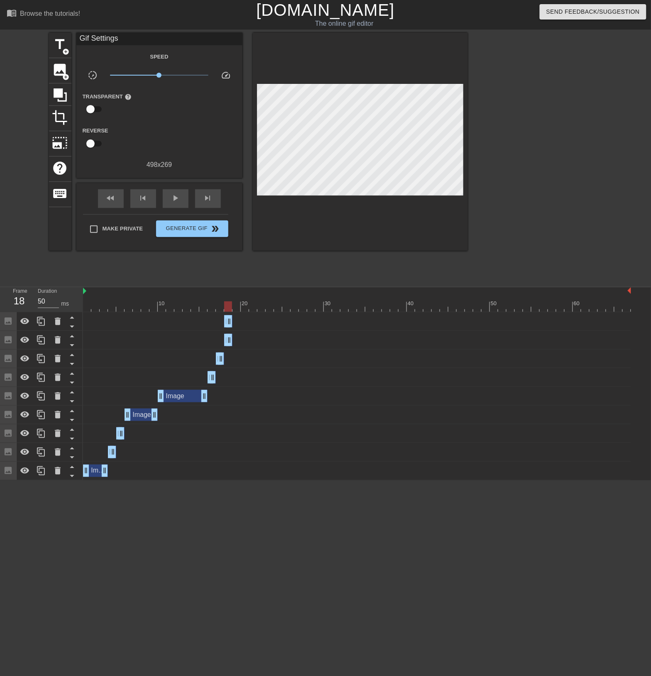
click at [235, 323] on div "Image drag_handle drag_handle" at bounding box center [357, 321] width 548 height 12
drag, startPoint x: 231, startPoint y: 323, endPoint x: 265, endPoint y: 322, distance: 34.1
drag, startPoint x: 227, startPoint y: 324, endPoint x: 234, endPoint y: 323, distance: 6.7
drag, startPoint x: 238, startPoint y: 309, endPoint x: 242, endPoint y: 308, distance: 4.6
click at [242, 308] on div at bounding box center [245, 307] width 8 height 10
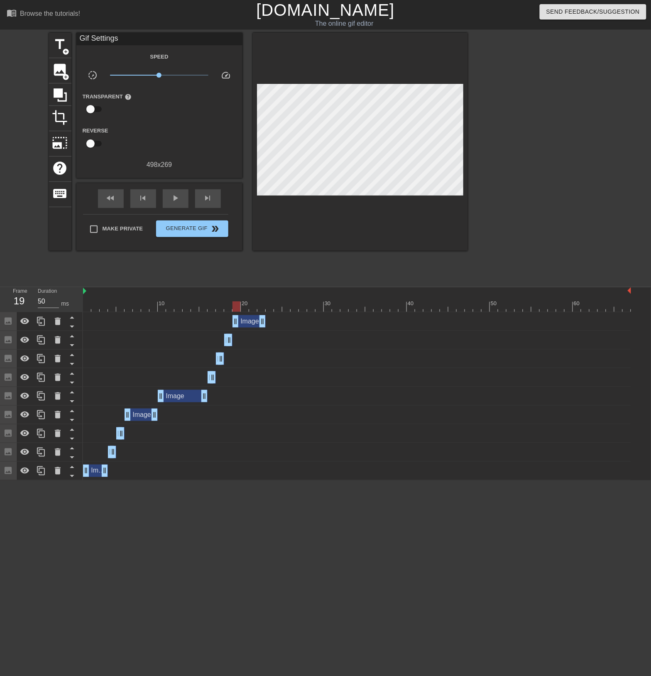
drag, startPoint x: 244, startPoint y: 306, endPoint x: 239, endPoint y: 308, distance: 5.8
click at [239, 308] on div at bounding box center [237, 307] width 8 height 10
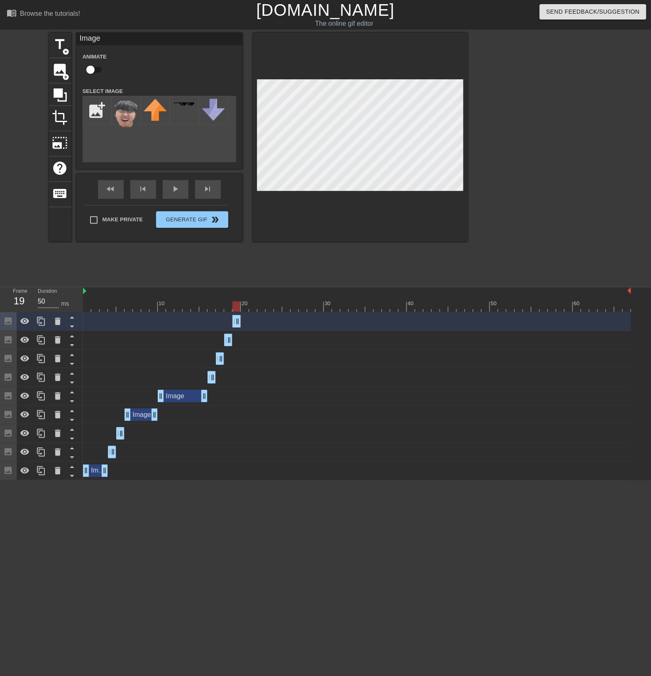
drag, startPoint x: 260, startPoint y: 321, endPoint x: 238, endPoint y: 322, distance: 22.5
click at [46, 323] on icon at bounding box center [41, 322] width 10 height 10
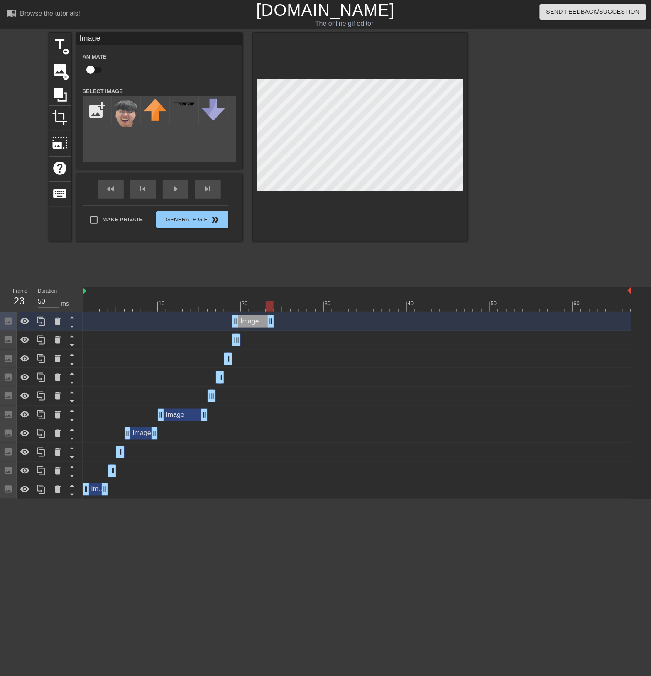
drag, startPoint x: 237, startPoint y: 322, endPoint x: 302, endPoint y: 325, distance: 64.9
drag, startPoint x: 237, startPoint y: 322, endPoint x: 243, endPoint y: 323, distance: 6.3
drag, startPoint x: 244, startPoint y: 309, endPoint x: 260, endPoint y: 312, distance: 16.6
click at [260, 312] on div "10 20 30 40 50 60 Image drag_handle drag_handle Image drag_handle drag_handle I…" at bounding box center [367, 393] width 568 height 212
drag, startPoint x: 338, startPoint y: 325, endPoint x: 260, endPoint y: 321, distance: 77.8
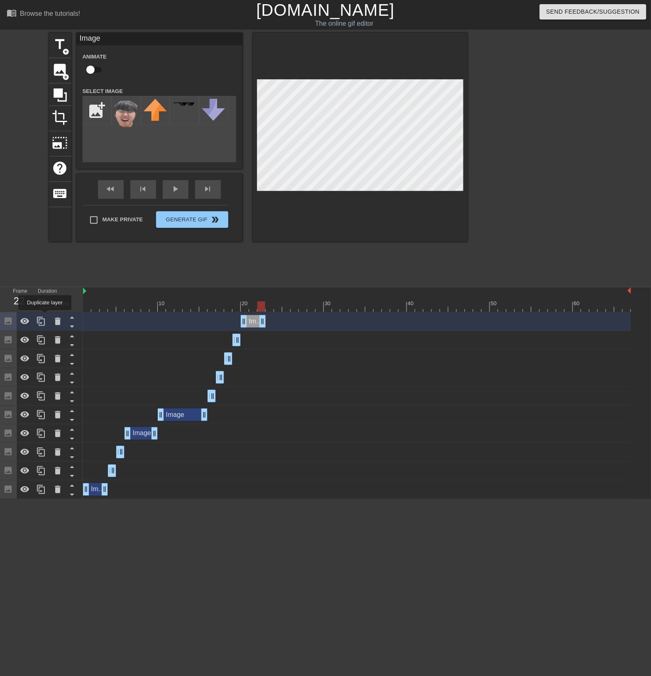
click at [42, 318] on icon at bounding box center [41, 321] width 8 height 9
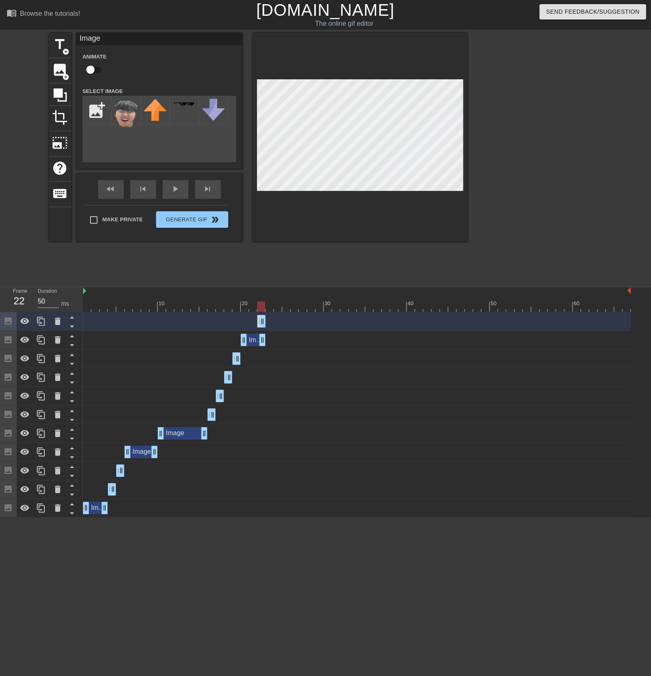
drag, startPoint x: 248, startPoint y: 321, endPoint x: 255, endPoint y: 322, distance: 7.2
drag, startPoint x: 254, startPoint y: 323, endPoint x: 244, endPoint y: 323, distance: 9.6
drag, startPoint x: 253, startPoint y: 322, endPoint x: 277, endPoint y: 322, distance: 24.5
click at [277, 322] on div "Image drag_handle drag_handle" at bounding box center [278, 321] width 25 height 12
drag, startPoint x: 268, startPoint y: 307, endPoint x: 277, endPoint y: 308, distance: 8.7
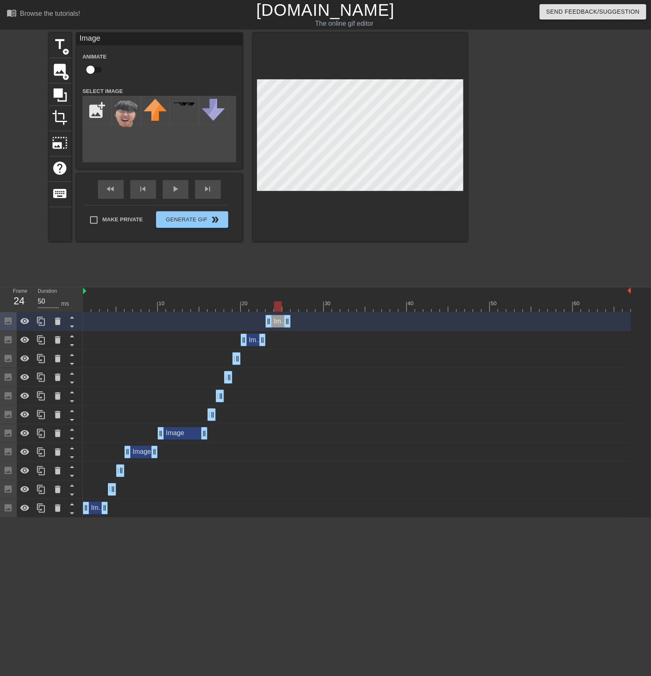
click at [277, 308] on div at bounding box center [278, 307] width 8 height 10
drag, startPoint x: 277, startPoint y: 308, endPoint x: 272, endPoint y: 309, distance: 5.1
click at [272, 309] on div at bounding box center [270, 307] width 8 height 10
drag, startPoint x: 285, startPoint y: 319, endPoint x: 272, endPoint y: 321, distance: 13.0
click at [46, 321] on icon at bounding box center [41, 322] width 10 height 10
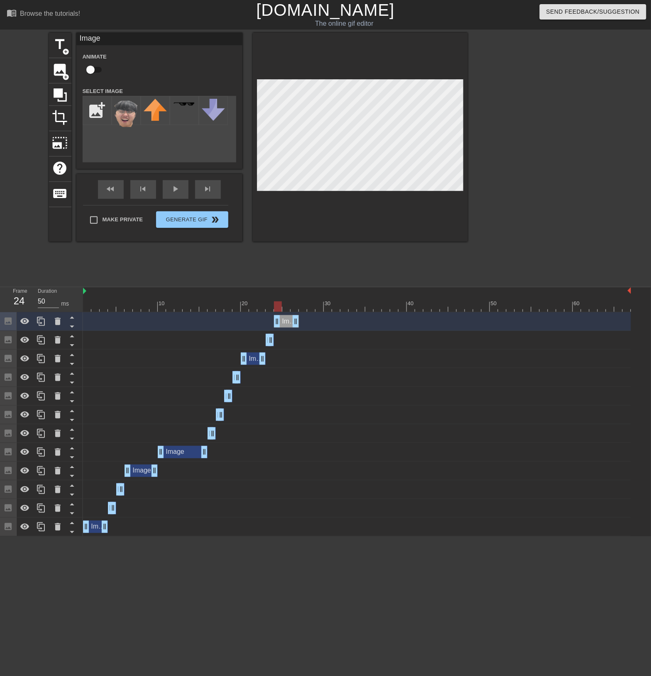
drag, startPoint x: 267, startPoint y: 323, endPoint x: 273, endPoint y: 323, distance: 6.2
click at [273, 323] on div "Image drag_handle drag_handle" at bounding box center [357, 321] width 548 height 12
drag, startPoint x: 294, startPoint y: 322, endPoint x: 279, endPoint y: 323, distance: 15.0
click at [45, 319] on icon at bounding box center [41, 322] width 10 height 10
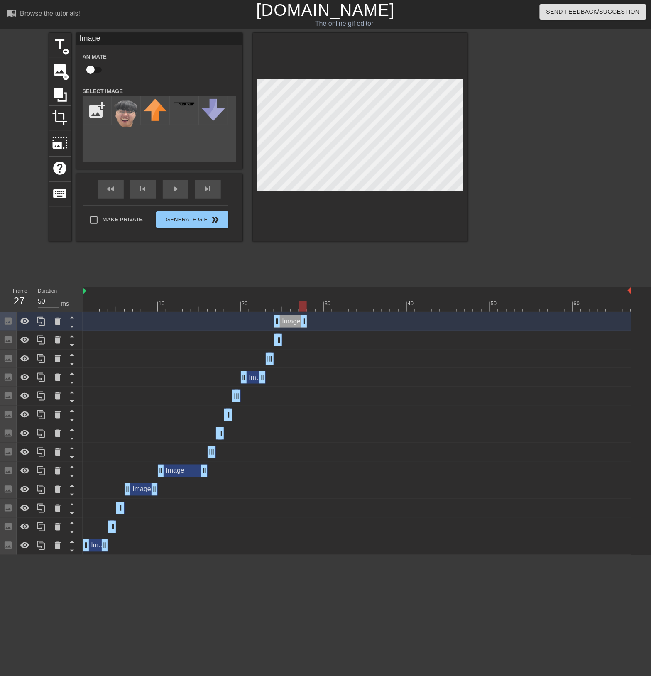
drag, startPoint x: 282, startPoint y: 323, endPoint x: 304, endPoint y: 322, distance: 22.5
drag, startPoint x: 275, startPoint y: 322, endPoint x: 281, endPoint y: 322, distance: 5.8
click at [281, 322] on div "Image drag_handle drag_handle" at bounding box center [357, 321] width 548 height 12
click at [292, 309] on div at bounding box center [295, 307] width 8 height 10
drag, startPoint x: 300, startPoint y: 324, endPoint x: 287, endPoint y: 324, distance: 13.3
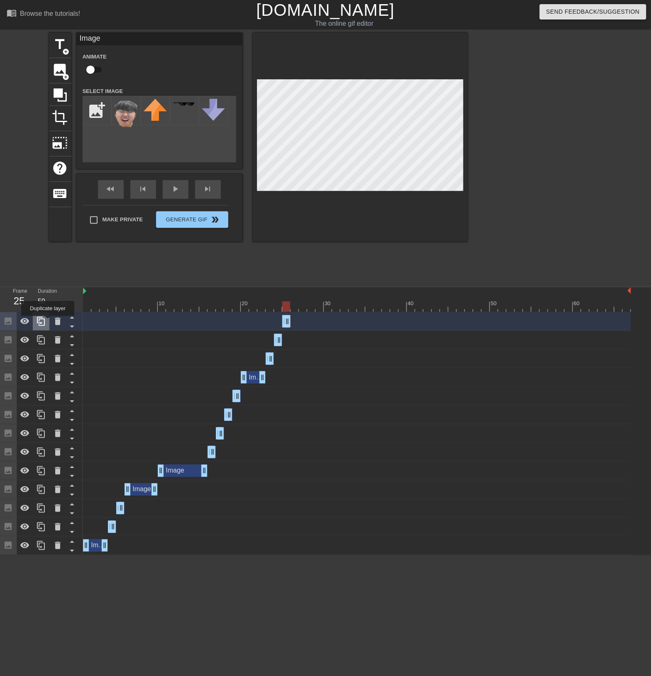
click at [46, 322] on div at bounding box center [41, 321] width 17 height 18
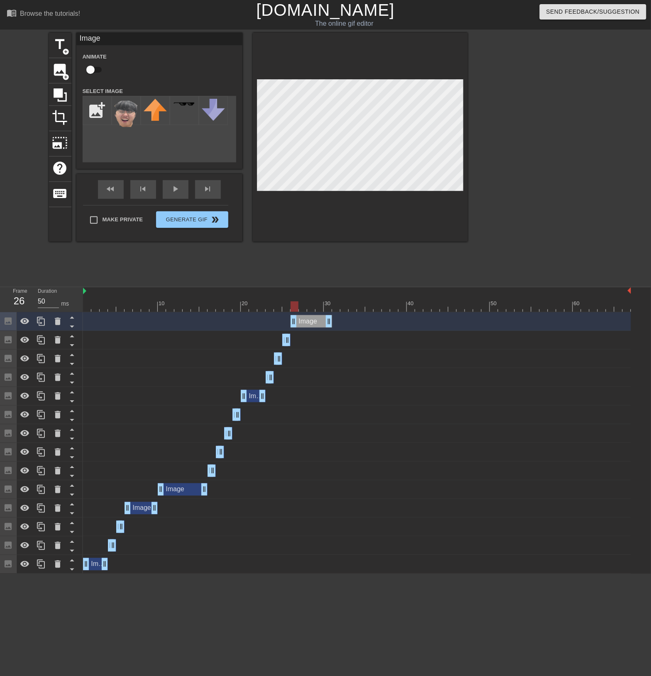
drag, startPoint x: 288, startPoint y: 322, endPoint x: 294, endPoint y: 322, distance: 6.2
click at [290, 310] on div at bounding box center [286, 307] width 8 height 10
drag, startPoint x: 329, startPoint y: 321, endPoint x: 298, endPoint y: 314, distance: 31.9
click at [298, 314] on div "Image drag_handle drag_handle" at bounding box center [357, 321] width 548 height 19
click at [40, 320] on icon at bounding box center [41, 321] width 8 height 9
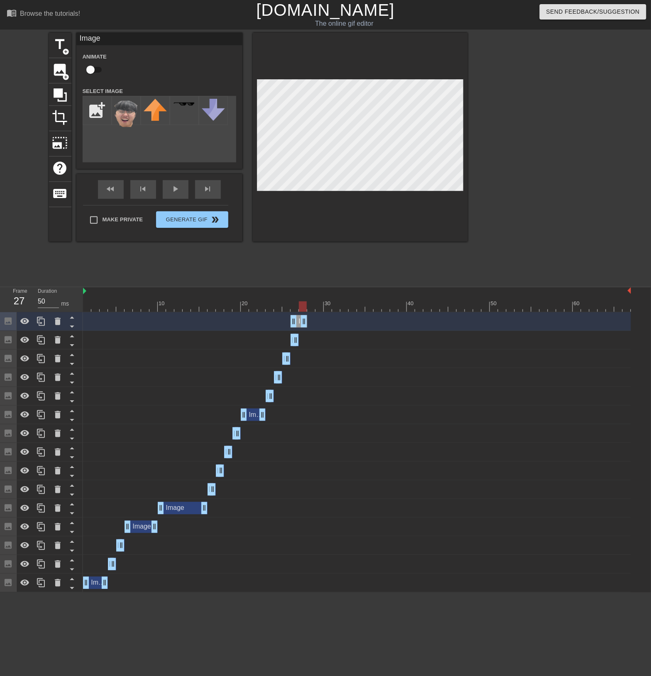
drag, startPoint x: 297, startPoint y: 324, endPoint x: 323, endPoint y: 326, distance: 25.5
drag, startPoint x: 293, startPoint y: 321, endPoint x: 299, endPoint y: 321, distance: 5.8
drag, startPoint x: 330, startPoint y: 319, endPoint x: 312, endPoint y: 323, distance: 18.4
click at [41, 321] on icon at bounding box center [41, 322] width 10 height 10
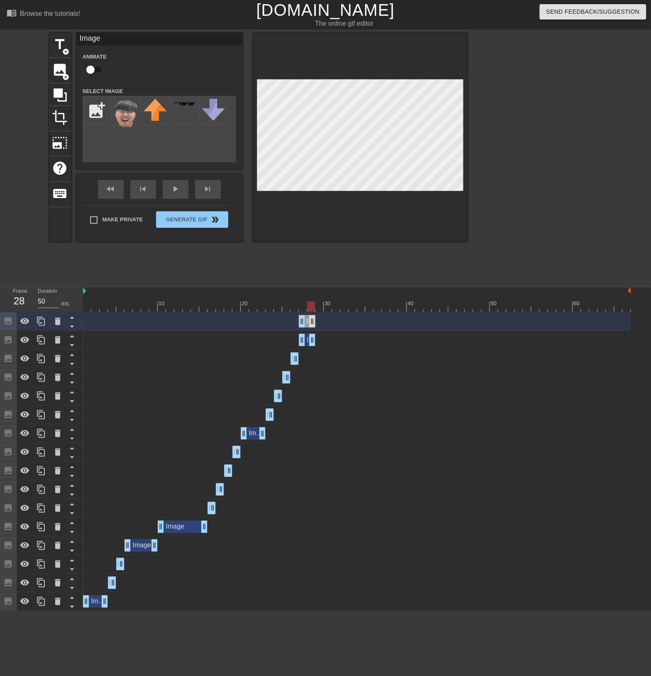
drag, startPoint x: 315, startPoint y: 321, endPoint x: 369, endPoint y: 322, distance: 54.0
drag, startPoint x: 304, startPoint y: 321, endPoint x: 320, endPoint y: 323, distance: 15.5
drag, startPoint x: 369, startPoint y: 325, endPoint x: 323, endPoint y: 323, distance: 46.1
click at [40, 323] on icon at bounding box center [41, 322] width 10 height 10
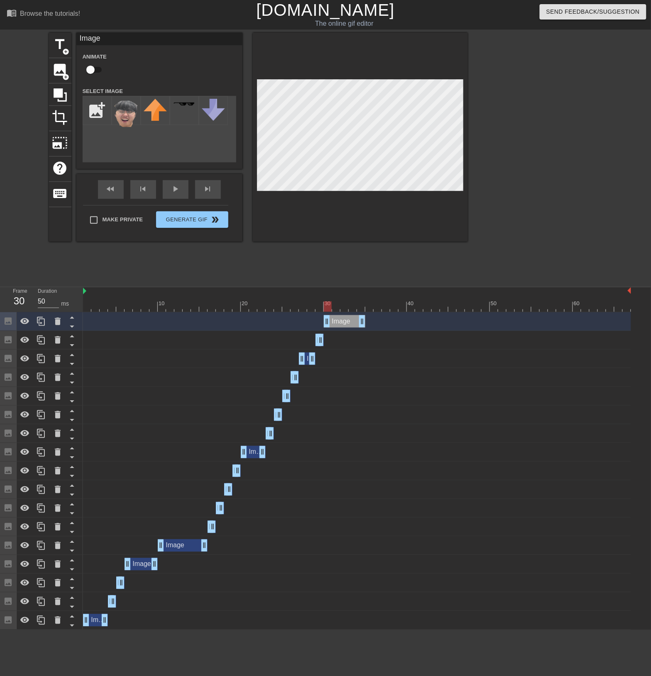
drag, startPoint x: 320, startPoint y: 322, endPoint x: 327, endPoint y: 322, distance: 6.7
drag, startPoint x: 360, startPoint y: 319, endPoint x: 329, endPoint y: 320, distance: 31.2
click at [42, 325] on icon at bounding box center [41, 322] width 10 height 10
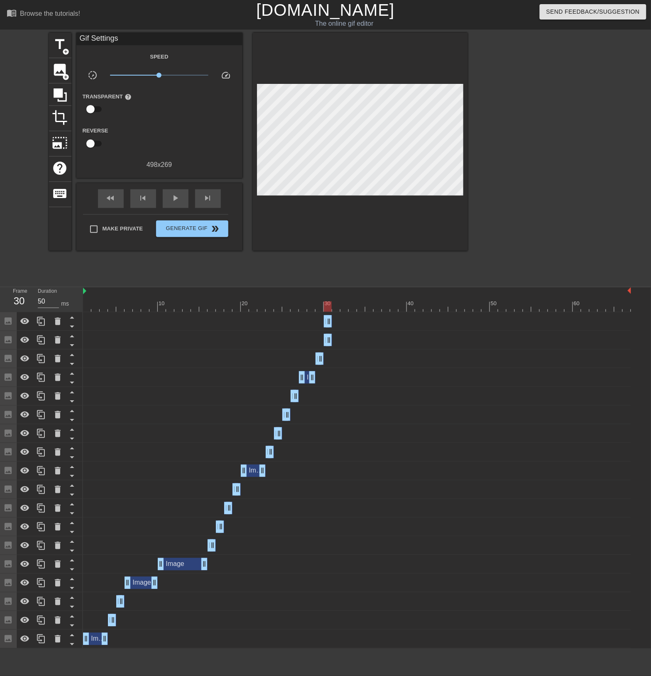
click at [334, 322] on div "Image drag_handle drag_handle" at bounding box center [357, 321] width 548 height 12
drag, startPoint x: 326, startPoint y: 322, endPoint x: 332, endPoint y: 322, distance: 5.8
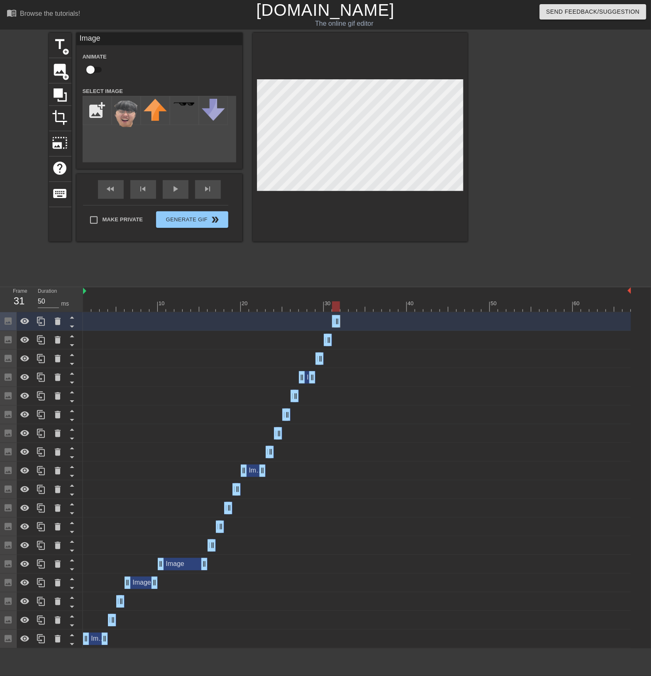
drag, startPoint x: 344, startPoint y: 321, endPoint x: 336, endPoint y: 322, distance: 8.1
click at [41, 321] on icon at bounding box center [41, 322] width 10 height 10
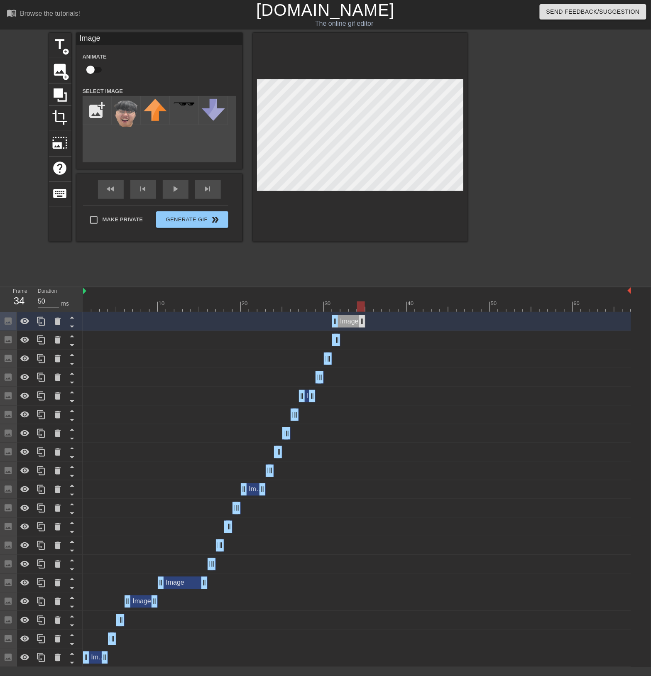
drag, startPoint x: 339, startPoint y: 321, endPoint x: 370, endPoint y: 322, distance: 30.8
drag, startPoint x: 337, startPoint y: 322, endPoint x: 344, endPoint y: 322, distance: 7.1
drag, startPoint x: 345, startPoint y: 304, endPoint x: 356, endPoint y: 306, distance: 11.0
click at [356, 306] on div at bounding box center [353, 307] width 8 height 10
drag, startPoint x: 371, startPoint y: 320, endPoint x: 353, endPoint y: 320, distance: 17.0
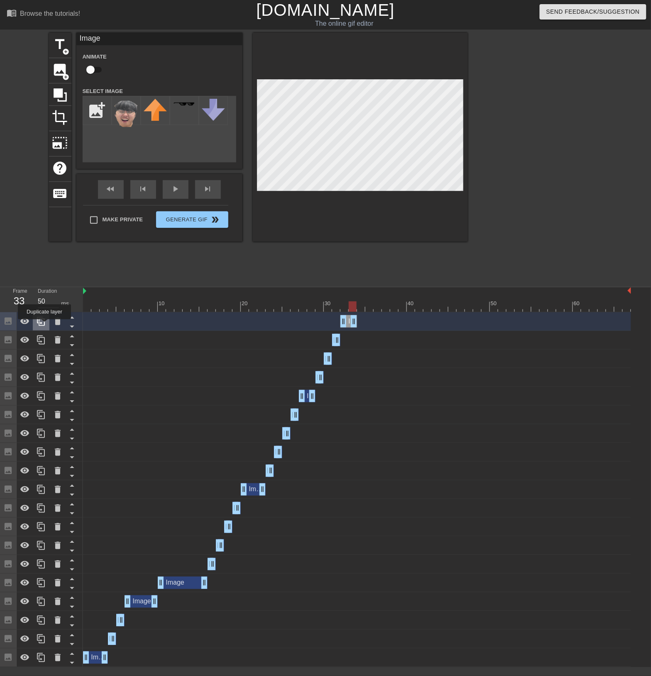
click at [42, 325] on icon at bounding box center [41, 322] width 10 height 10
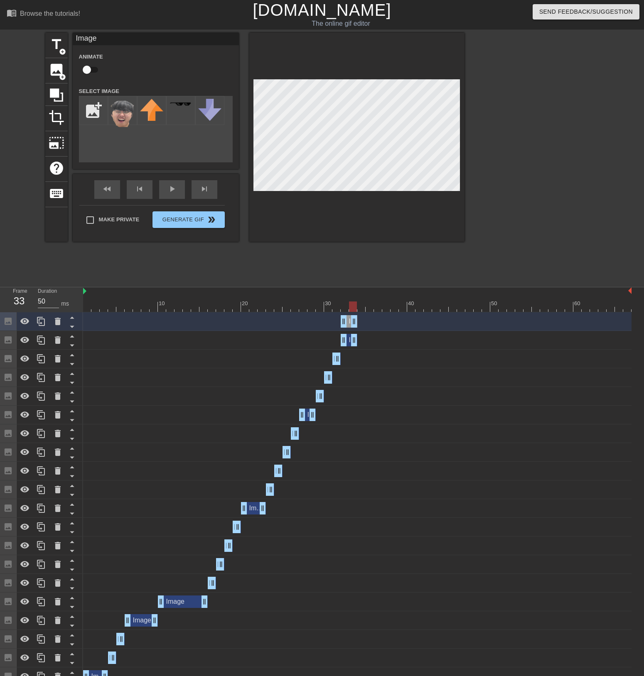
drag, startPoint x: 353, startPoint y: 316, endPoint x: 381, endPoint y: 316, distance: 27.8
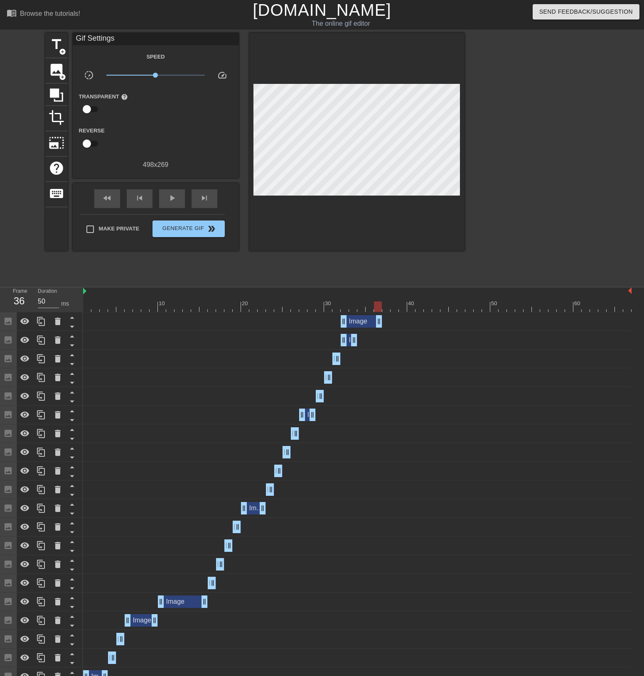
drag, startPoint x: 340, startPoint y: 320, endPoint x: 348, endPoint y: 320, distance: 7.9
click at [348, 320] on div "Image drag_handle drag_handle" at bounding box center [357, 321] width 548 height 12
drag, startPoint x: 351, startPoint y: 321, endPoint x: 362, endPoint y: 322, distance: 11.3
click at [362, 322] on div "Image drag_handle drag_handle" at bounding box center [378, 321] width 42 height 12
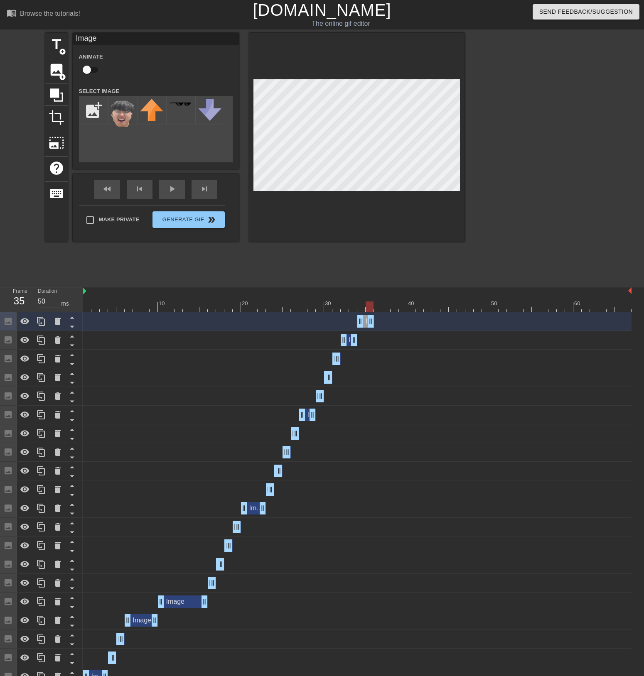
drag, startPoint x: 395, startPoint y: 319, endPoint x: 373, endPoint y: 323, distance: 22.5
click at [42, 316] on div at bounding box center [41, 321] width 17 height 18
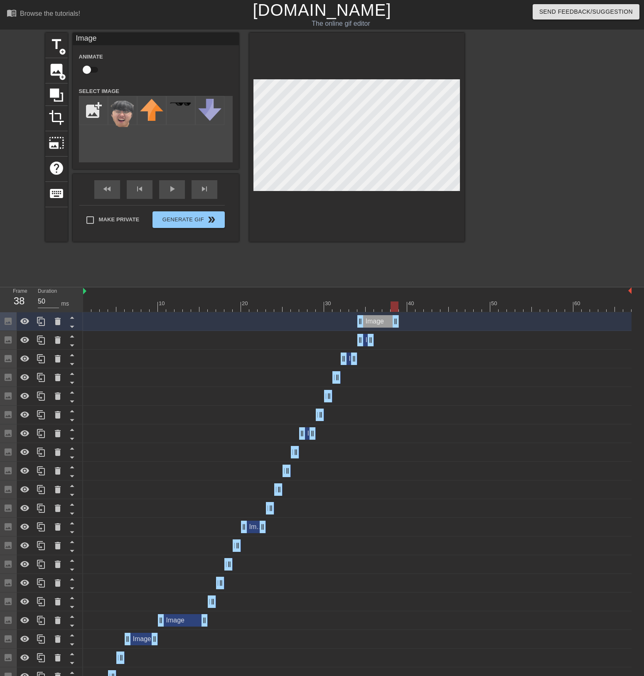
drag, startPoint x: 373, startPoint y: 325, endPoint x: 400, endPoint y: 326, distance: 27.4
click at [400, 326] on div "Image drag_handle drag_handle" at bounding box center [357, 321] width 548 height 12
drag, startPoint x: 378, startPoint y: 308, endPoint x: 397, endPoint y: 308, distance: 18.7
click at [397, 308] on div at bounding box center [394, 307] width 8 height 10
click at [395, 306] on div at bounding box center [394, 307] width 8 height 10
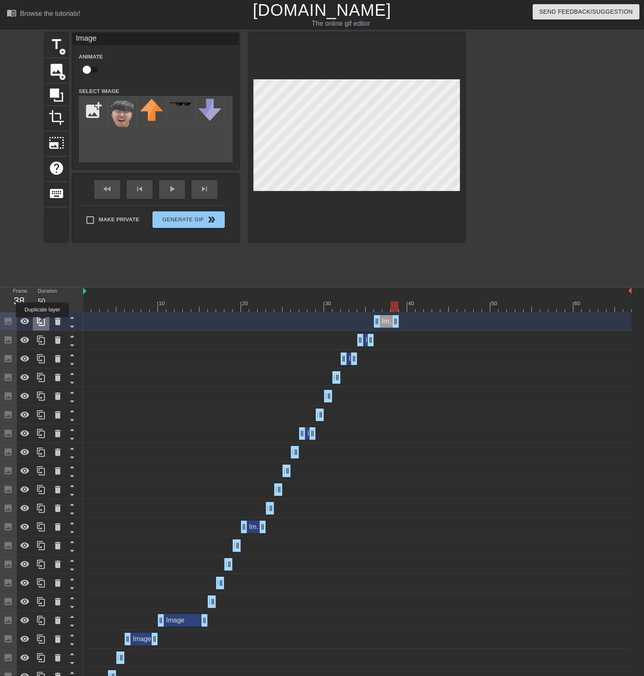
click at [42, 323] on icon at bounding box center [41, 322] width 10 height 10
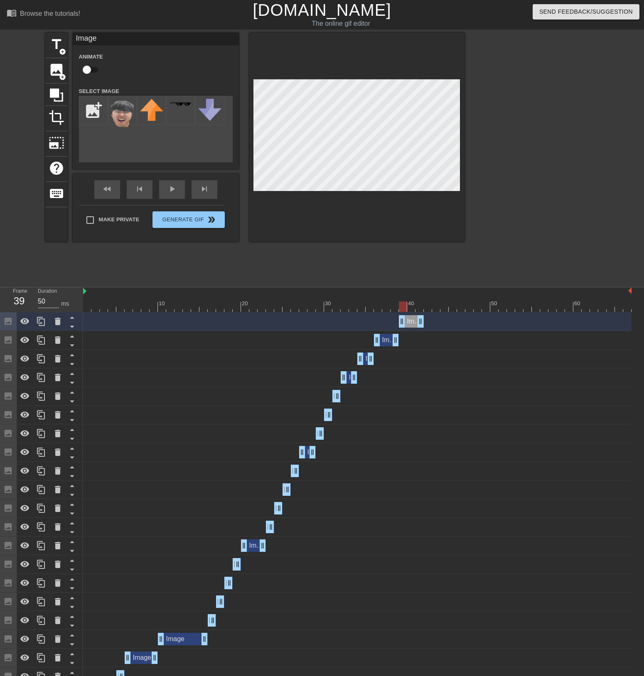
drag, startPoint x: 402, startPoint y: 322, endPoint x: 408, endPoint y: 323, distance: 6.8
click at [408, 323] on div "Image drag_handle drag_handle" at bounding box center [411, 321] width 25 height 12
drag, startPoint x: 423, startPoint y: 324, endPoint x: 429, endPoint y: 323, distance: 6.4
drag, startPoint x: 427, startPoint y: 321, endPoint x: 453, endPoint y: 324, distance: 26.8
click at [40, 319] on icon at bounding box center [41, 322] width 10 height 10
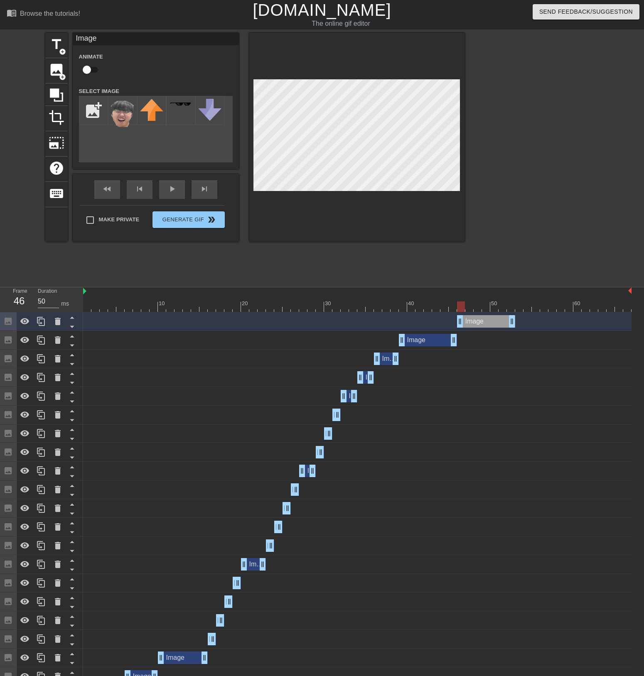
drag, startPoint x: 458, startPoint y: 322, endPoint x: 471, endPoint y: 324, distance: 12.6
click at [471, 324] on div "Image drag_handle drag_handle" at bounding box center [486, 321] width 58 height 12
drag, startPoint x: 509, startPoint y: 322, endPoint x: 460, endPoint y: 321, distance: 49.4
click at [39, 321] on icon at bounding box center [41, 321] width 8 height 9
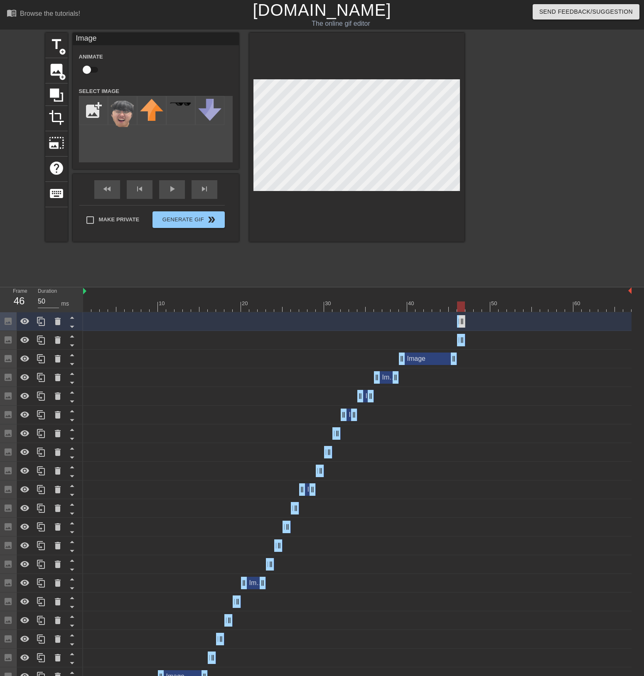
drag, startPoint x: 461, startPoint y: 323, endPoint x: 477, endPoint y: 323, distance: 15.4
click at [464, 323] on div "Image drag_handle drag_handle" at bounding box center [357, 321] width 548 height 12
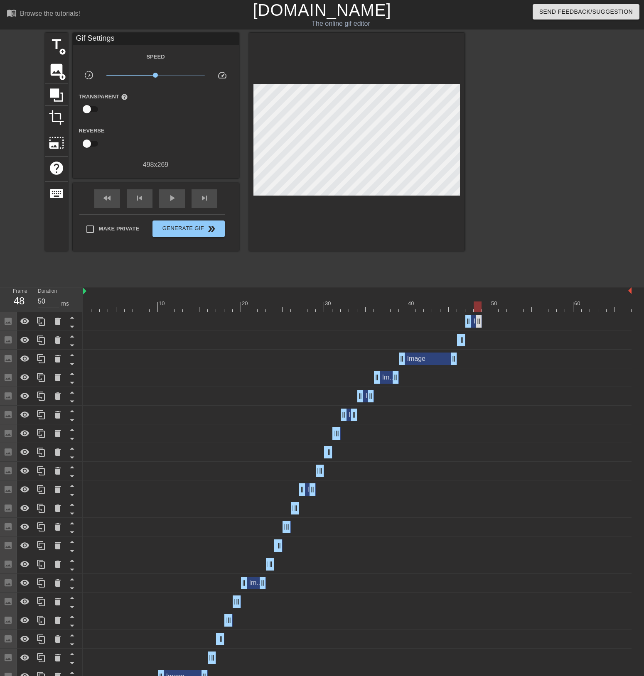
click at [480, 323] on div "Image drag_handle drag_handle" at bounding box center [357, 321] width 548 height 12
drag, startPoint x: 479, startPoint y: 323, endPoint x: 472, endPoint y: 322, distance: 6.3
click at [42, 320] on icon at bounding box center [41, 322] width 10 height 10
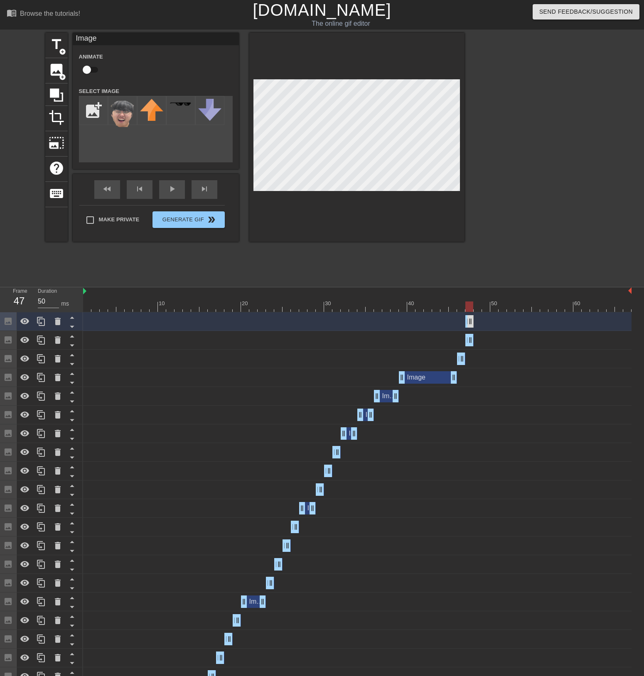
drag, startPoint x: 472, startPoint y: 325, endPoint x: 488, endPoint y: 323, distance: 16.3
drag, startPoint x: 469, startPoint y: 321, endPoint x: 474, endPoint y: 322, distance: 4.6
drag, startPoint x: 485, startPoint y: 322, endPoint x: 479, endPoint y: 322, distance: 6.2
click at [44, 320] on icon at bounding box center [41, 321] width 8 height 9
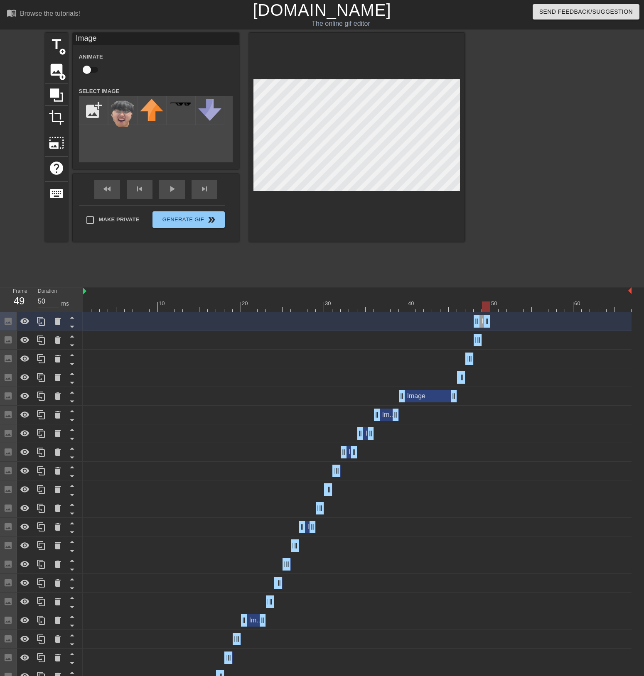
drag, startPoint x: 478, startPoint y: 322, endPoint x: 484, endPoint y: 322, distance: 6.2
drag, startPoint x: 476, startPoint y: 322, endPoint x: 483, endPoint y: 322, distance: 6.2
click at [41, 324] on icon at bounding box center [41, 321] width 8 height 9
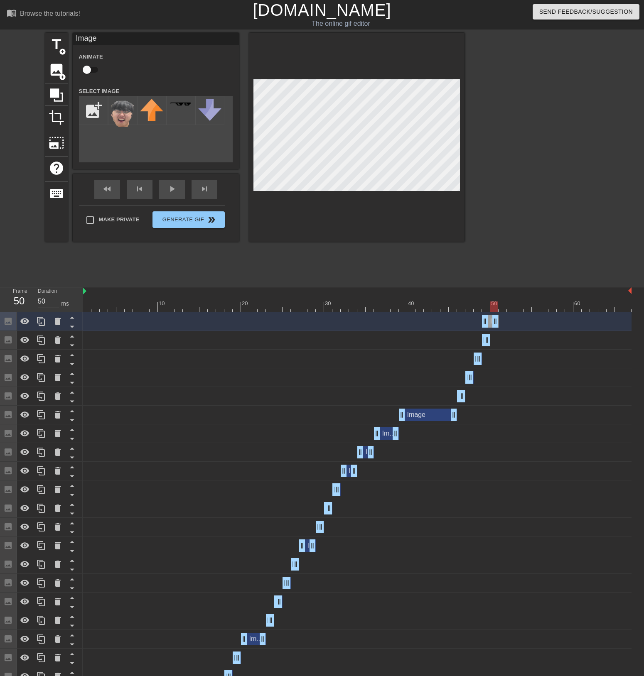
drag, startPoint x: 488, startPoint y: 321, endPoint x: 496, endPoint y: 321, distance: 7.5
drag, startPoint x: 485, startPoint y: 322, endPoint x: 492, endPoint y: 322, distance: 7.1
click at [42, 323] on icon at bounding box center [41, 322] width 10 height 10
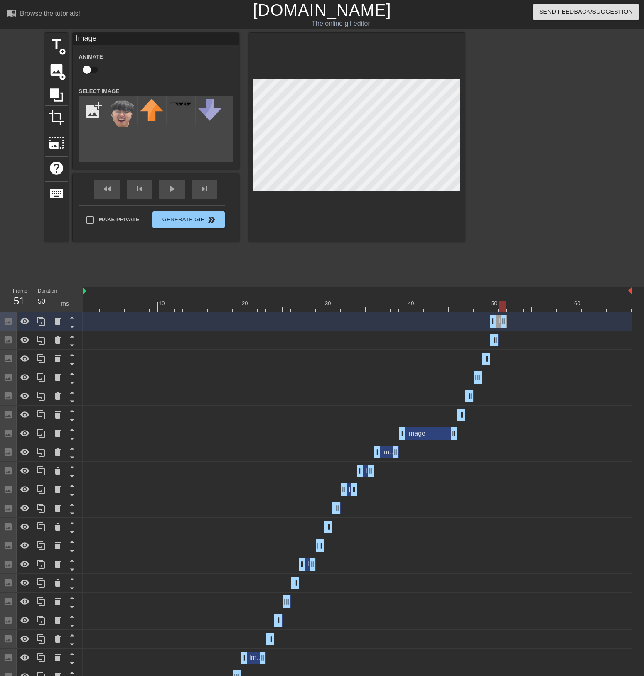
drag, startPoint x: 497, startPoint y: 323, endPoint x: 504, endPoint y: 323, distance: 7.1
drag, startPoint x: 493, startPoint y: 315, endPoint x: 499, endPoint y: 316, distance: 5.9
click at [45, 321] on icon at bounding box center [41, 322] width 10 height 10
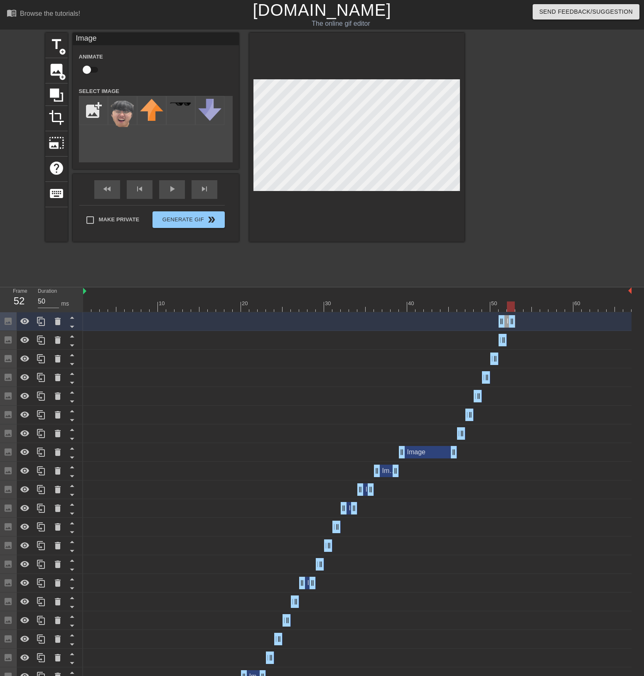
drag, startPoint x: 502, startPoint y: 322, endPoint x: 509, endPoint y: 322, distance: 7.1
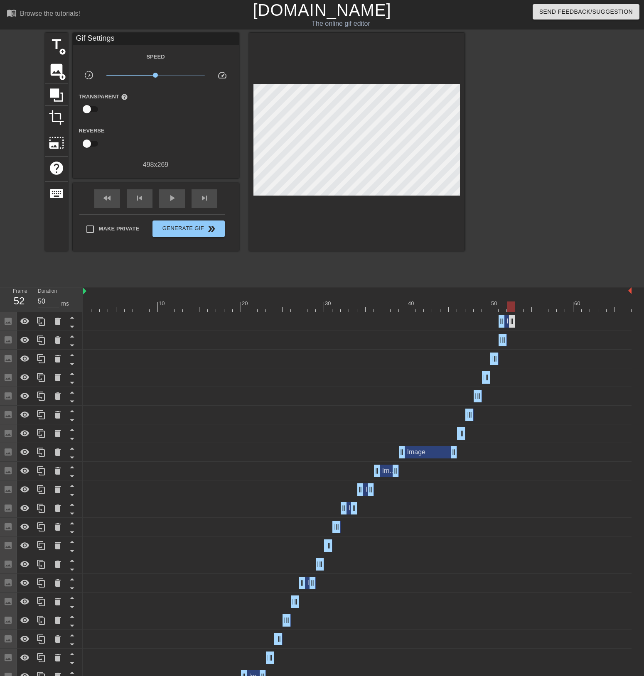
drag, startPoint x: 498, startPoint y: 322, endPoint x: 509, endPoint y: 322, distance: 11.6
click at [509, 322] on div "Image drag_handle drag_handle" at bounding box center [357, 321] width 548 height 12
drag, startPoint x: 503, startPoint y: 320, endPoint x: 509, endPoint y: 320, distance: 5.4
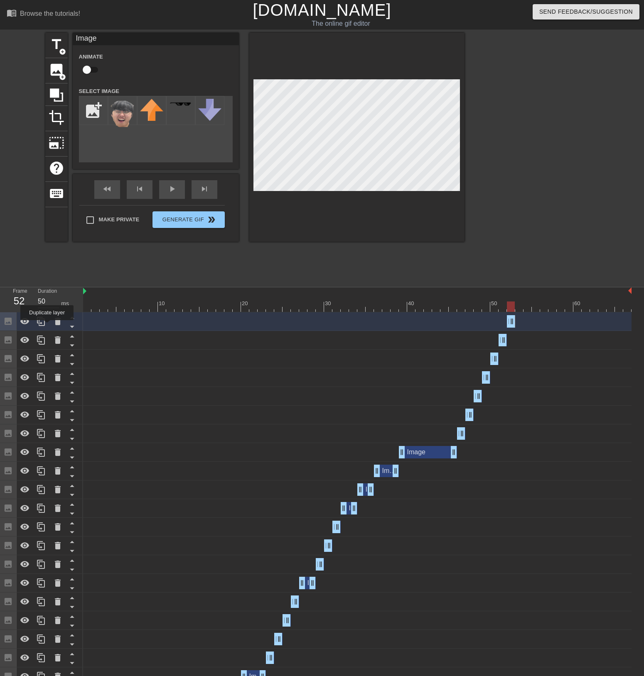
click at [44, 324] on icon at bounding box center [41, 321] width 8 height 9
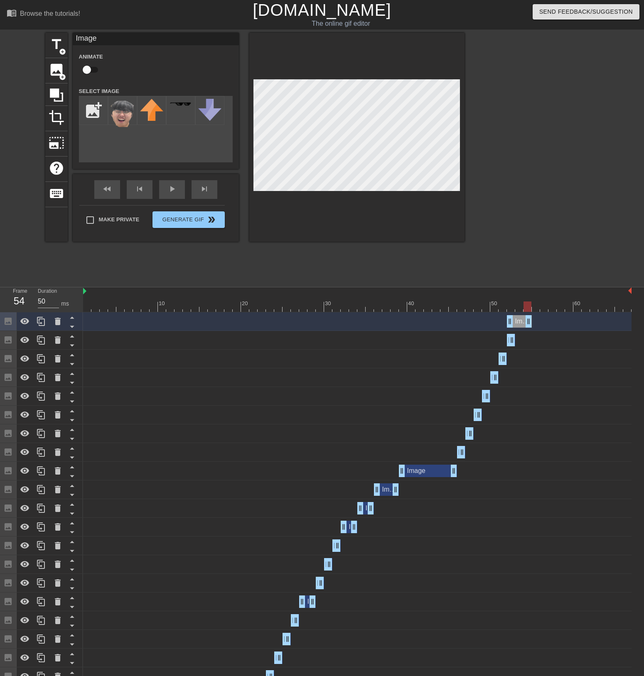
drag, startPoint x: 513, startPoint y: 323, endPoint x: 525, endPoint y: 323, distance: 12.5
drag, startPoint x: 512, startPoint y: 322, endPoint x: 520, endPoint y: 323, distance: 7.9
drag, startPoint x: 528, startPoint y: 322, endPoint x: 521, endPoint y: 323, distance: 7.1
click at [44, 324] on icon at bounding box center [41, 322] width 10 height 10
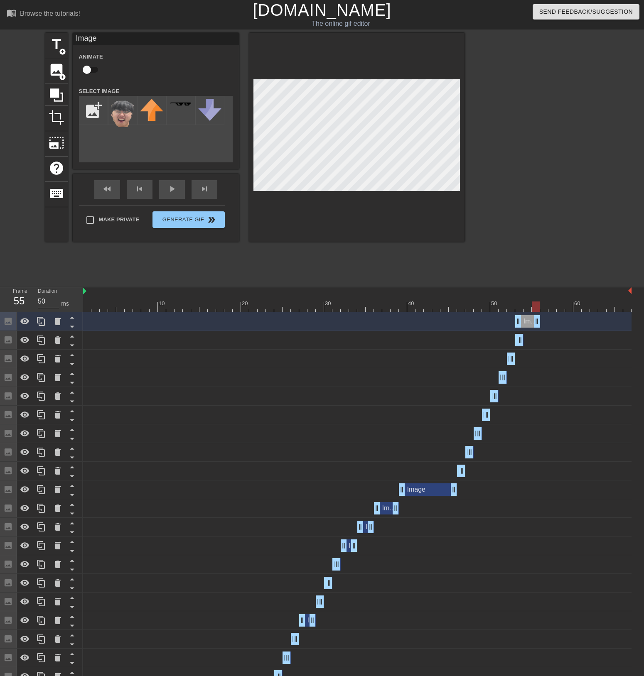
drag, startPoint x: 522, startPoint y: 323, endPoint x: 536, endPoint y: 322, distance: 14.6
click at [42, 325] on icon at bounding box center [41, 322] width 10 height 10
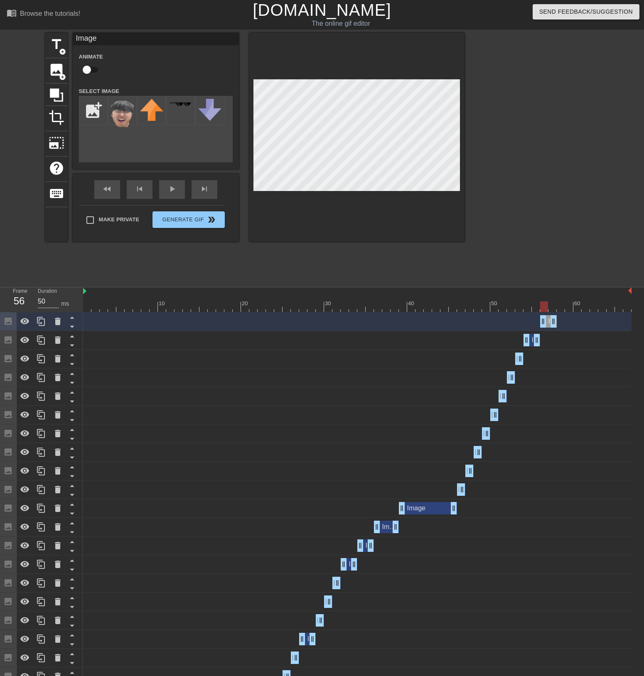
drag, startPoint x: 530, startPoint y: 322, endPoint x: 547, endPoint y: 321, distance: 17.1
click at [547, 321] on div "Image drag_handle drag_handle" at bounding box center [548, 321] width 17 height 12
click at [548, 307] on div at bounding box center [552, 307] width 8 height 10
drag, startPoint x: 553, startPoint y: 318, endPoint x: 547, endPoint y: 319, distance: 5.9
click at [44, 323] on icon at bounding box center [41, 322] width 10 height 10
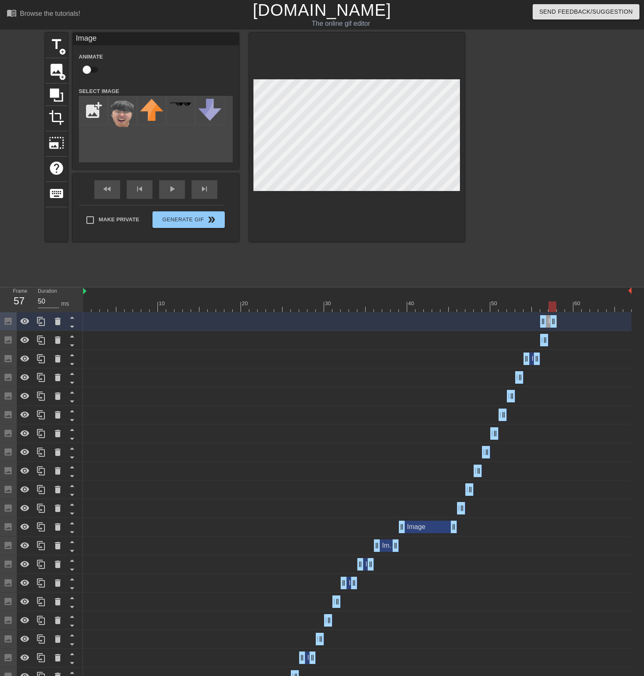
drag, startPoint x: 545, startPoint y: 320, endPoint x: 557, endPoint y: 320, distance: 11.6
click at [557, 320] on div "Image drag_handle drag_handle" at bounding box center [357, 321] width 548 height 12
drag, startPoint x: 547, startPoint y: 320, endPoint x: 552, endPoint y: 321, distance: 5.0
click at [42, 323] on icon at bounding box center [41, 321] width 8 height 9
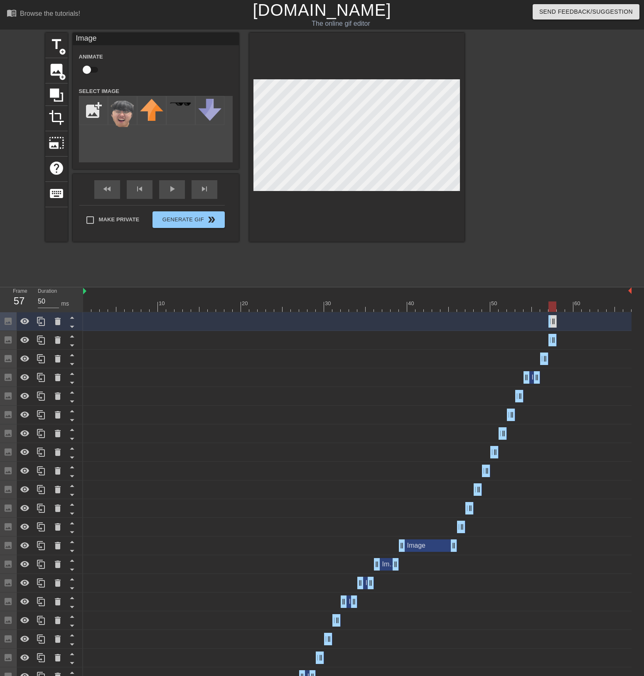
drag, startPoint x: 553, startPoint y: 317, endPoint x: 570, endPoint y: 318, distance: 16.7
drag, startPoint x: 552, startPoint y: 322, endPoint x: 559, endPoint y: 322, distance: 6.2
drag, startPoint x: 569, startPoint y: 323, endPoint x: 534, endPoint y: 325, distance: 35.4
click at [46, 323] on icon at bounding box center [41, 322] width 10 height 10
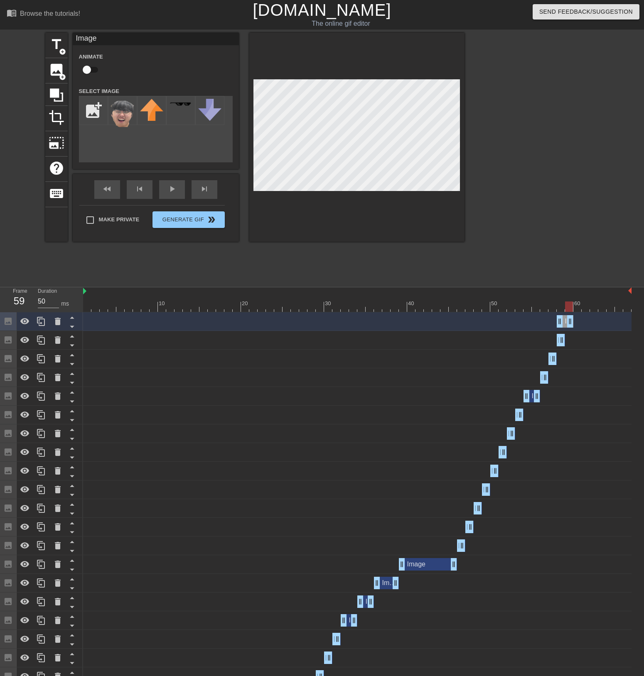
drag, startPoint x: 563, startPoint y: 323, endPoint x: 572, endPoint y: 322, distance: 9.1
drag, startPoint x: 562, startPoint y: 323, endPoint x: 567, endPoint y: 323, distance: 5.4
click at [38, 319] on icon at bounding box center [41, 322] width 10 height 10
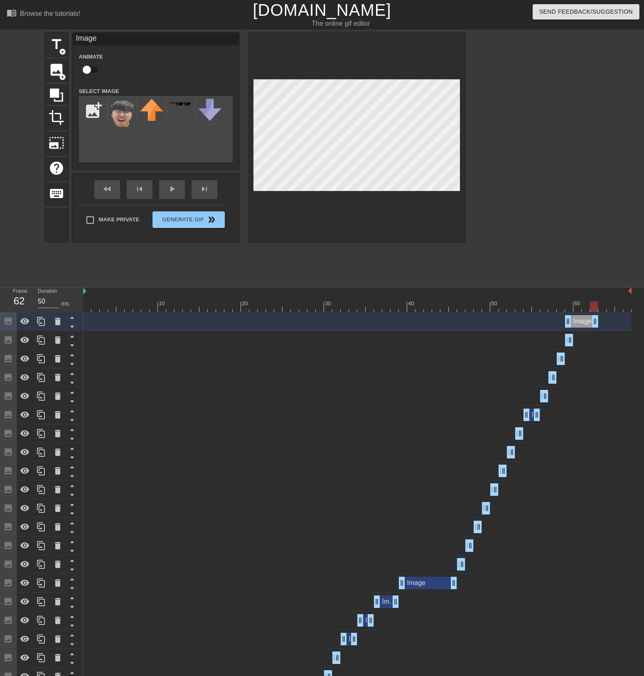
drag, startPoint x: 572, startPoint y: 323, endPoint x: 595, endPoint y: 324, distance: 23.3
drag, startPoint x: 565, startPoint y: 323, endPoint x: 572, endPoint y: 323, distance: 7.1
click at [572, 323] on div "Image drag_handle drag_handle" at bounding box center [357, 321] width 548 height 12
drag, startPoint x: 592, startPoint y: 324, endPoint x: 576, endPoint y: 323, distance: 16.2
click at [44, 322] on icon at bounding box center [41, 322] width 10 height 10
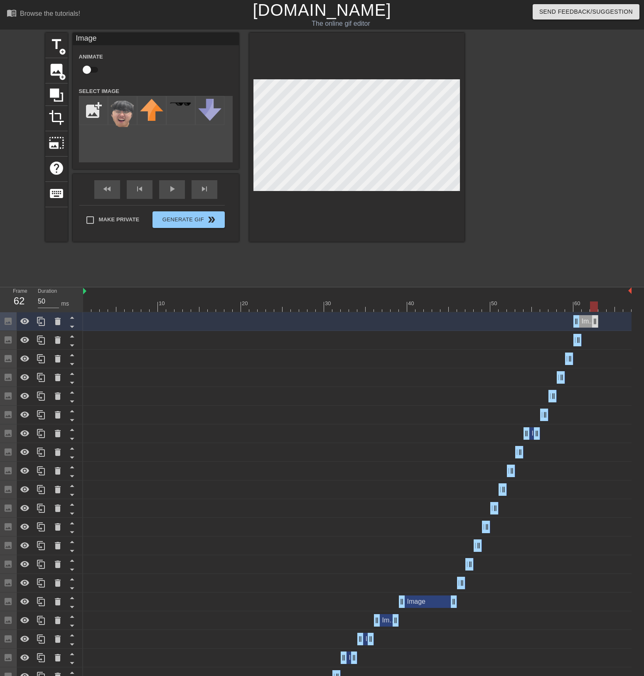
drag, startPoint x: 583, startPoint y: 325, endPoint x: 596, endPoint y: 325, distance: 13.7
drag, startPoint x: 578, startPoint y: 324, endPoint x: 584, endPoint y: 324, distance: 5.8
drag, startPoint x: 595, startPoint y: 325, endPoint x: 601, endPoint y: 320, distance: 7.4
click at [38, 322] on icon at bounding box center [41, 322] width 10 height 10
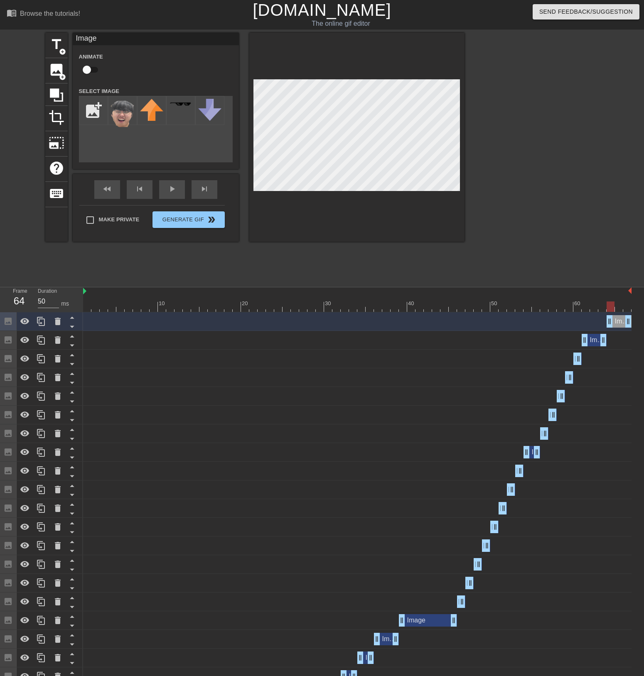
drag, startPoint x: 595, startPoint y: 323, endPoint x: 622, endPoint y: 322, distance: 27.0
click at [622, 322] on div "Image drag_handle drag_handle" at bounding box center [618, 321] width 25 height 12
drag, startPoint x: 628, startPoint y: 321, endPoint x: 613, endPoint y: 322, distance: 15.4
click at [44, 323] on icon at bounding box center [41, 322] width 10 height 10
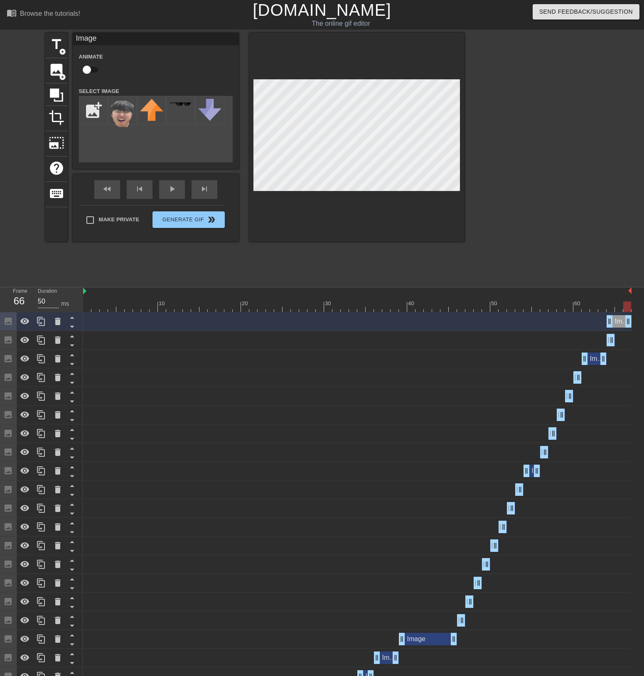
drag, startPoint x: 611, startPoint y: 320, endPoint x: 628, endPoint y: 321, distance: 16.6
drag, startPoint x: 609, startPoint y: 321, endPoint x: 615, endPoint y: 322, distance: 6.8
drag, startPoint x: 619, startPoint y: 307, endPoint x: 625, endPoint y: 307, distance: 5.8
click at [625, 307] on div at bounding box center [627, 307] width 8 height 10
drag, startPoint x: 627, startPoint y: 306, endPoint x: -78, endPoint y: 335, distance: 705.5
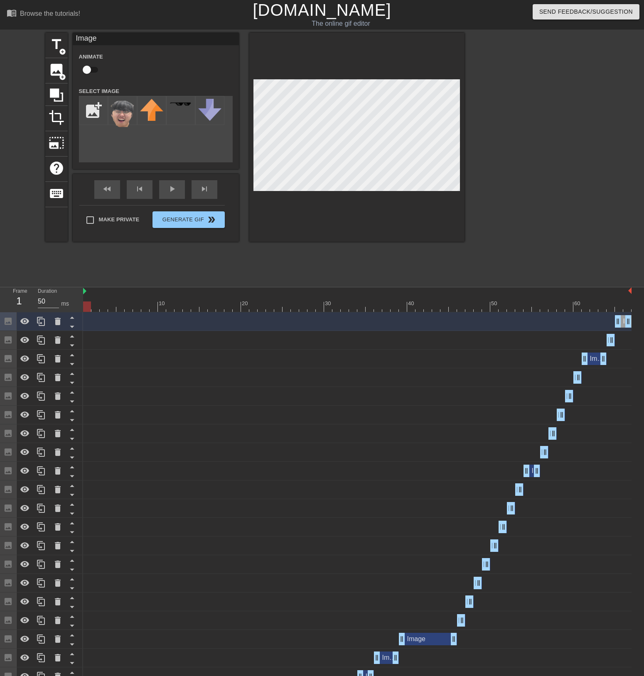
click at [0, 335] on html "menu_book Browse the tutorials! [DOMAIN_NAME] The online gif editor Send Feedba…" at bounding box center [322, 520] width 644 height 1041
click at [109, 275] on div "title add_circle image add_circle crop photo_size_select_large help keyboard Im…" at bounding box center [254, 157] width 419 height 249
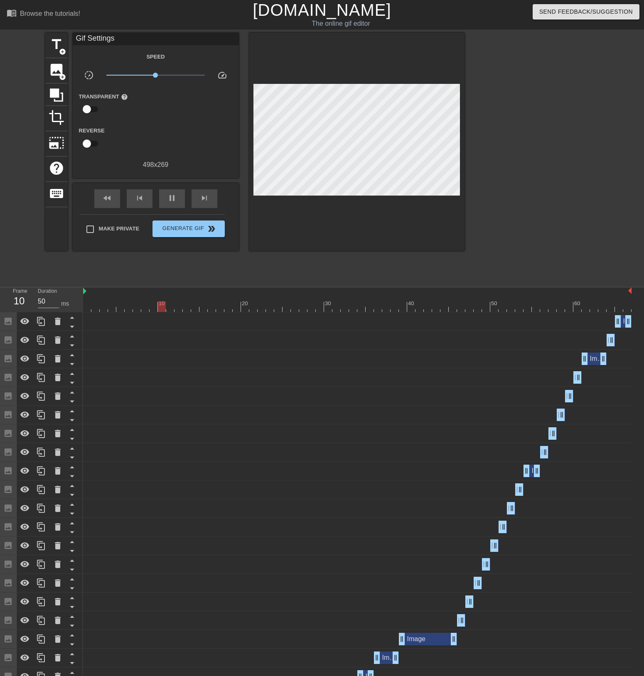
click at [187, 261] on div "title add_circle image add_circle crop photo_size_select_large help keyboard Gi…" at bounding box center [254, 157] width 419 height 249
click at [112, 258] on div "title add_circle image add_circle crop photo_size_select_large help keyboard Gi…" at bounding box center [254, 157] width 419 height 249
click at [150, 272] on div "title add_circle image add_circle crop photo_size_select_large help keyboard Gi…" at bounding box center [254, 157] width 419 height 249
drag, startPoint x: 200, startPoint y: 233, endPoint x: 152, endPoint y: 260, distance: 54.5
click at [147, 266] on div "title add_circle image add_circle crop photo_size_select_large help keyboard Gi…" at bounding box center [254, 157] width 419 height 249
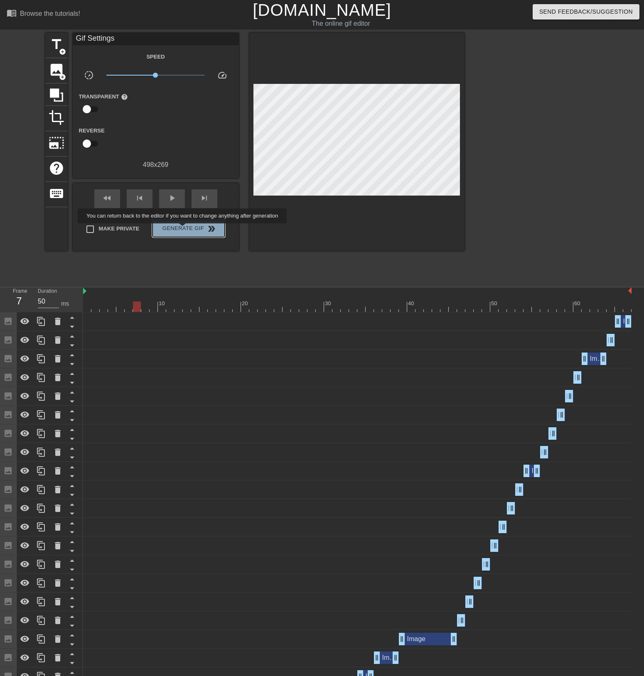
click at [183, 229] on span "Generate Gif double_arrow" at bounding box center [188, 229] width 65 height 10
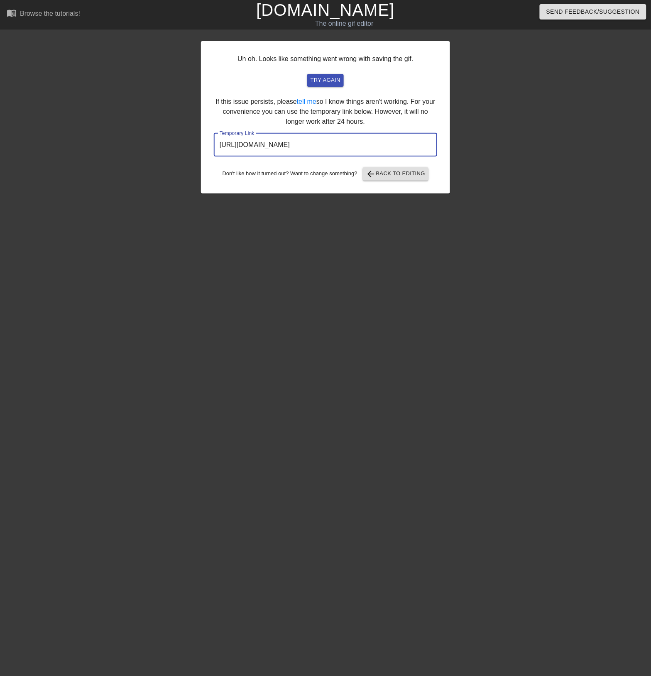
drag, startPoint x: 420, startPoint y: 147, endPoint x: 136, endPoint y: 130, distance: 284.6
click at [138, 130] on div "Uh oh. Looks like something went wrong with saving the gif. try again If this i…" at bounding box center [325, 157] width 651 height 249
click at [406, 179] on button "arrow_back Back to Editing" at bounding box center [396, 173] width 66 height 13
